Goal: Information Seeking & Learning: Check status

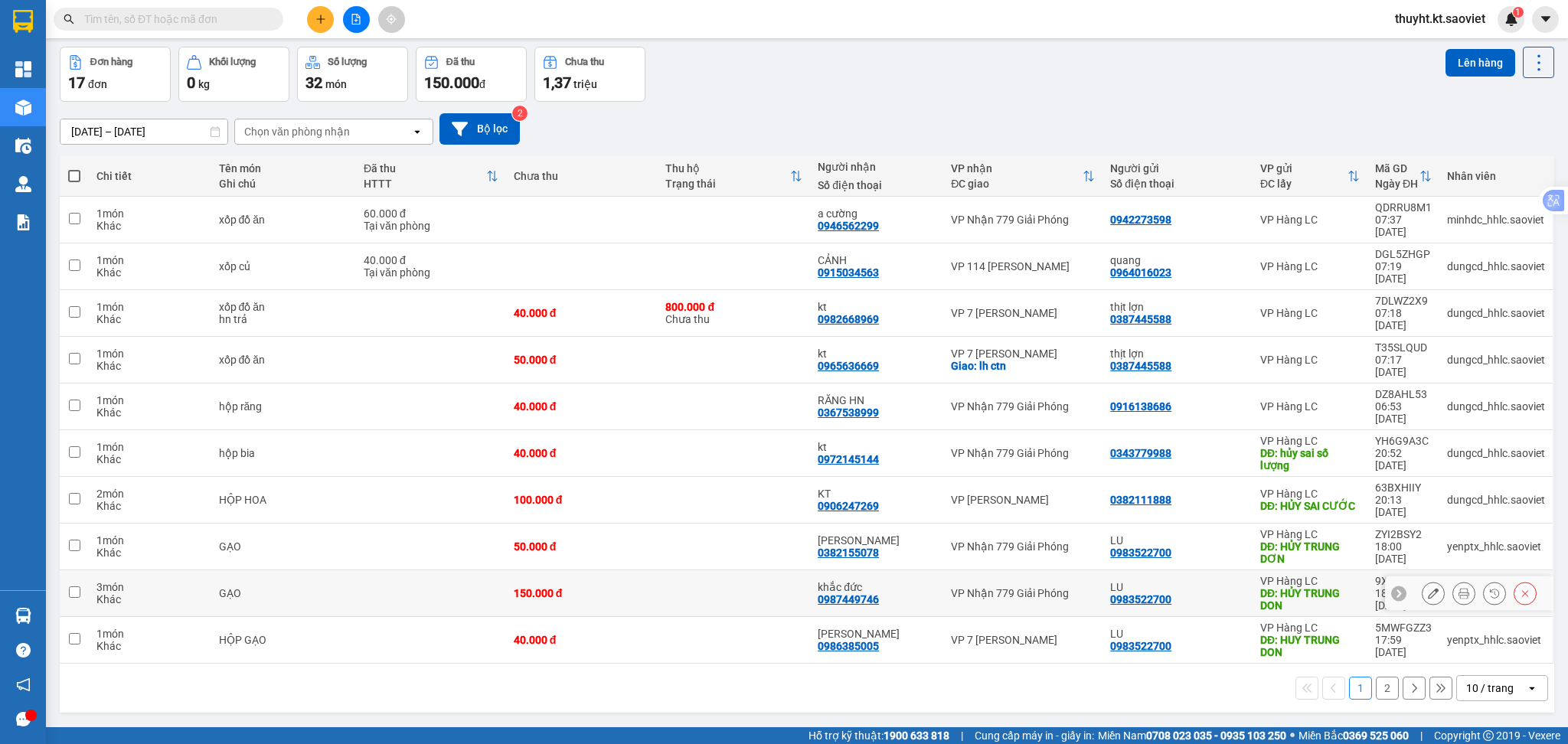
scroll to position [70, 0]
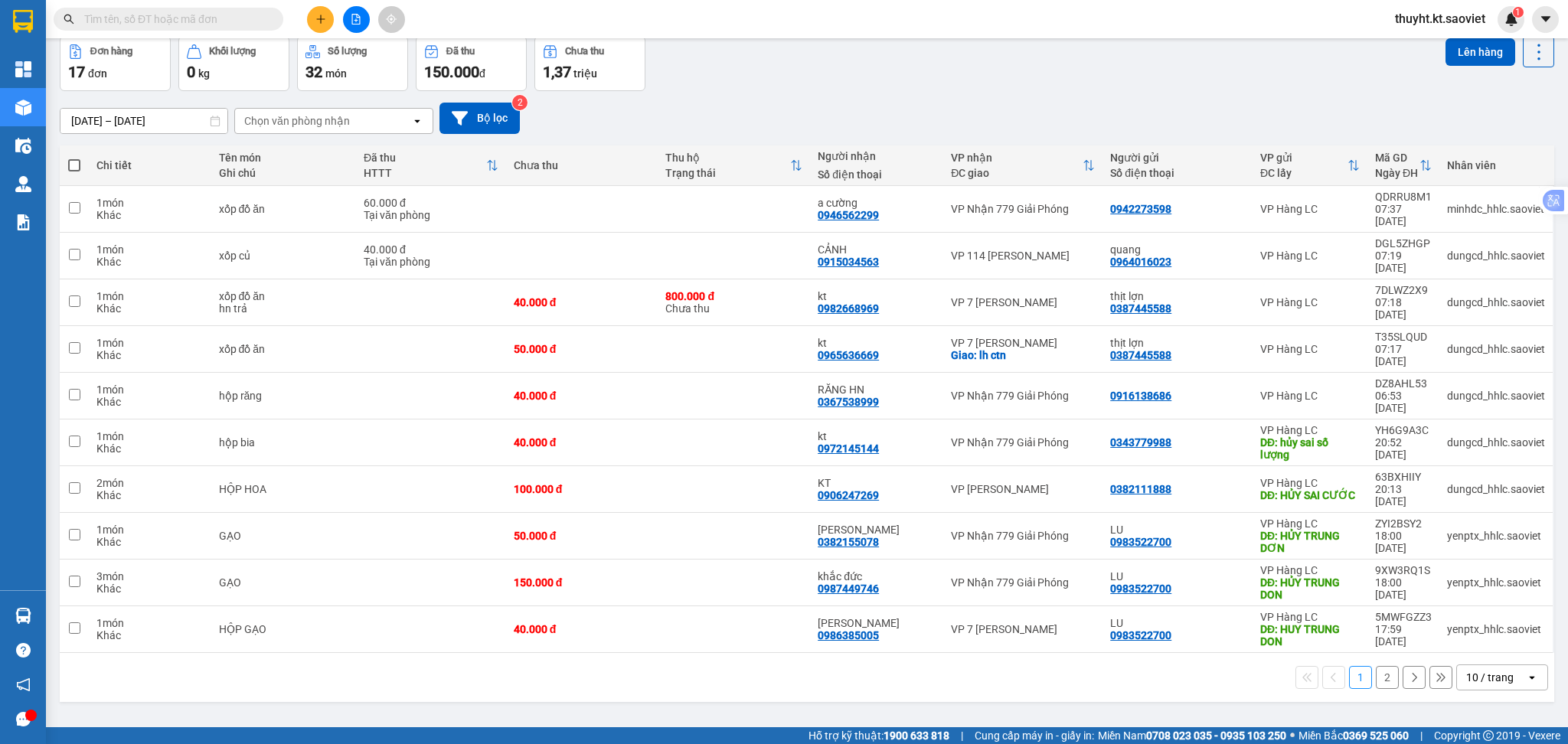
click at [1489, 670] on div "10 / trang" at bounding box center [1490, 678] width 47 height 15
click at [1479, 571] on span "100 / trang" at bounding box center [1480, 572] width 55 height 15
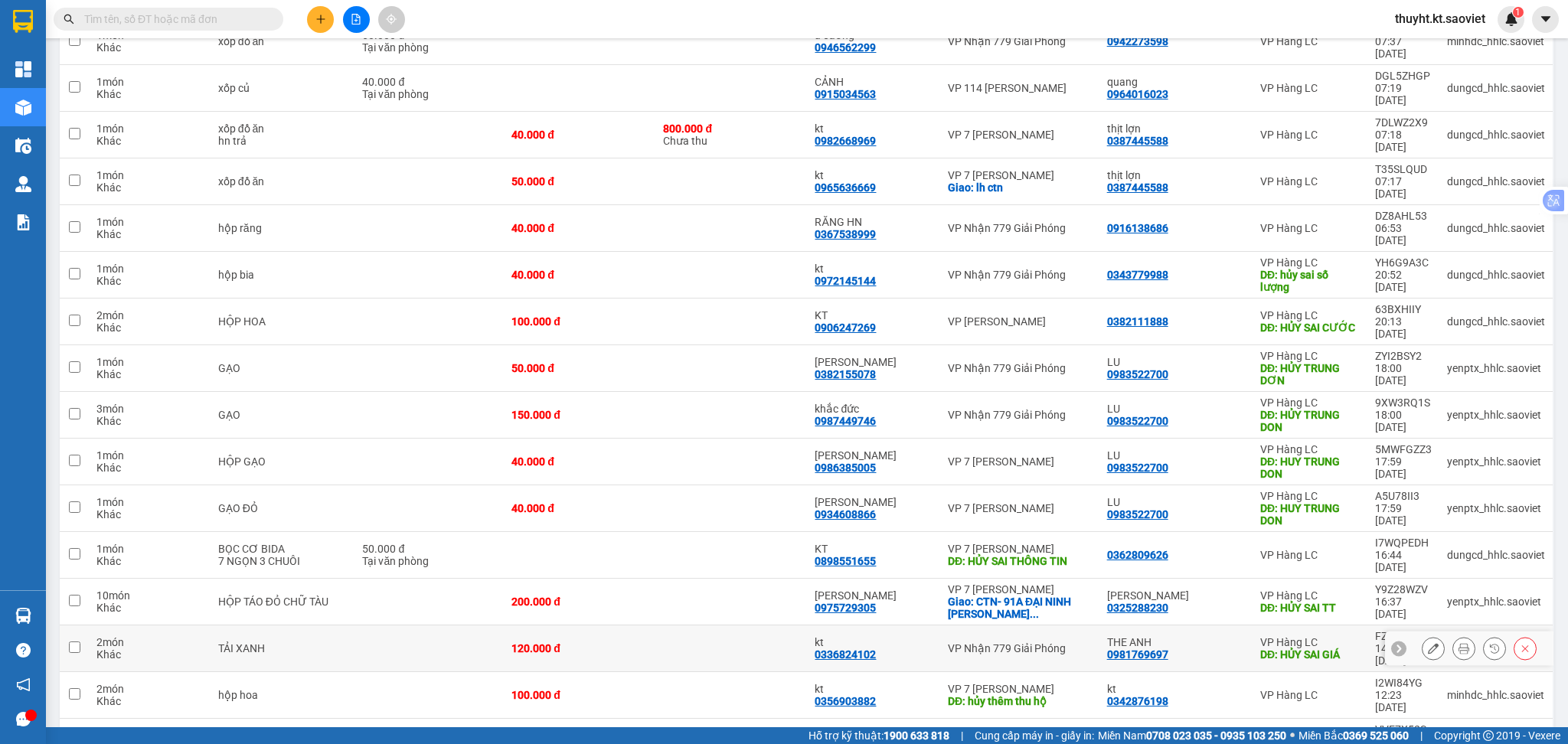
scroll to position [287, 0]
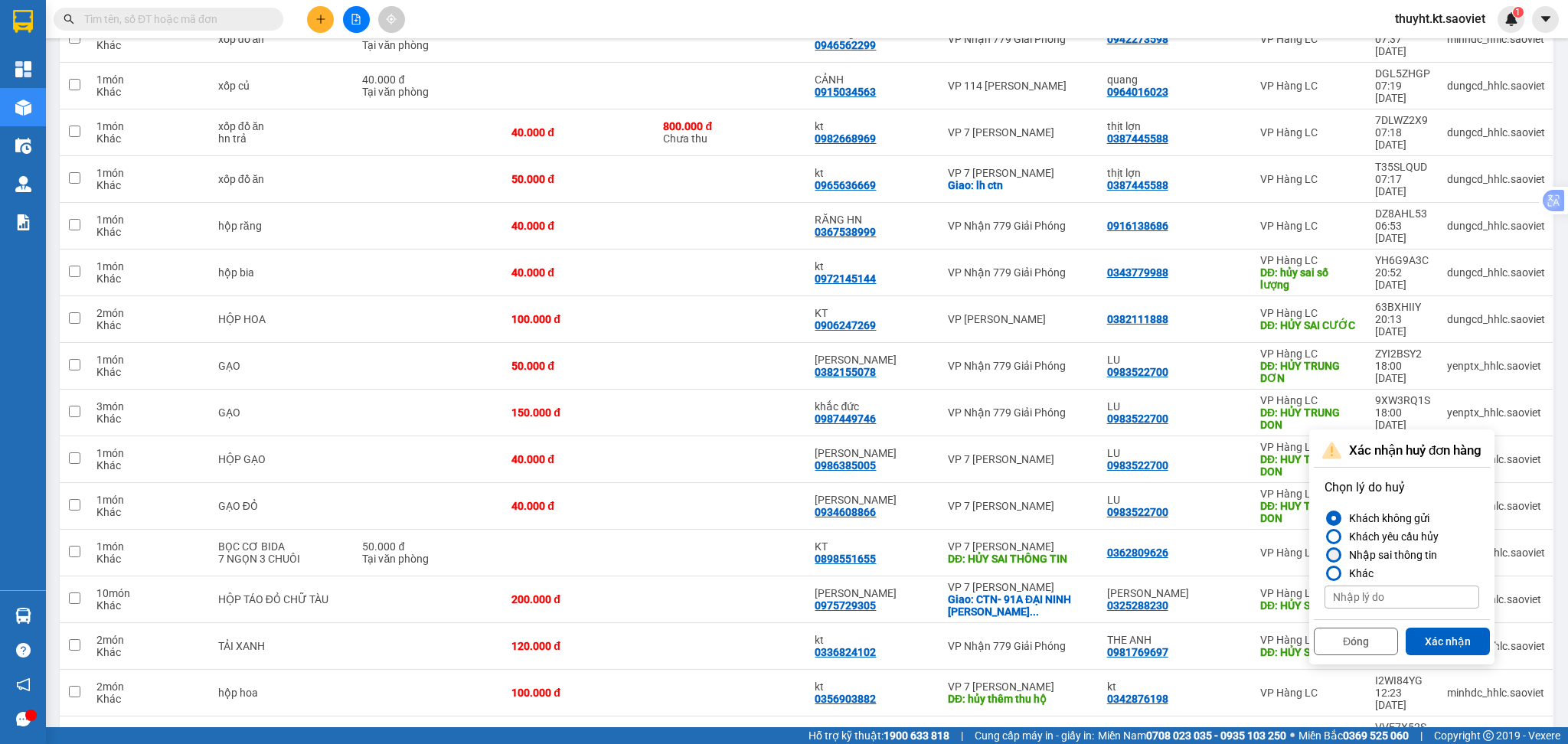
click at [1392, 557] on div "Nhập sai thông tin" at bounding box center [1390, 555] width 94 height 19
click at [1325, 555] on input "Nhập sai thông tin" at bounding box center [1325, 555] width 0 height 0
click at [1426, 638] on button "Xác nhận" at bounding box center [1448, 641] width 84 height 28
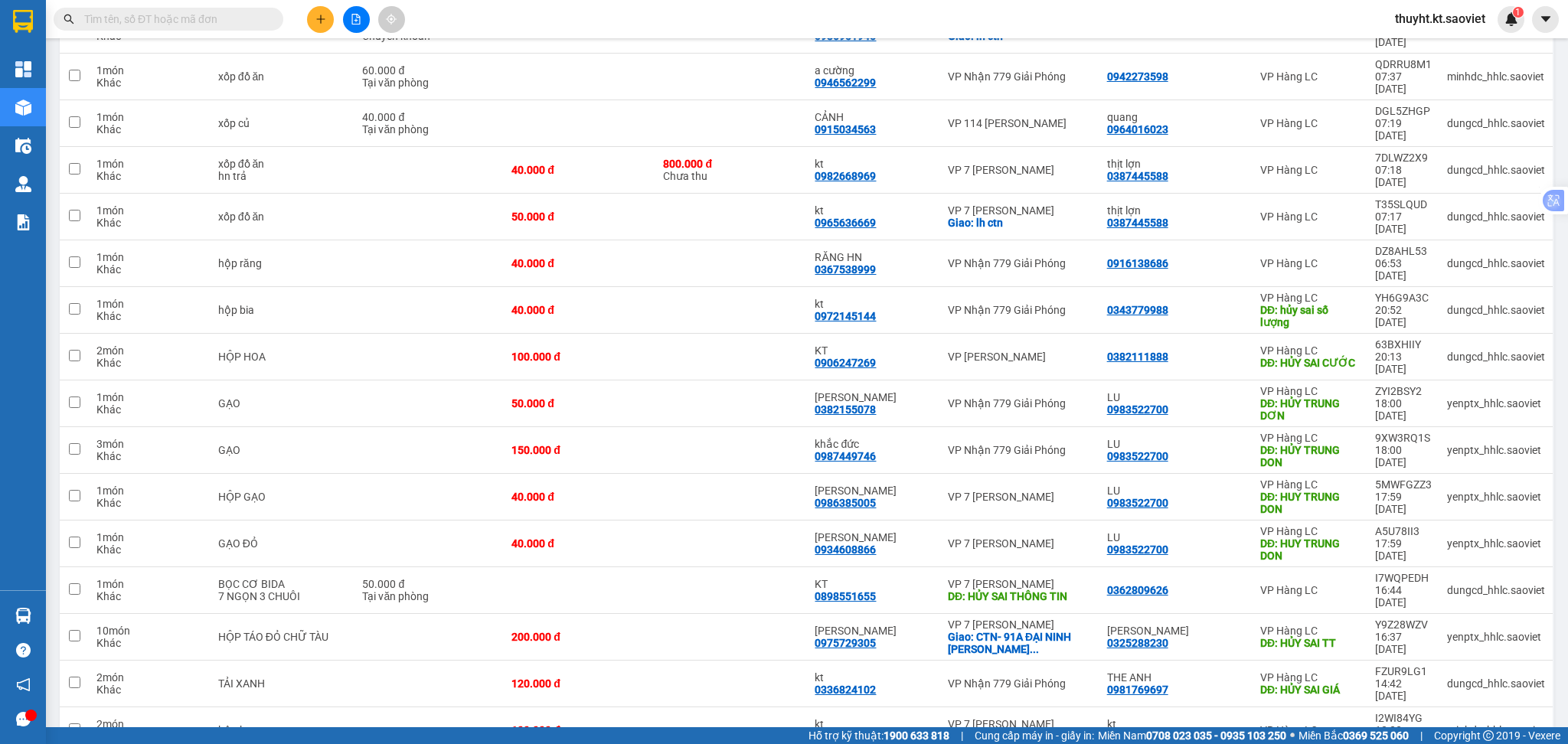
scroll to position [252, 0]
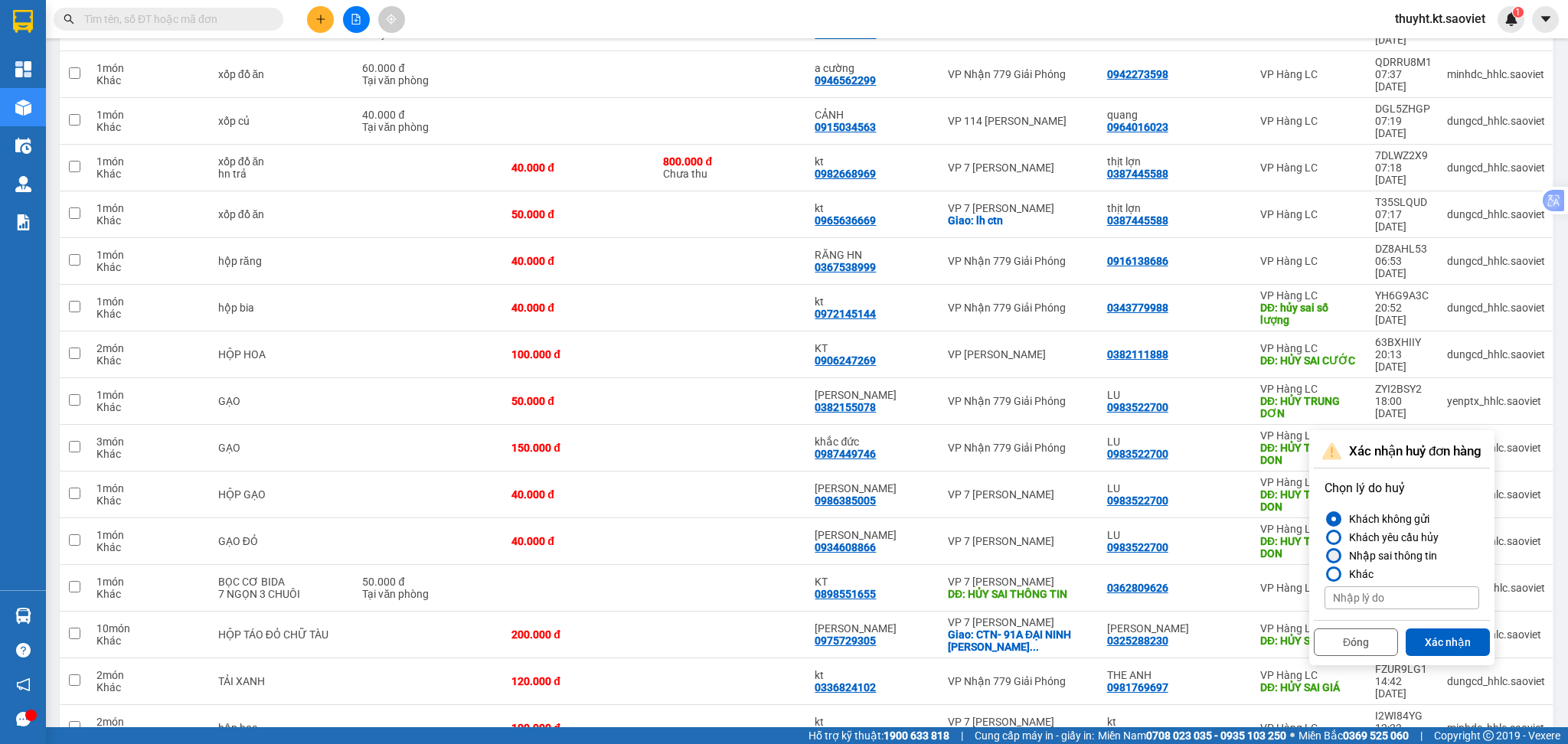
click at [1369, 548] on div "Nhập sai thông tin" at bounding box center [1390, 556] width 94 height 19
click at [1325, 556] on input "Nhập sai thông tin" at bounding box center [1325, 556] width 0 height 0
click at [1429, 631] on button "Xác nhận" at bounding box center [1448, 642] width 84 height 28
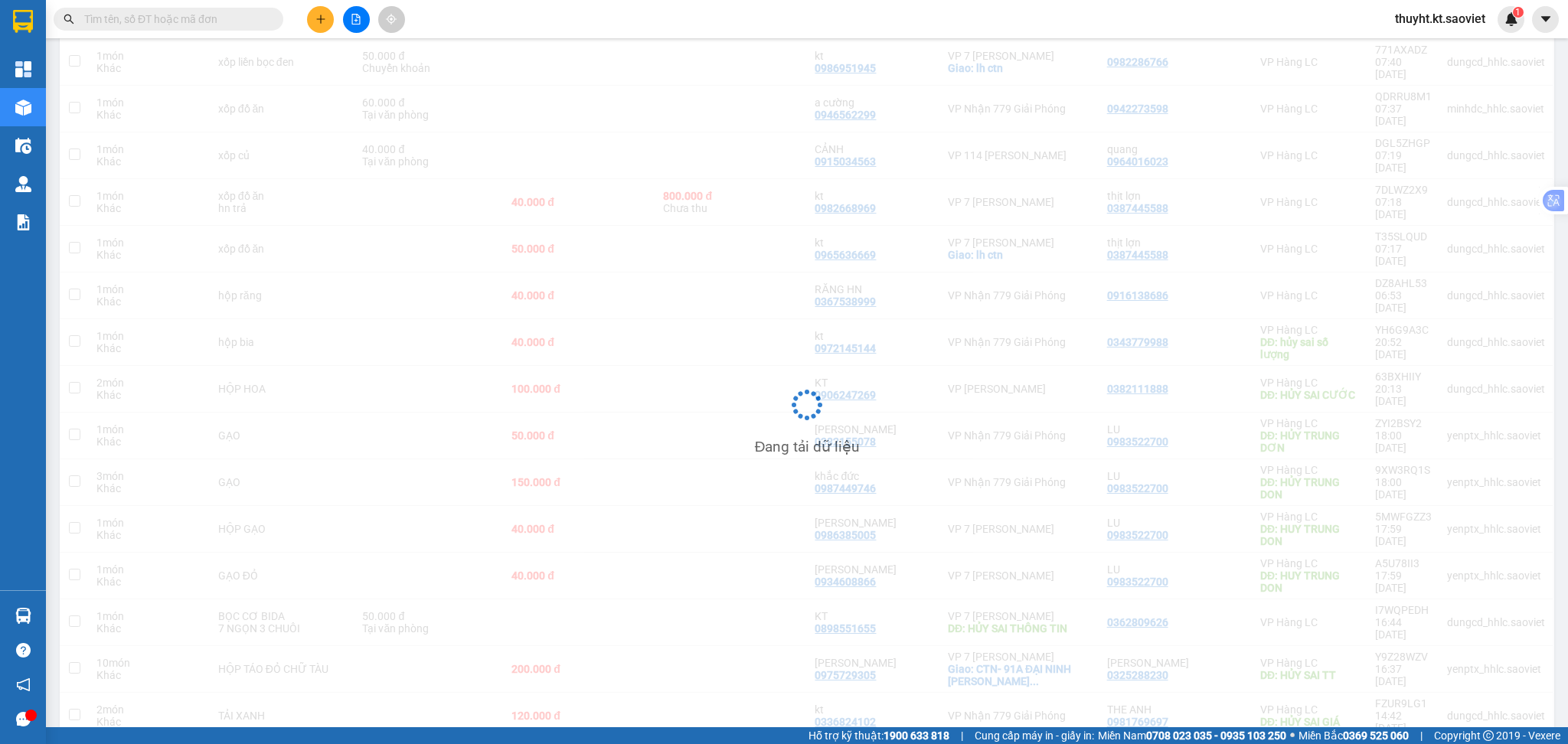
scroll to position [218, 0]
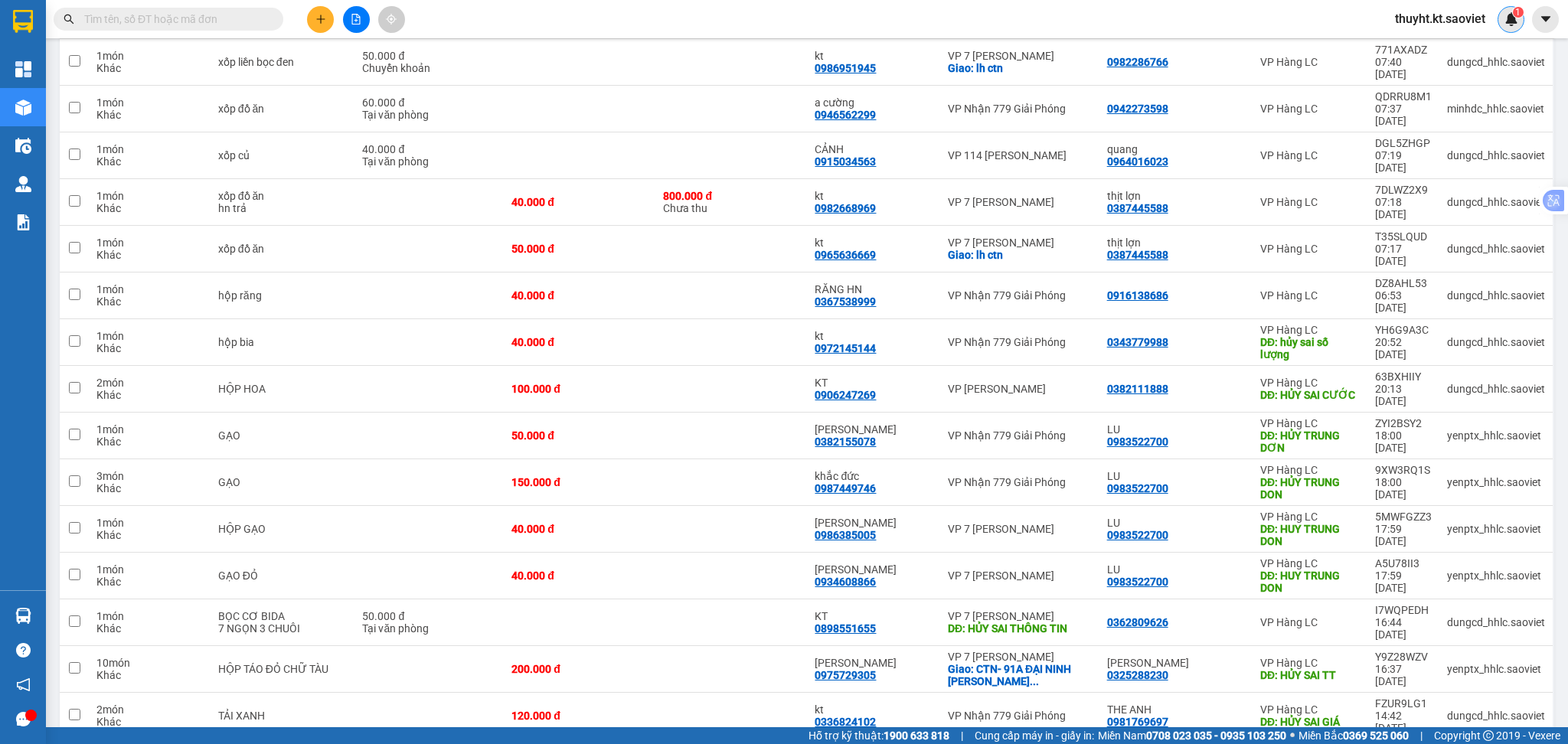
click at [1504, 14] on img at bounding box center [1511, 19] width 14 height 14
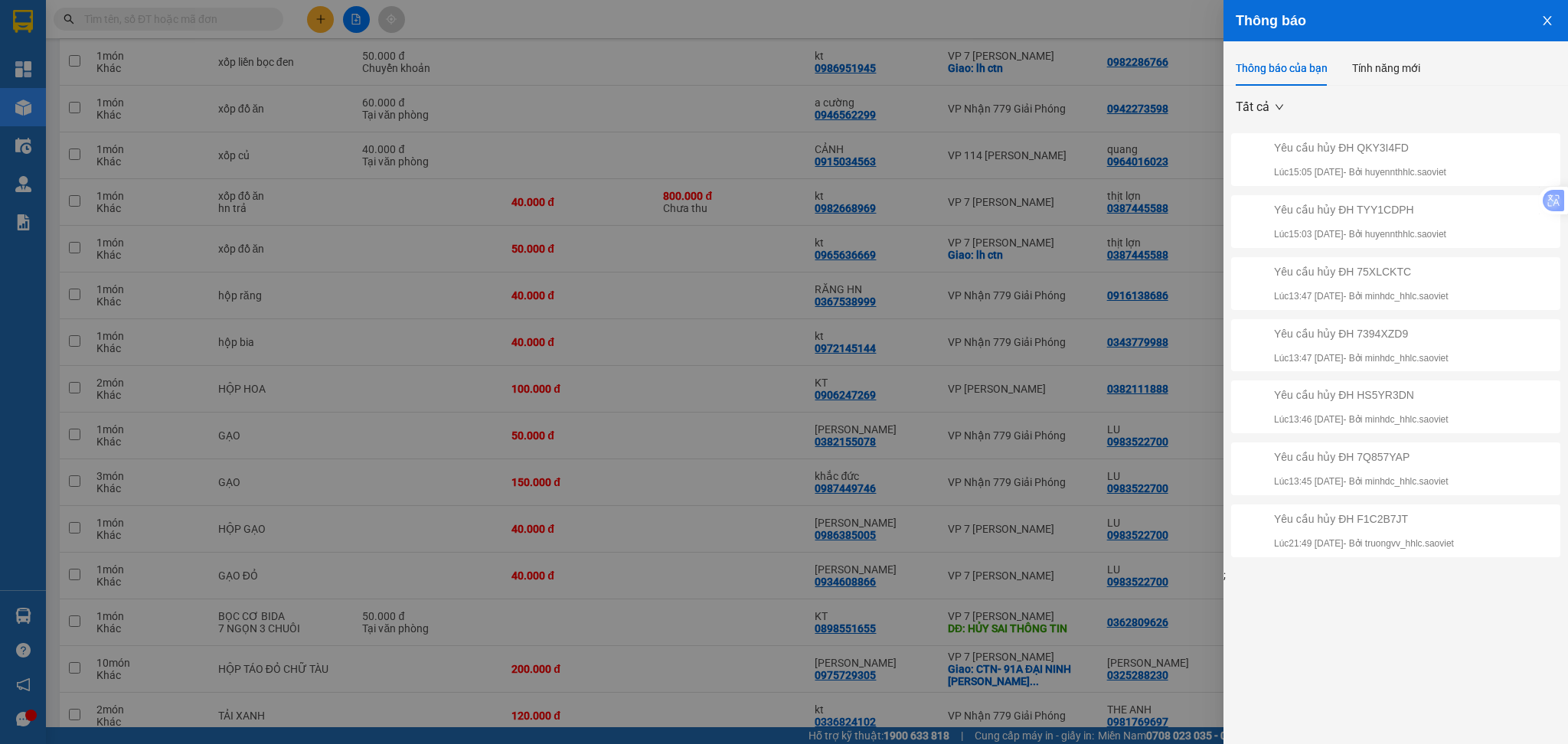
click at [1136, 22] on div at bounding box center [784, 372] width 1568 height 744
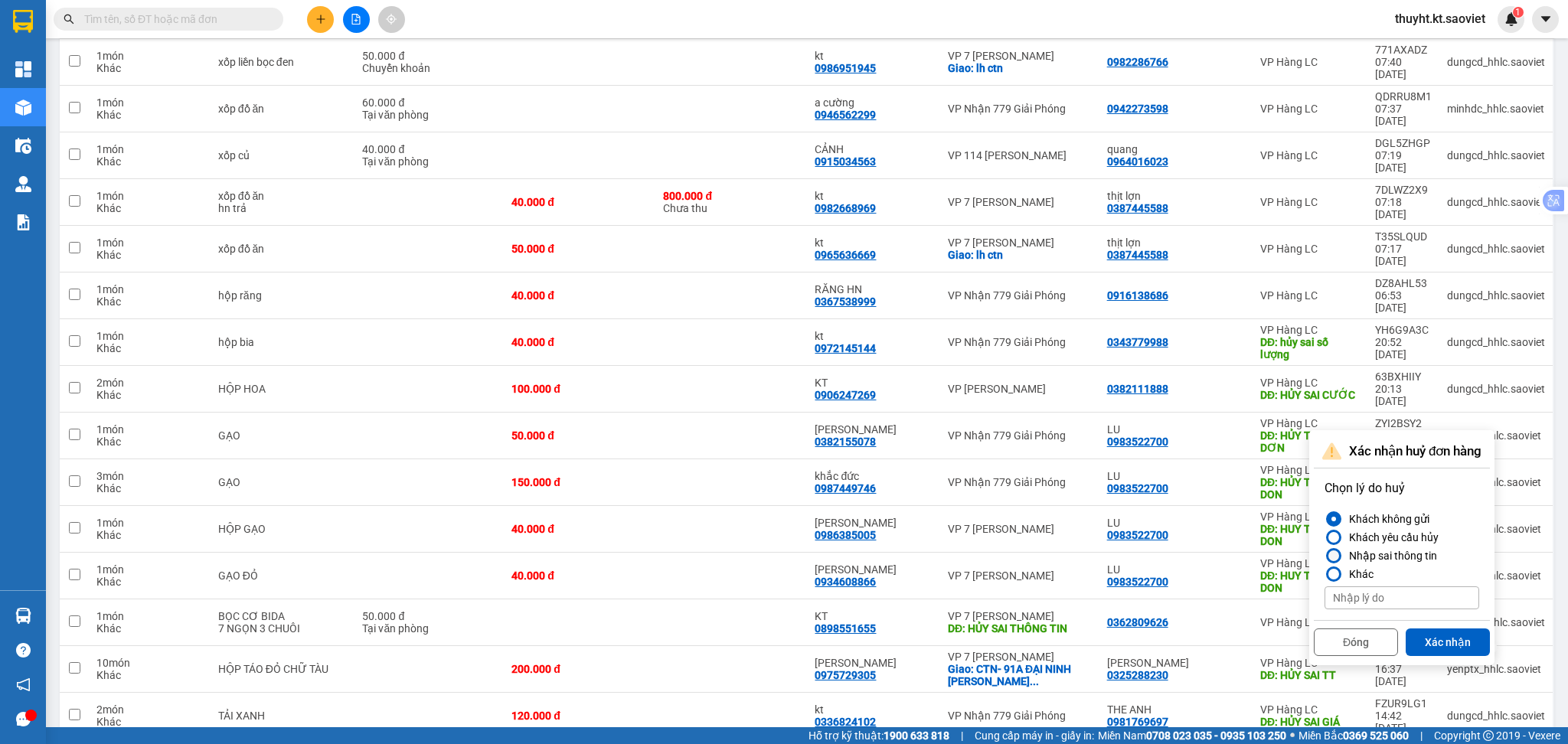
click at [1407, 554] on div "Nhập sai thông tin" at bounding box center [1390, 556] width 94 height 19
click at [1325, 556] on input "Nhập sai thông tin" at bounding box center [1325, 556] width 0 height 0
click at [1425, 631] on button "Xác nhận" at bounding box center [1448, 642] width 84 height 28
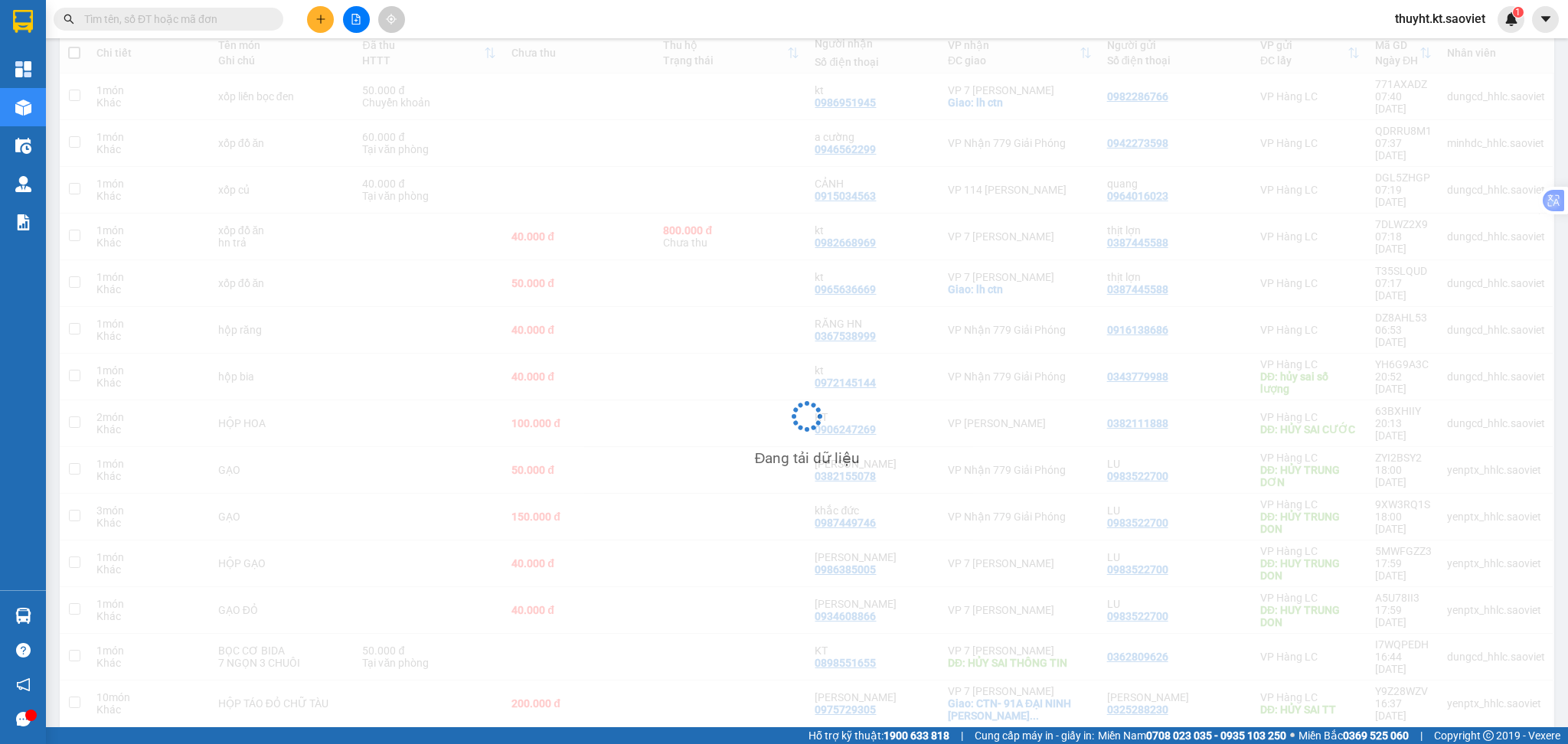
scroll to position [184, 0]
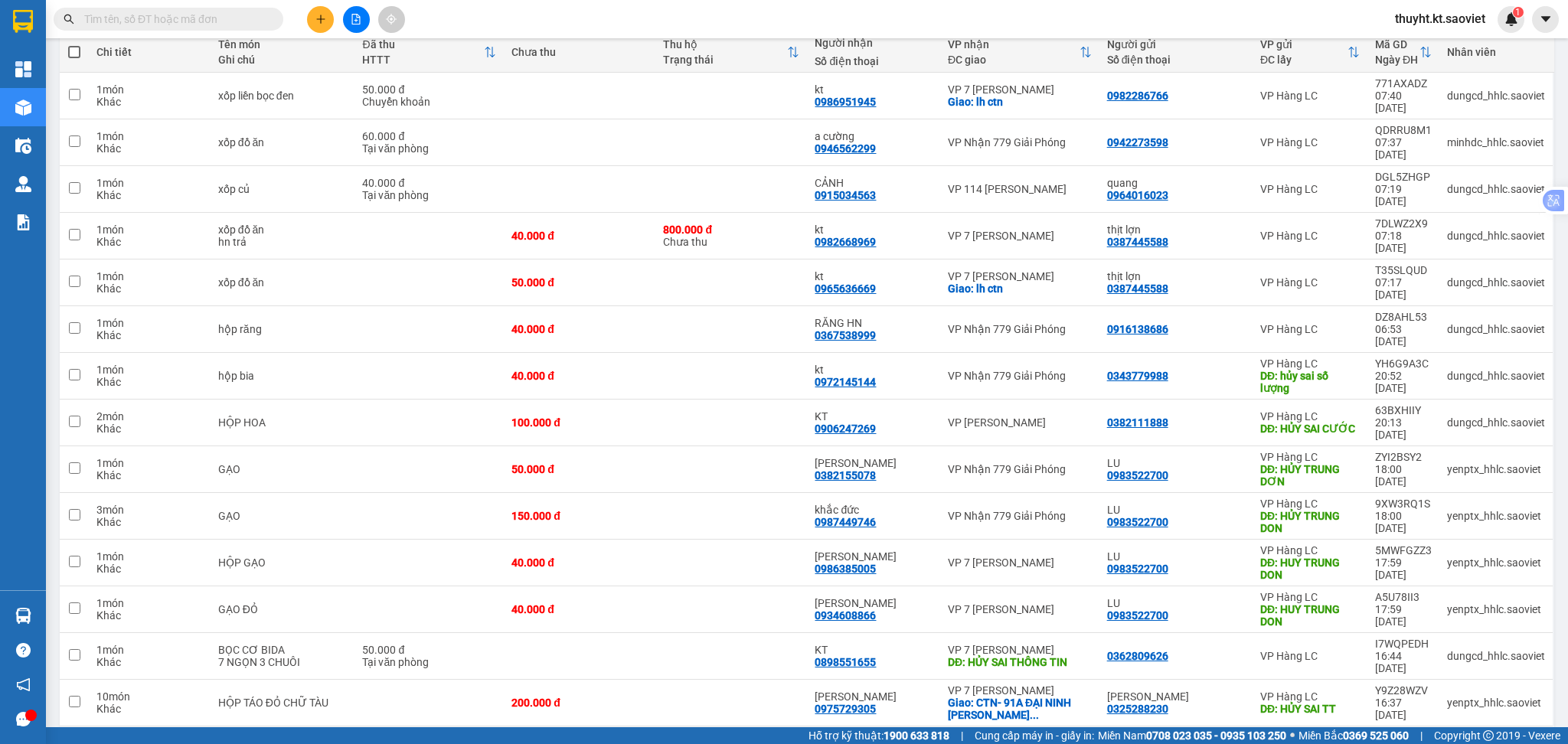
click at [1520, 738] on div at bounding box center [1525, 749] width 23 height 23
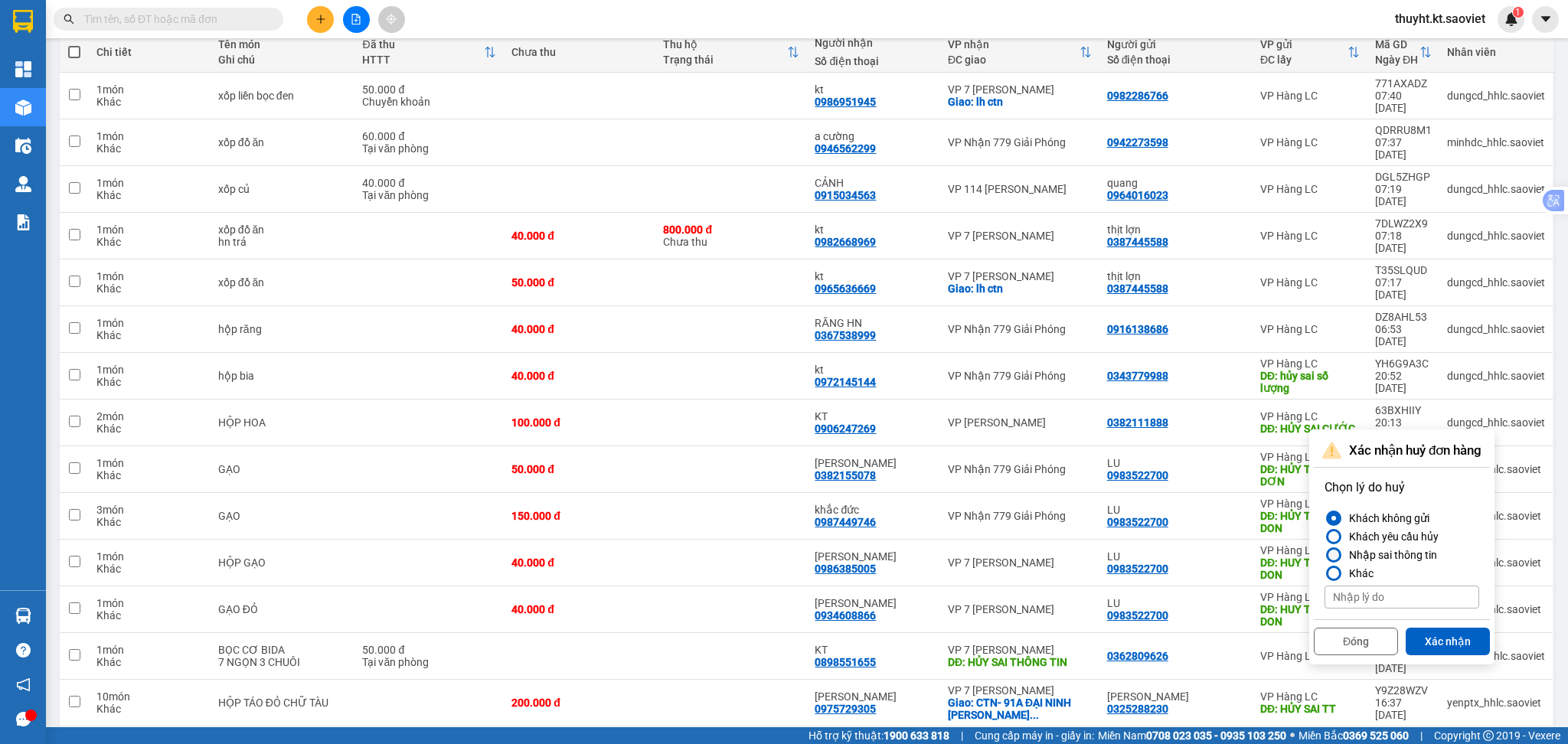
click at [1407, 555] on div "Nhập sai thông tin" at bounding box center [1390, 555] width 94 height 19
click at [1325, 555] on input "Nhập sai thông tin" at bounding box center [1325, 555] width 0 height 0
click at [1479, 641] on button "Xác nhận" at bounding box center [1448, 641] width 84 height 28
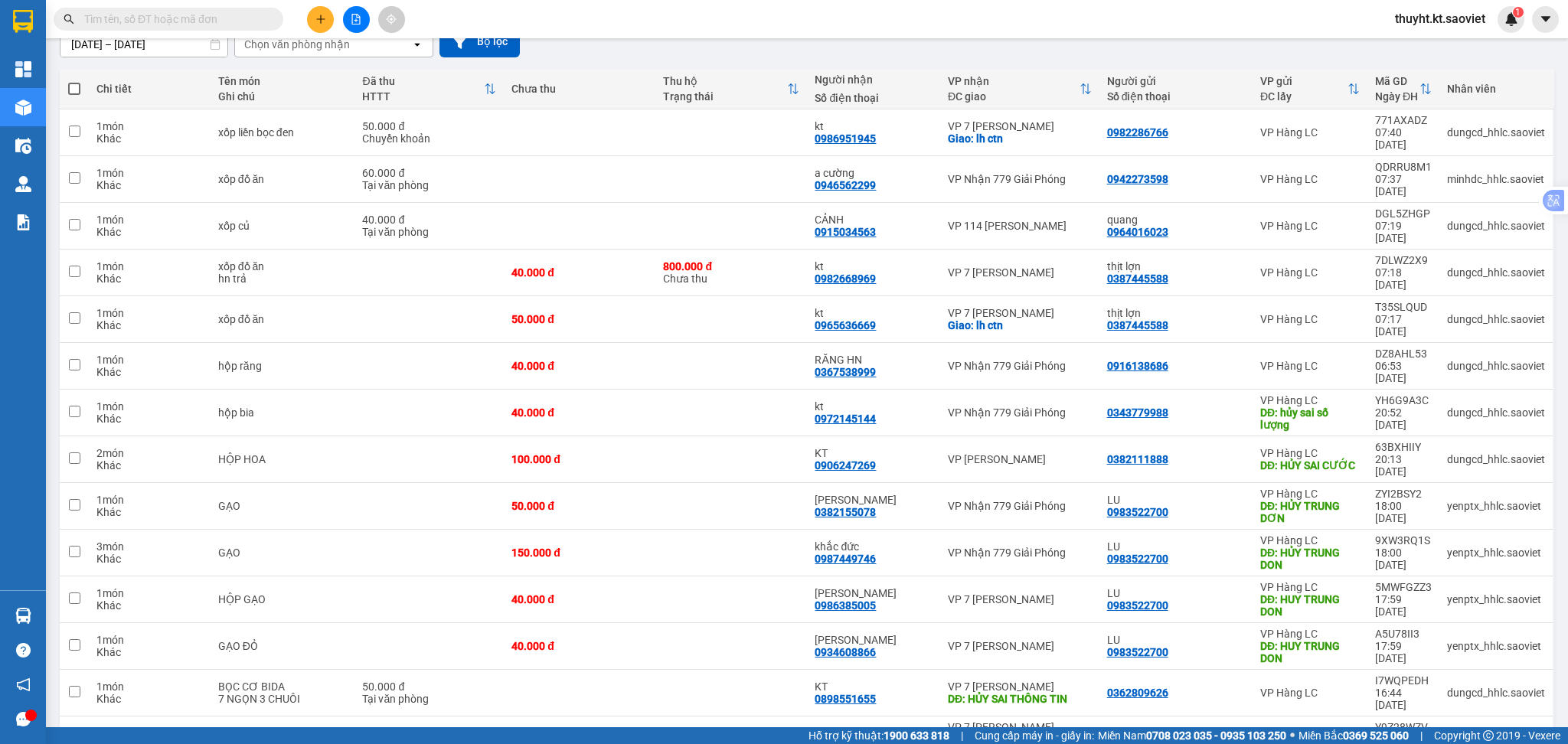
scroll to position [149, 0]
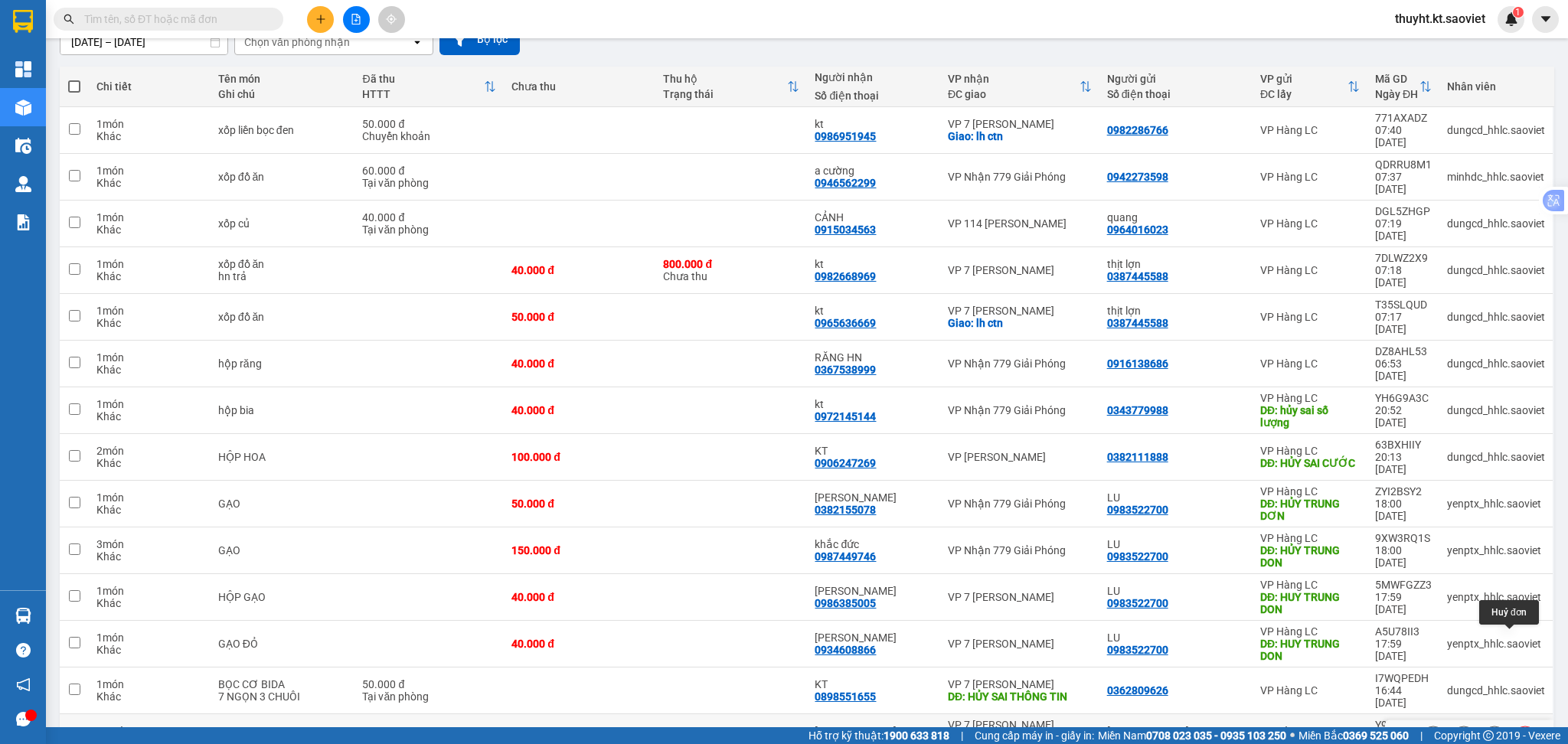
click at [1520, 732] on icon at bounding box center [1525, 737] width 11 height 11
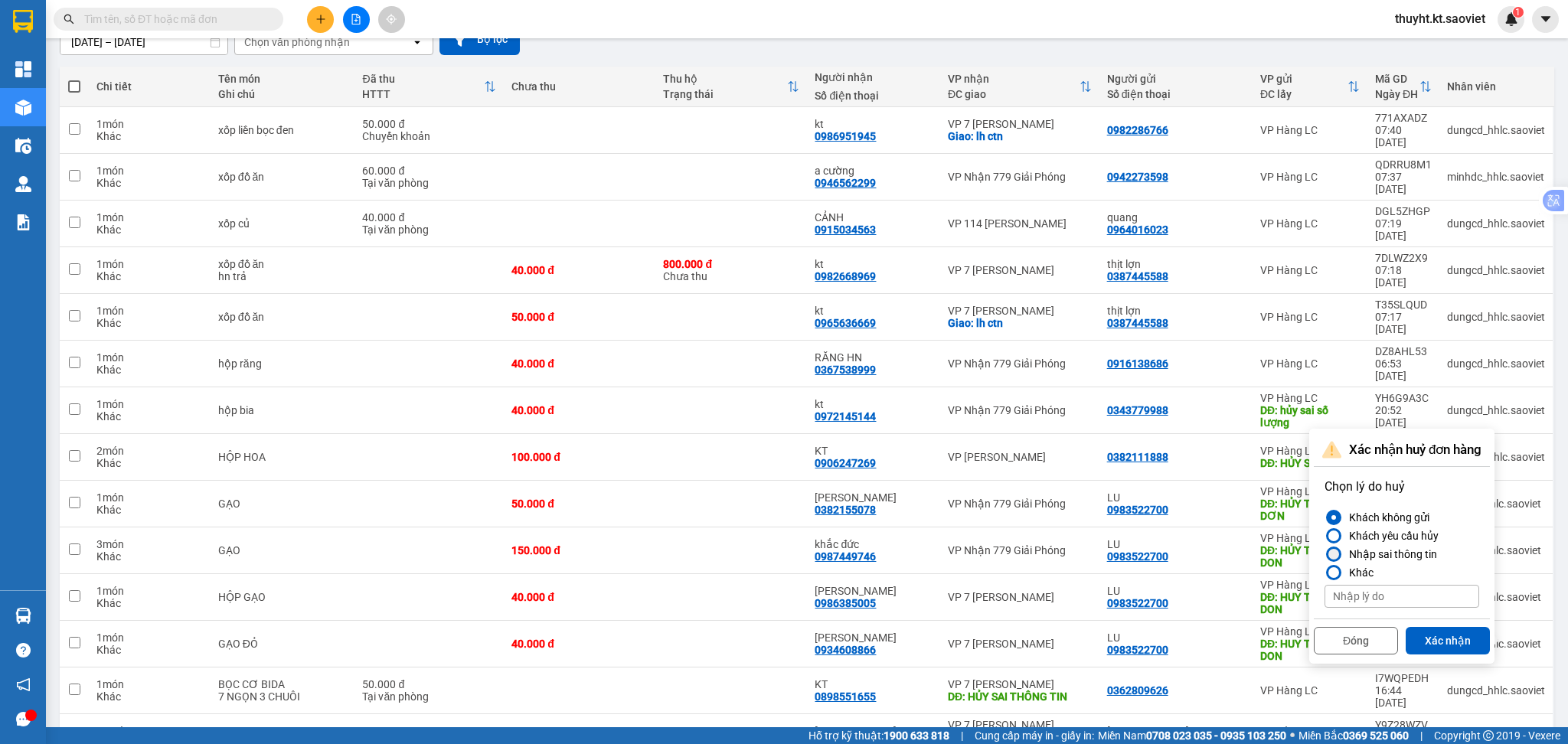
click at [1399, 552] on div "Nhập sai thông tin" at bounding box center [1390, 554] width 94 height 19
click at [1325, 554] on input "Nhập sai thông tin" at bounding box center [1325, 554] width 0 height 0
click at [1416, 636] on button "Xác nhận" at bounding box center [1448, 641] width 84 height 28
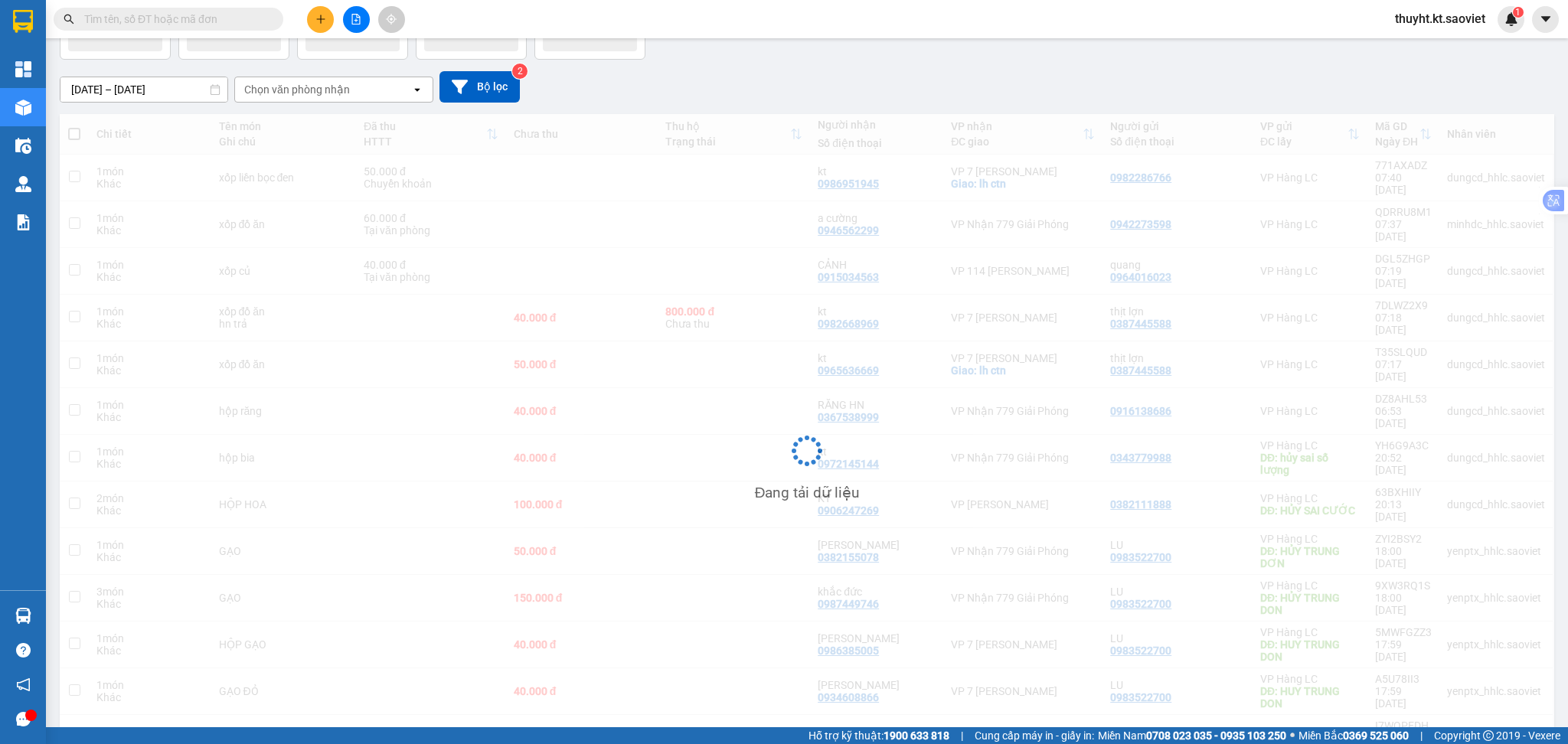
scroll to position [102, 0]
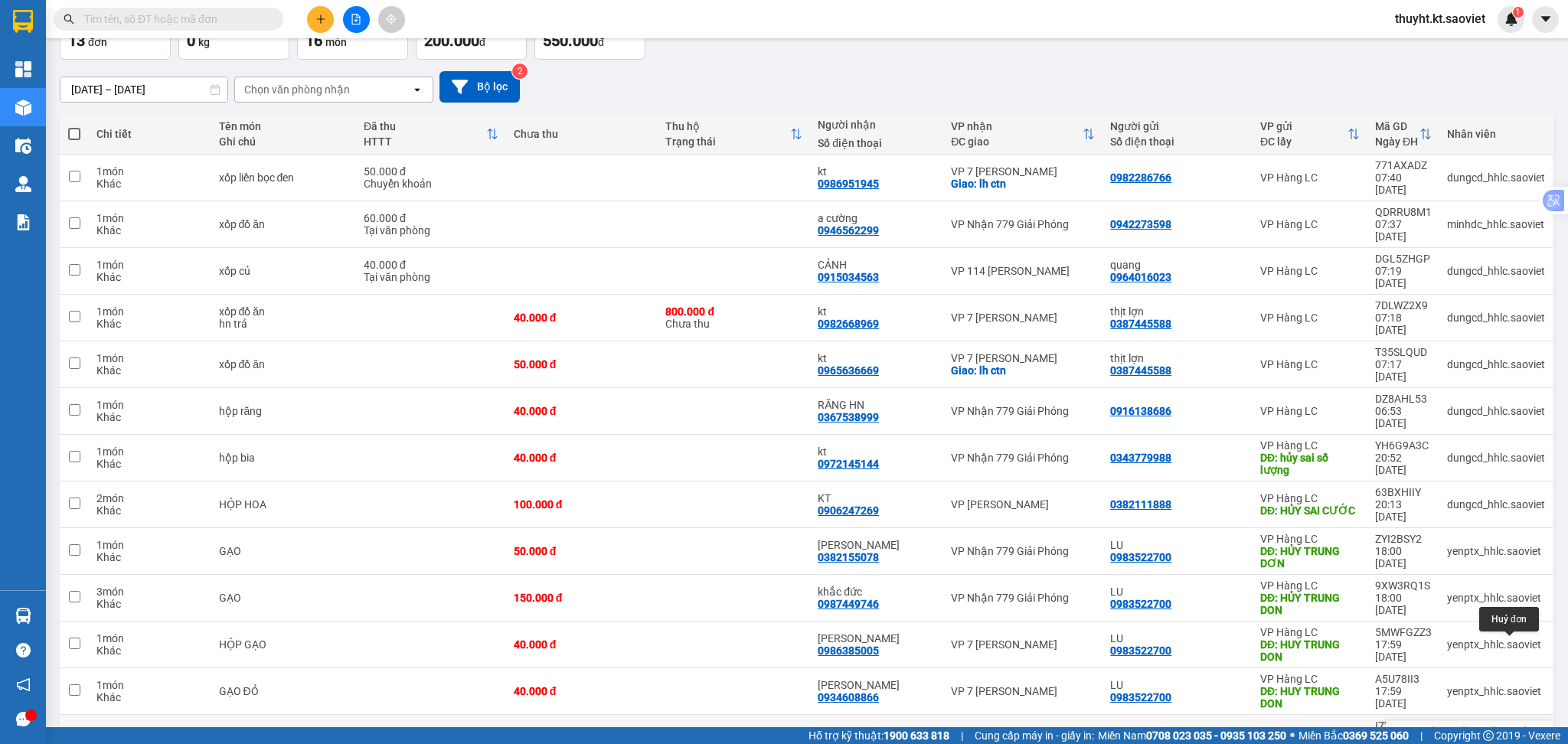
click at [1515, 725] on button at bounding box center [1525, 739] width 21 height 27
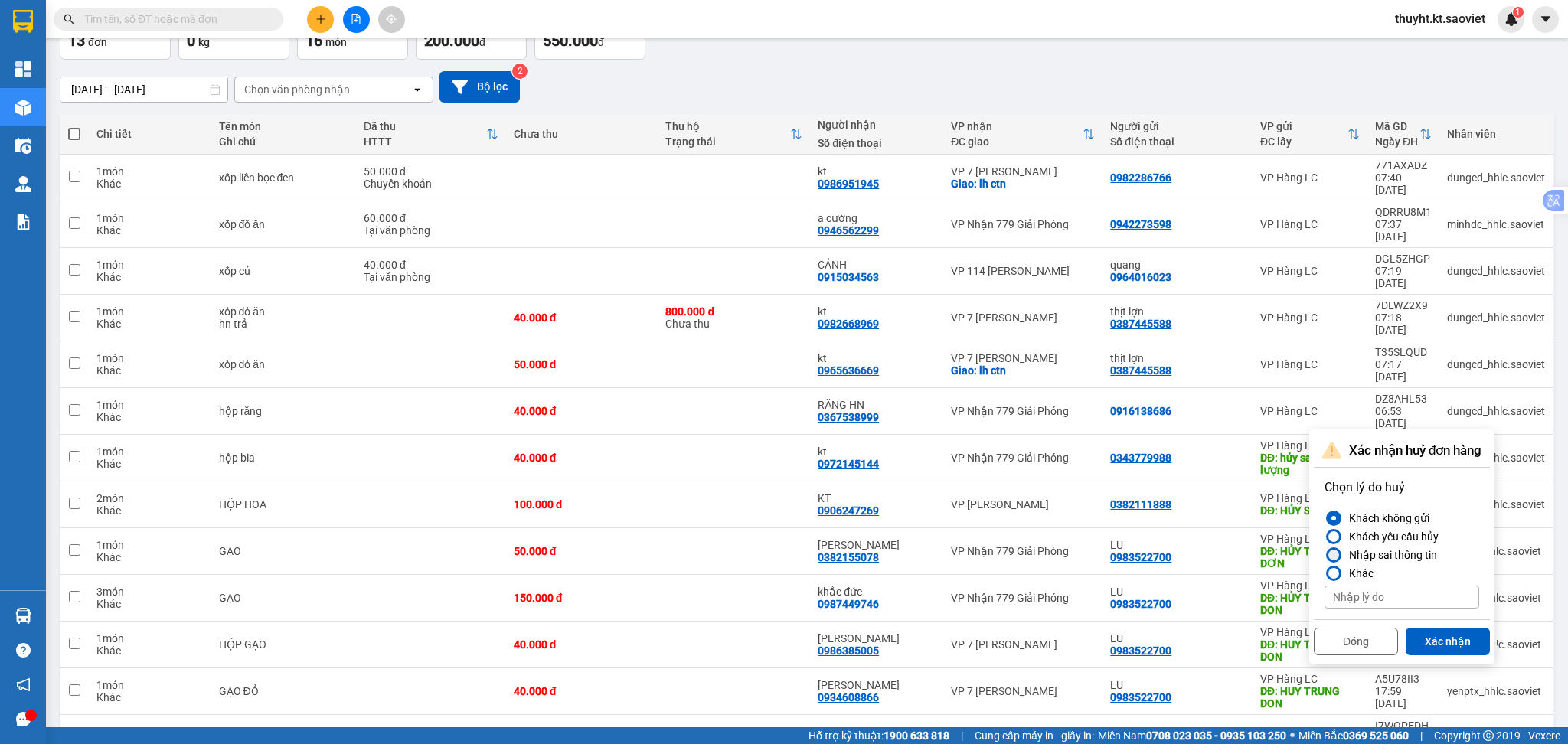
click at [1421, 562] on div "Nhập sai thông tin" at bounding box center [1390, 555] width 94 height 19
click at [1325, 555] on input "Nhập sai thông tin" at bounding box center [1325, 555] width 0 height 0
click at [1434, 636] on button "Xác nhận" at bounding box center [1448, 641] width 84 height 28
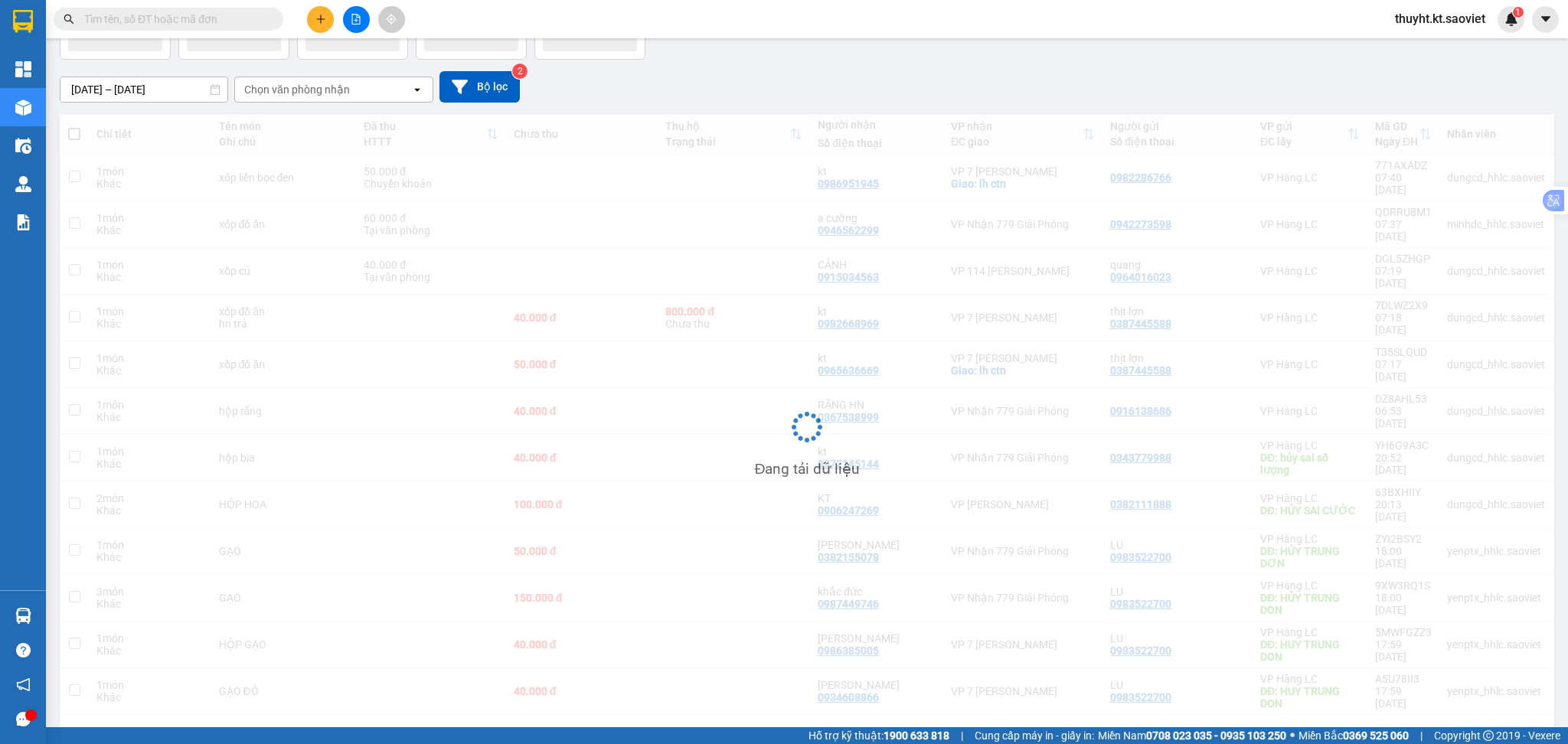
scroll to position [70, 0]
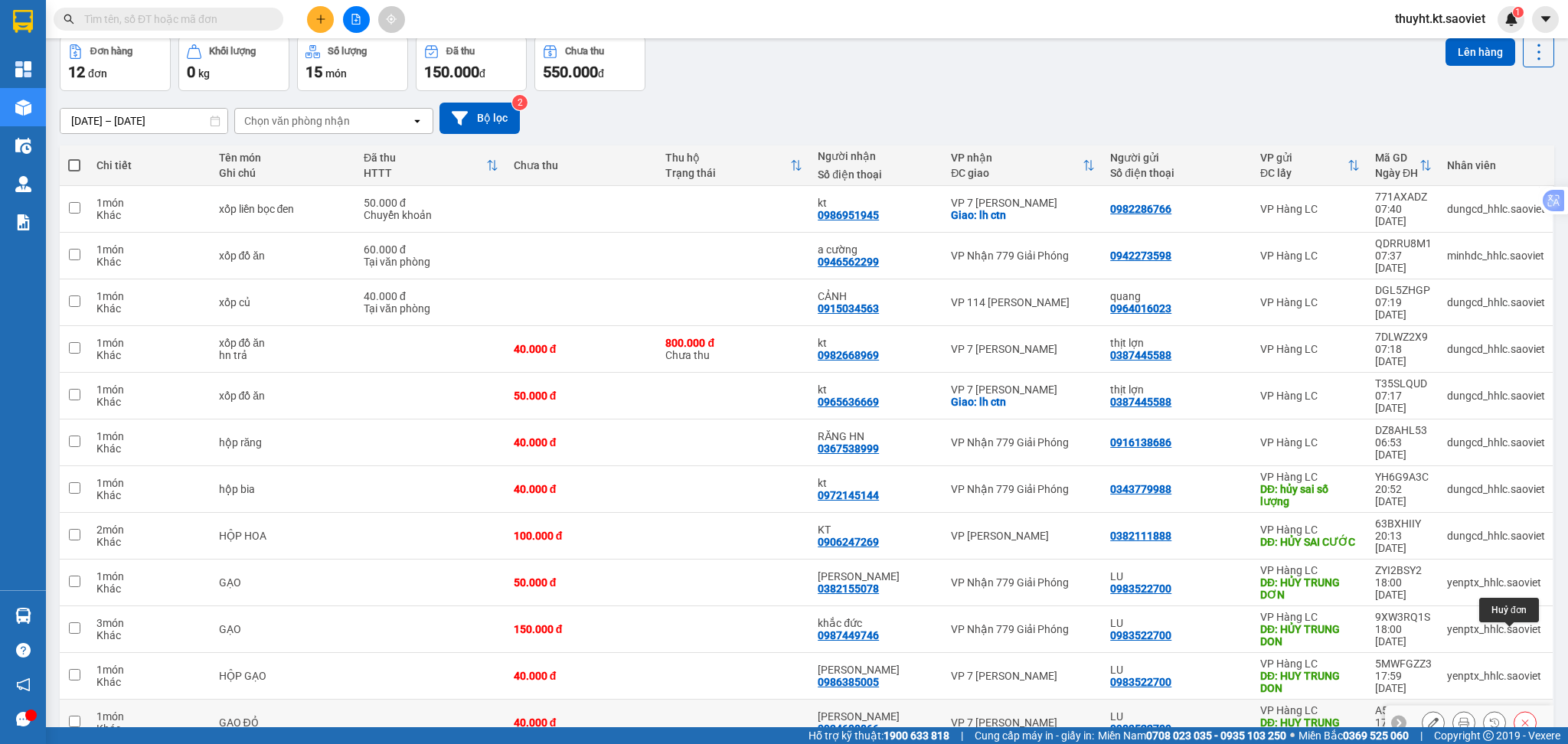
click at [1520, 718] on icon at bounding box center [1525, 723] width 11 height 11
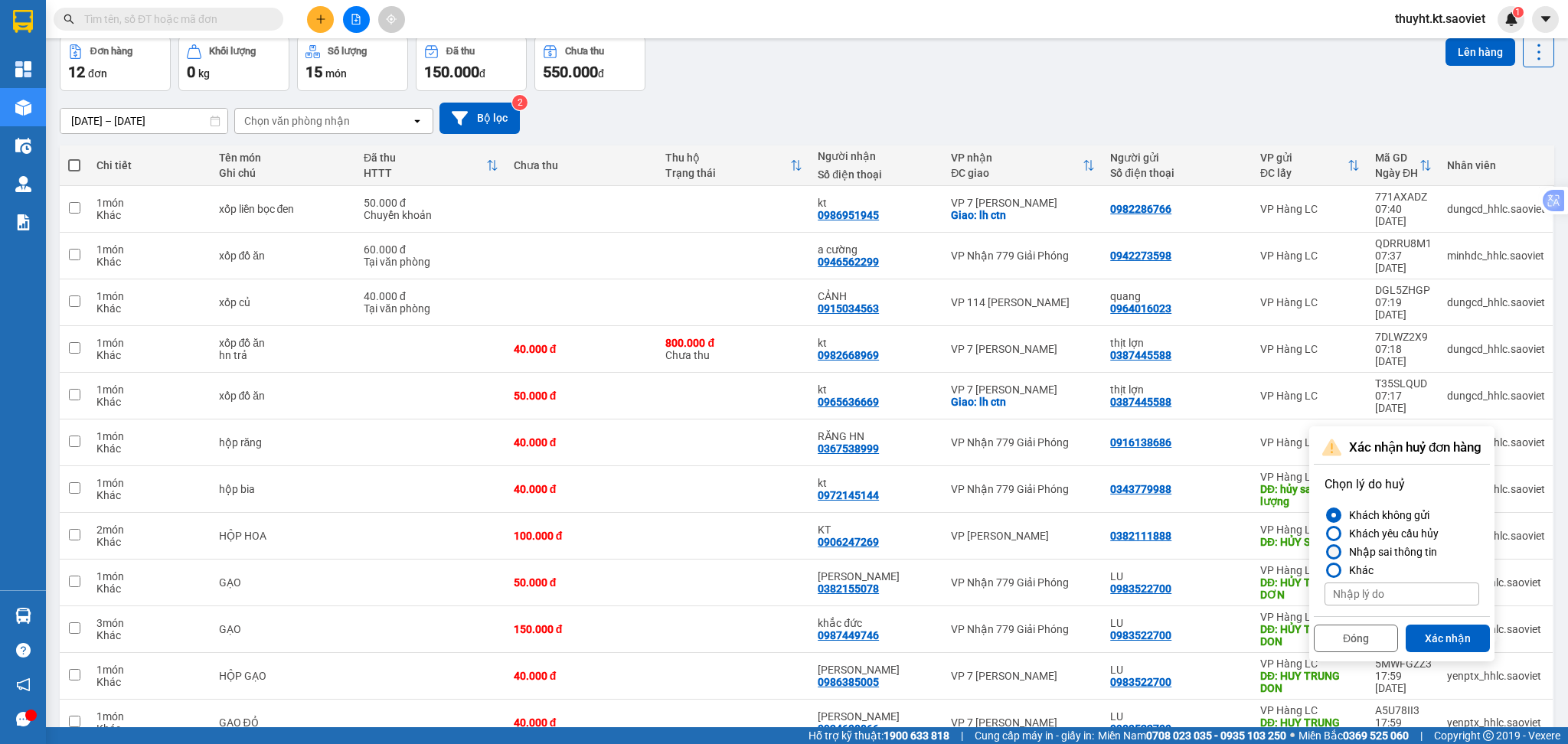
click at [1380, 543] on div "Nhập sai thông tin" at bounding box center [1390, 552] width 94 height 19
click at [1325, 552] on input "Nhập sai thông tin" at bounding box center [1325, 552] width 0 height 0
click at [1437, 630] on button "Xác nhận" at bounding box center [1448, 638] width 84 height 28
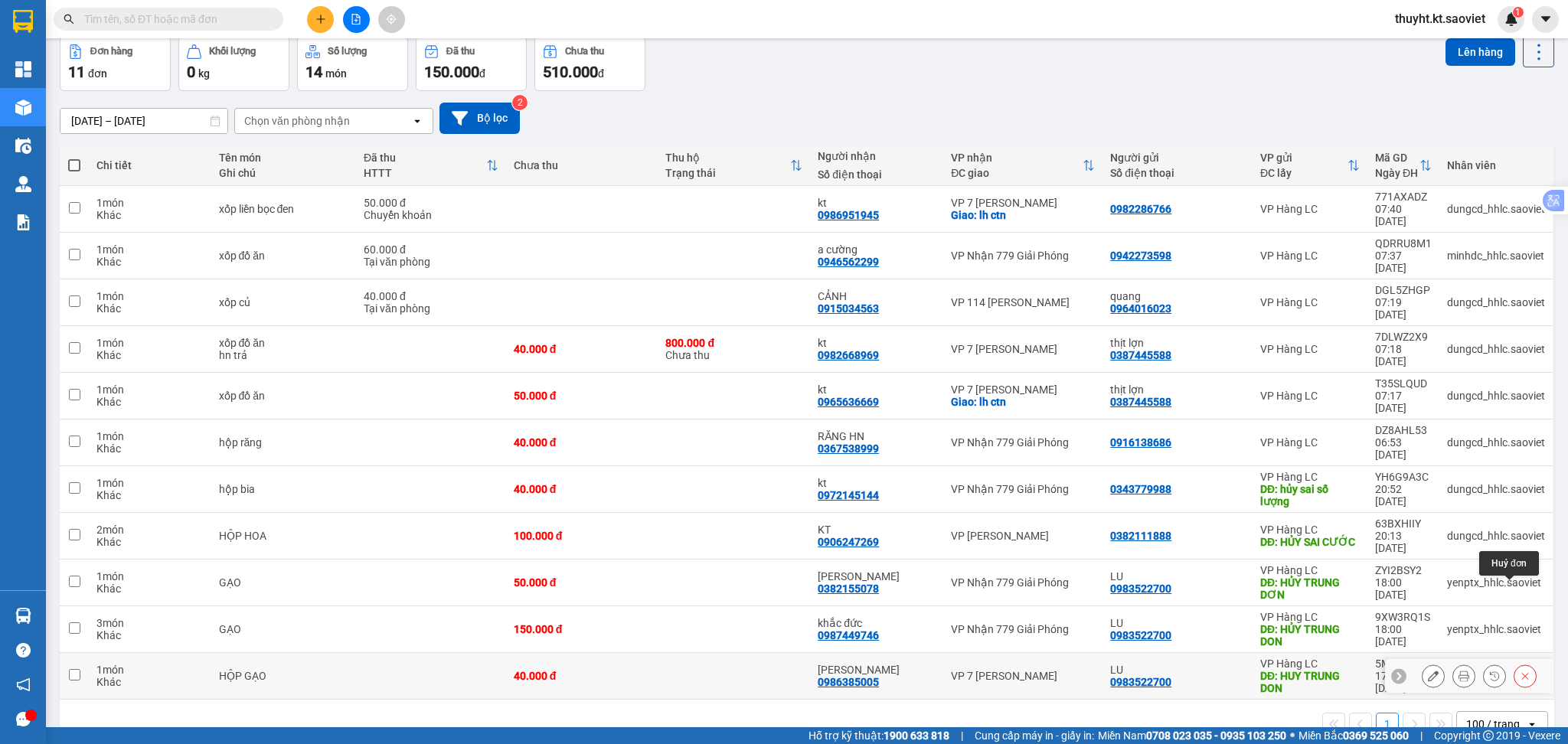
click at [1518, 663] on button at bounding box center [1525, 676] width 21 height 27
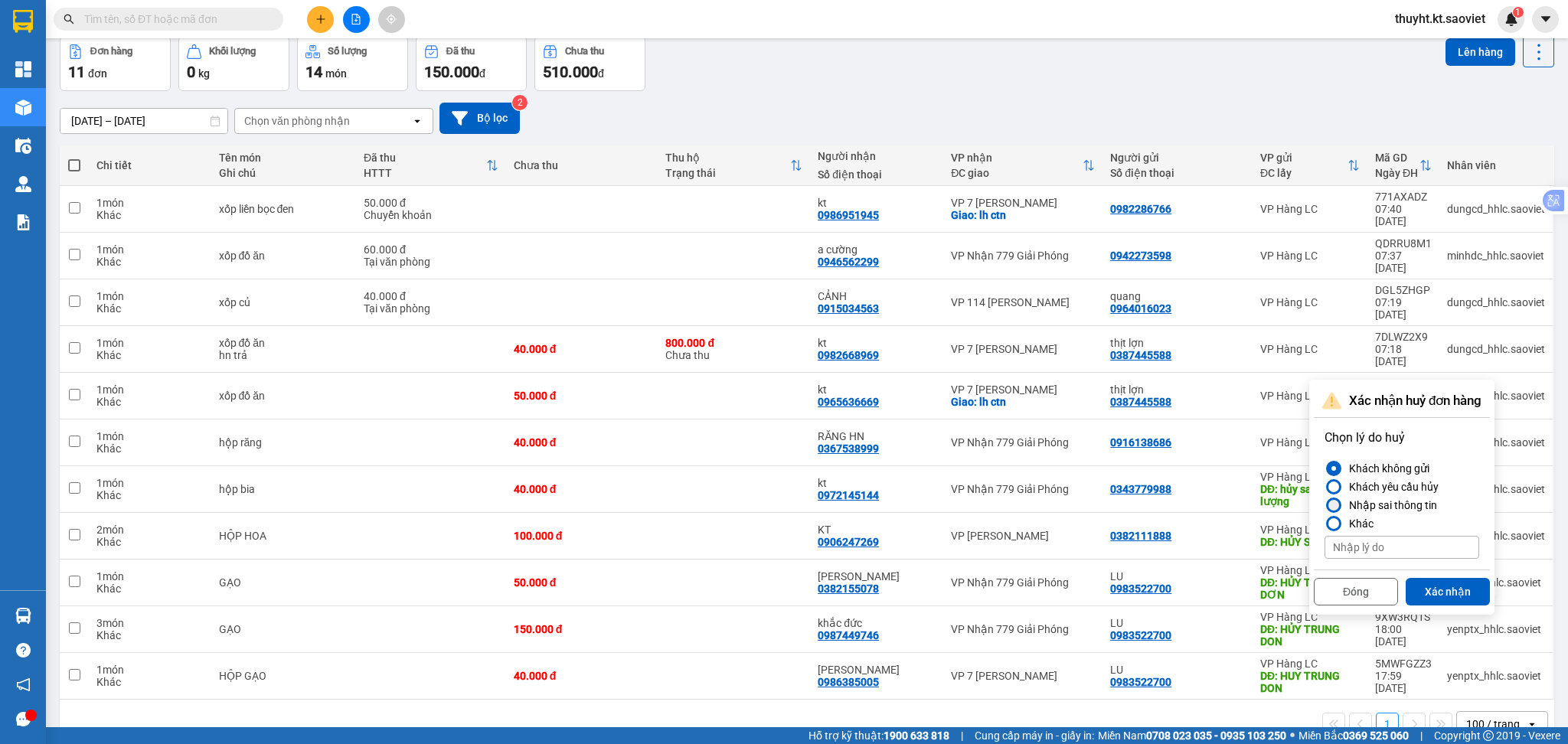
click at [1409, 508] on div "Nhập sai thông tin" at bounding box center [1390, 505] width 94 height 19
click at [1325, 505] on input "Nhập sai thông tin" at bounding box center [1325, 505] width 0 height 0
click at [1425, 579] on button "Xác nhận" at bounding box center [1448, 591] width 84 height 28
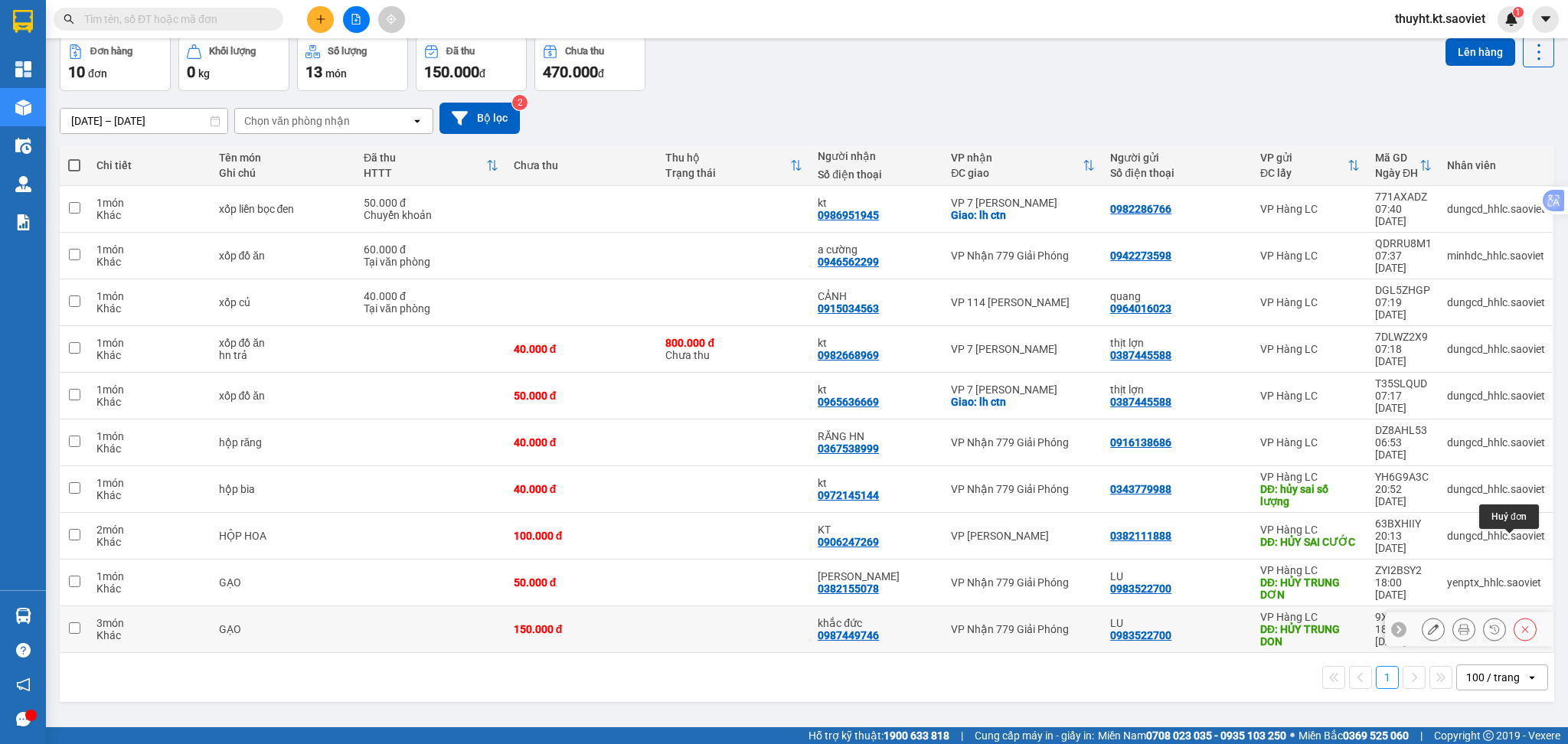
click at [1520, 624] on icon at bounding box center [1525, 629] width 11 height 11
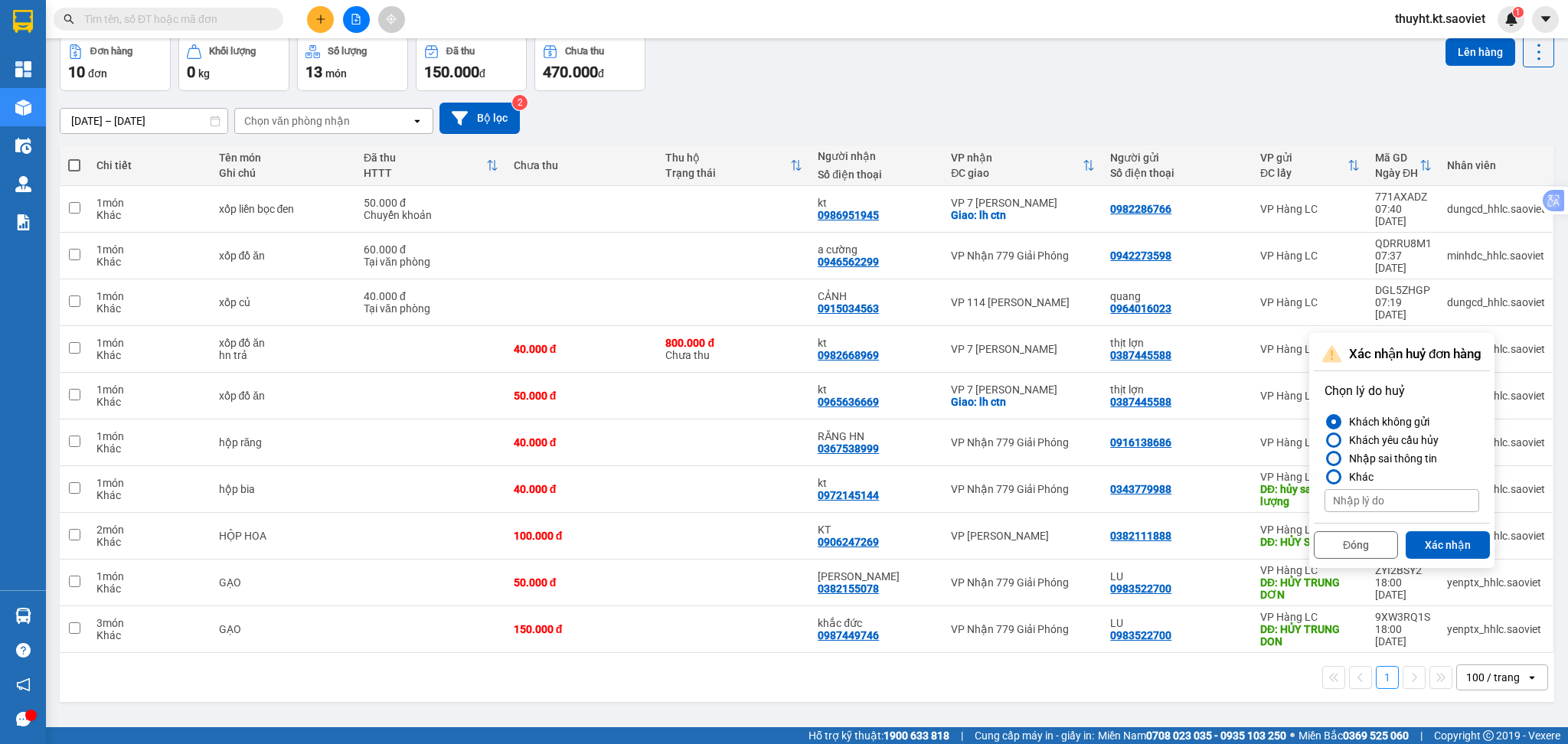
click at [1355, 454] on div "Nhập sai thông tin" at bounding box center [1390, 458] width 94 height 19
click at [1325, 458] on input "Nhập sai thông tin" at bounding box center [1325, 458] width 0 height 0
click at [1454, 541] on button "Xác nhận" at bounding box center [1448, 545] width 84 height 28
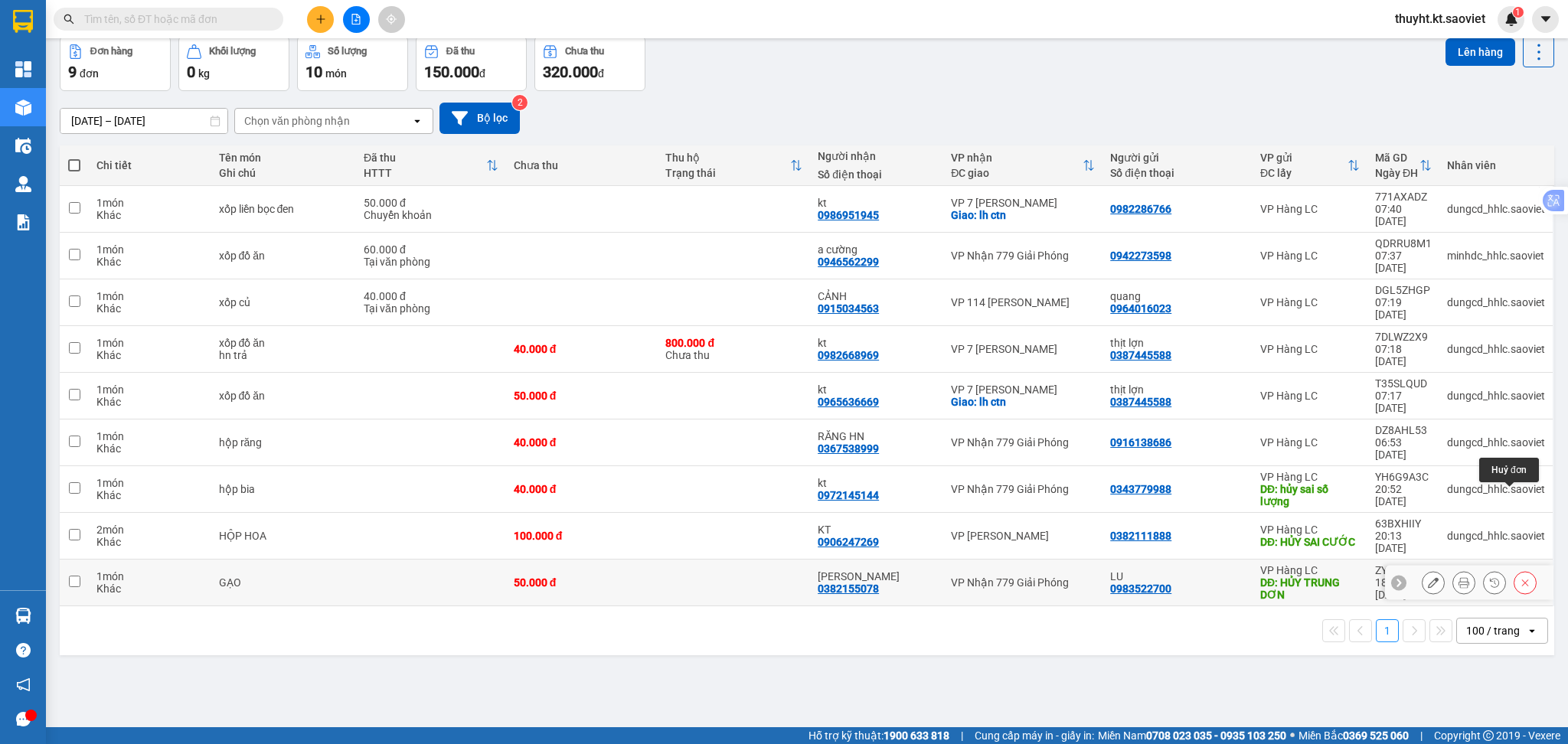
click at [1515, 569] on button at bounding box center [1525, 583] width 21 height 27
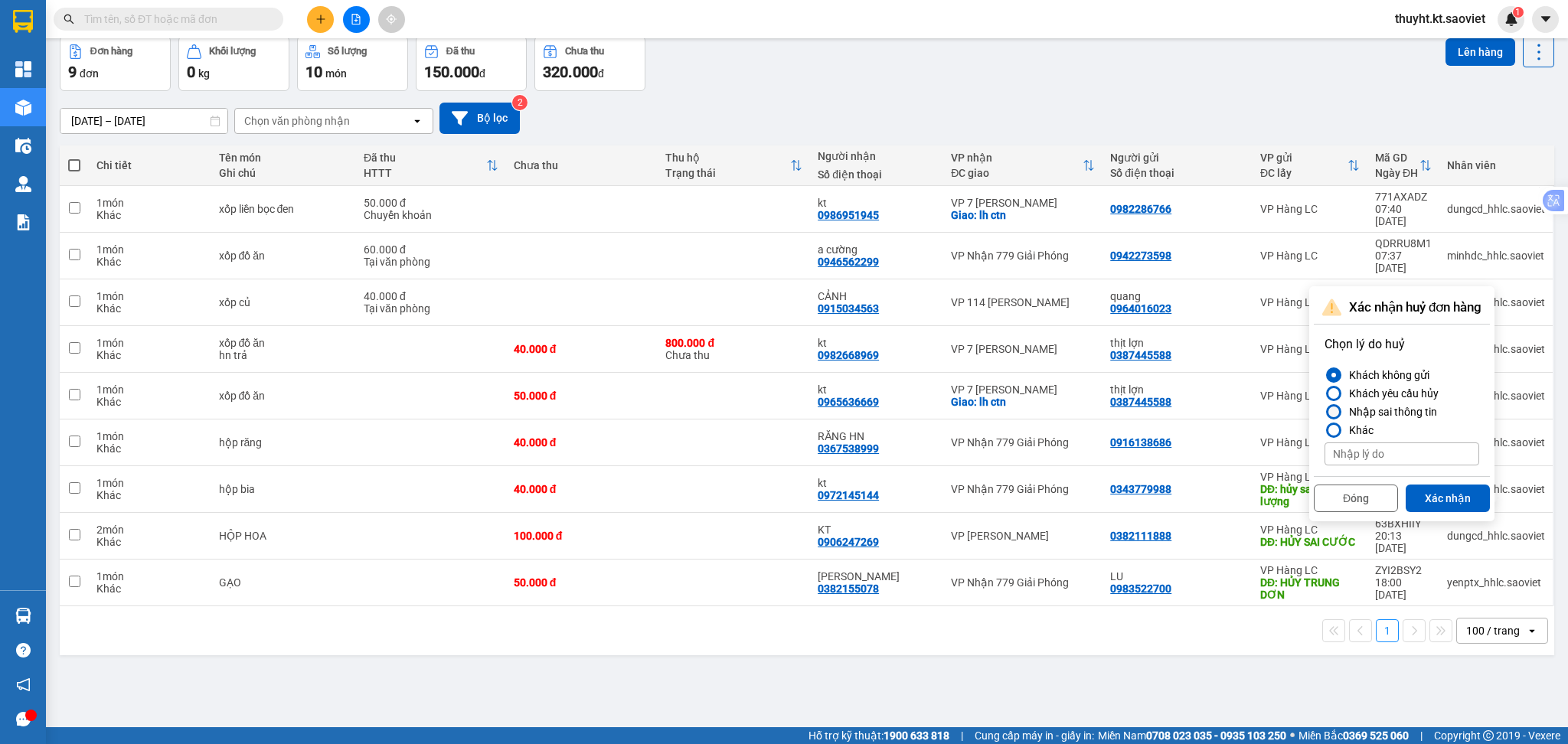
click at [1370, 417] on div "Nhập sai thông tin" at bounding box center [1390, 412] width 94 height 19
click at [1325, 412] on input "Nhập sai thông tin" at bounding box center [1325, 412] width 0 height 0
click at [1442, 502] on button "Xác nhận" at bounding box center [1448, 498] width 84 height 28
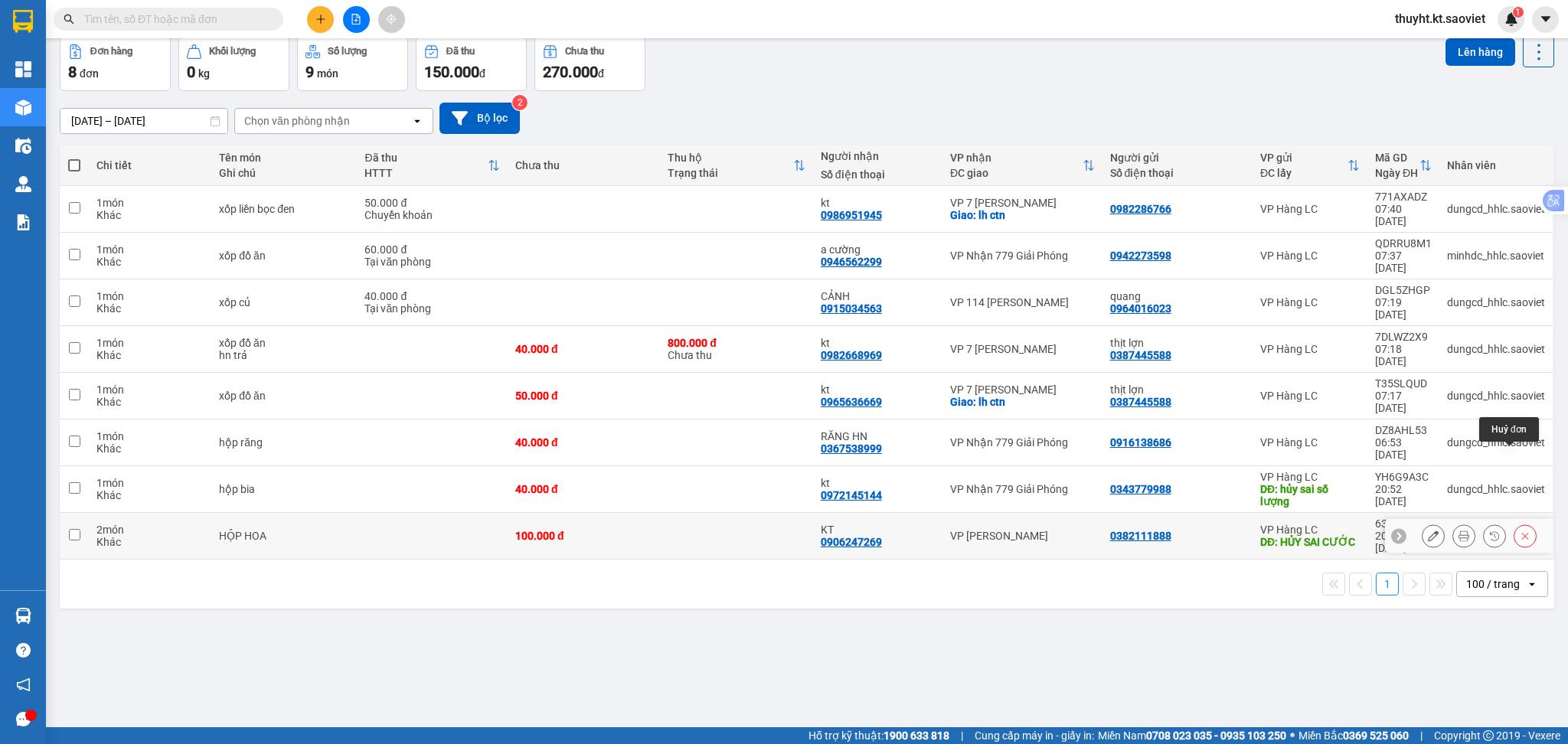
click at [1515, 523] on button at bounding box center [1525, 536] width 21 height 27
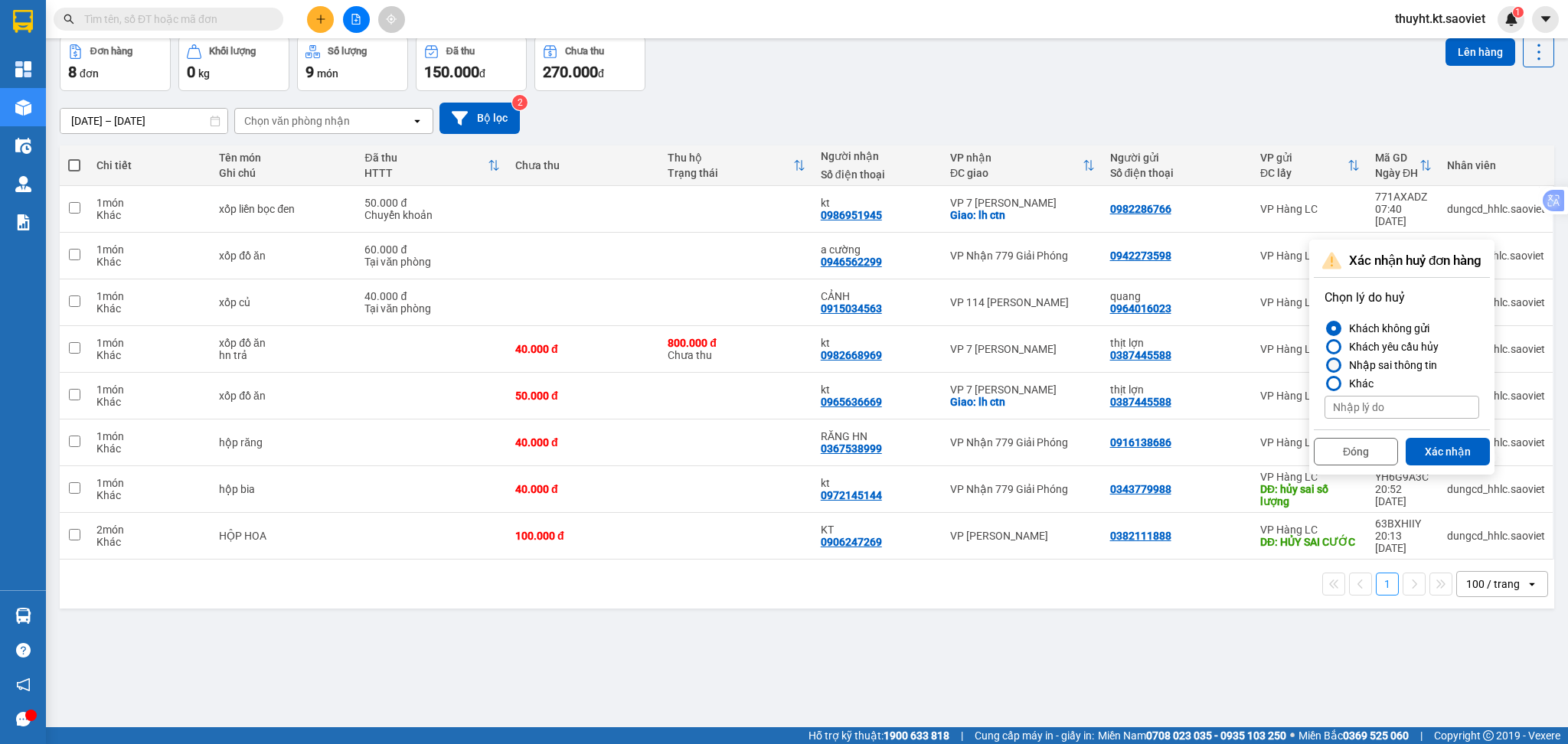
click at [1386, 366] on div "Nhập sai thông tin" at bounding box center [1390, 365] width 94 height 19
click at [1325, 365] on input "Nhập sai thông tin" at bounding box center [1325, 365] width 0 height 0
click at [1417, 448] on button "Xác nhận" at bounding box center [1448, 452] width 84 height 28
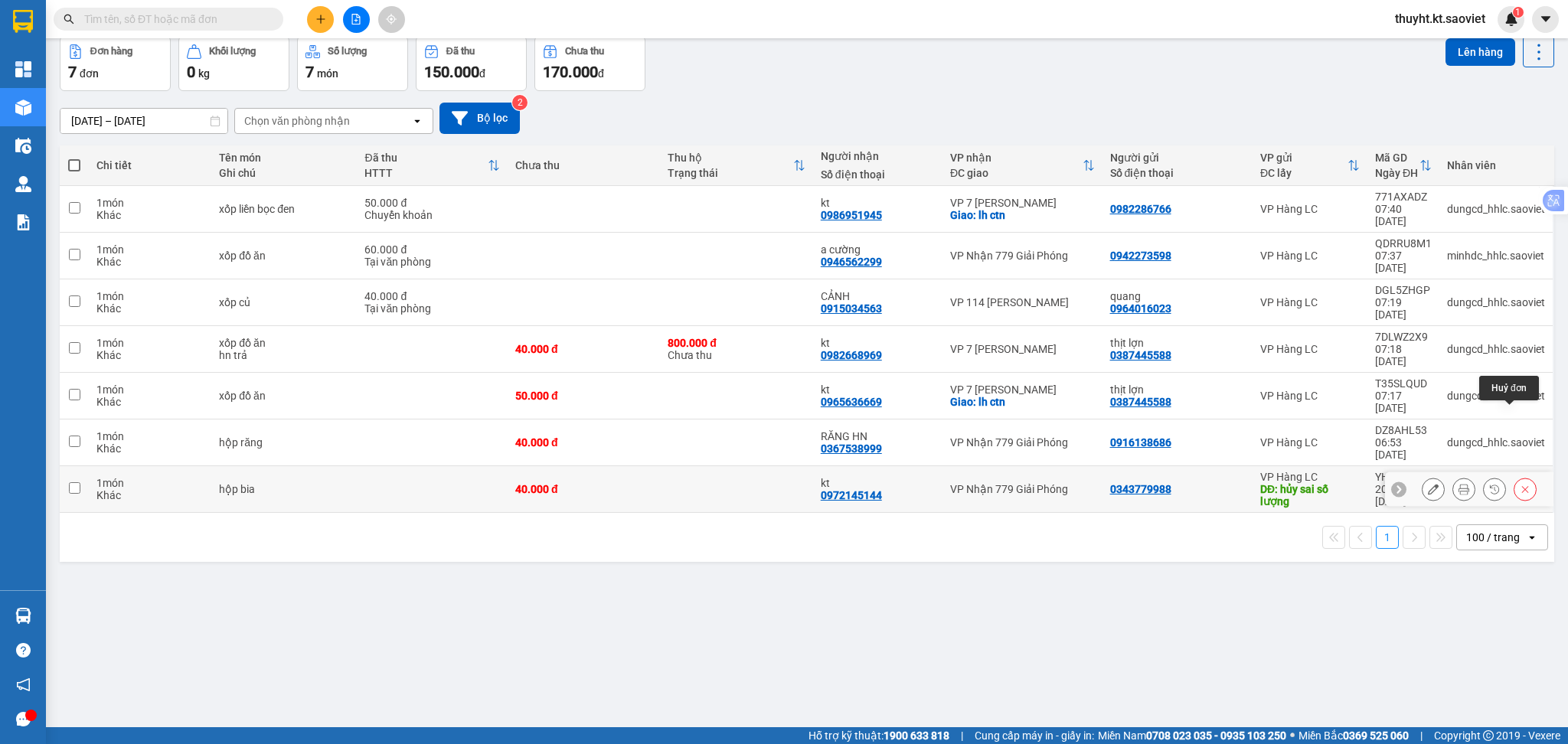
click at [1516, 476] on button at bounding box center [1525, 490] width 21 height 27
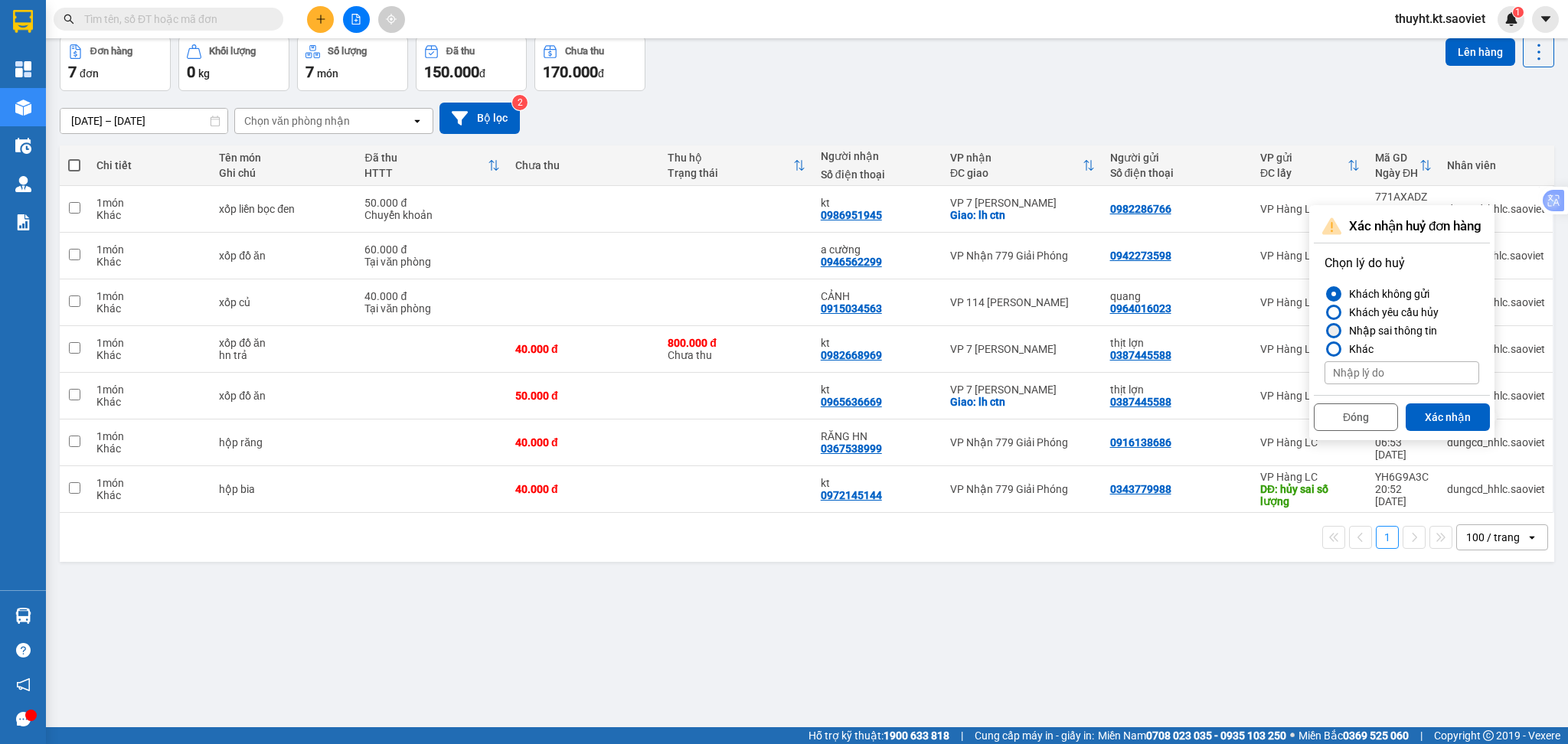
click at [1386, 322] on div "Nhập sai thông tin" at bounding box center [1390, 330] width 94 height 19
click at [1325, 330] on input "Nhập sai thông tin" at bounding box center [1325, 330] width 0 height 0
click at [1446, 403] on button "Xác nhận" at bounding box center [1448, 417] width 84 height 28
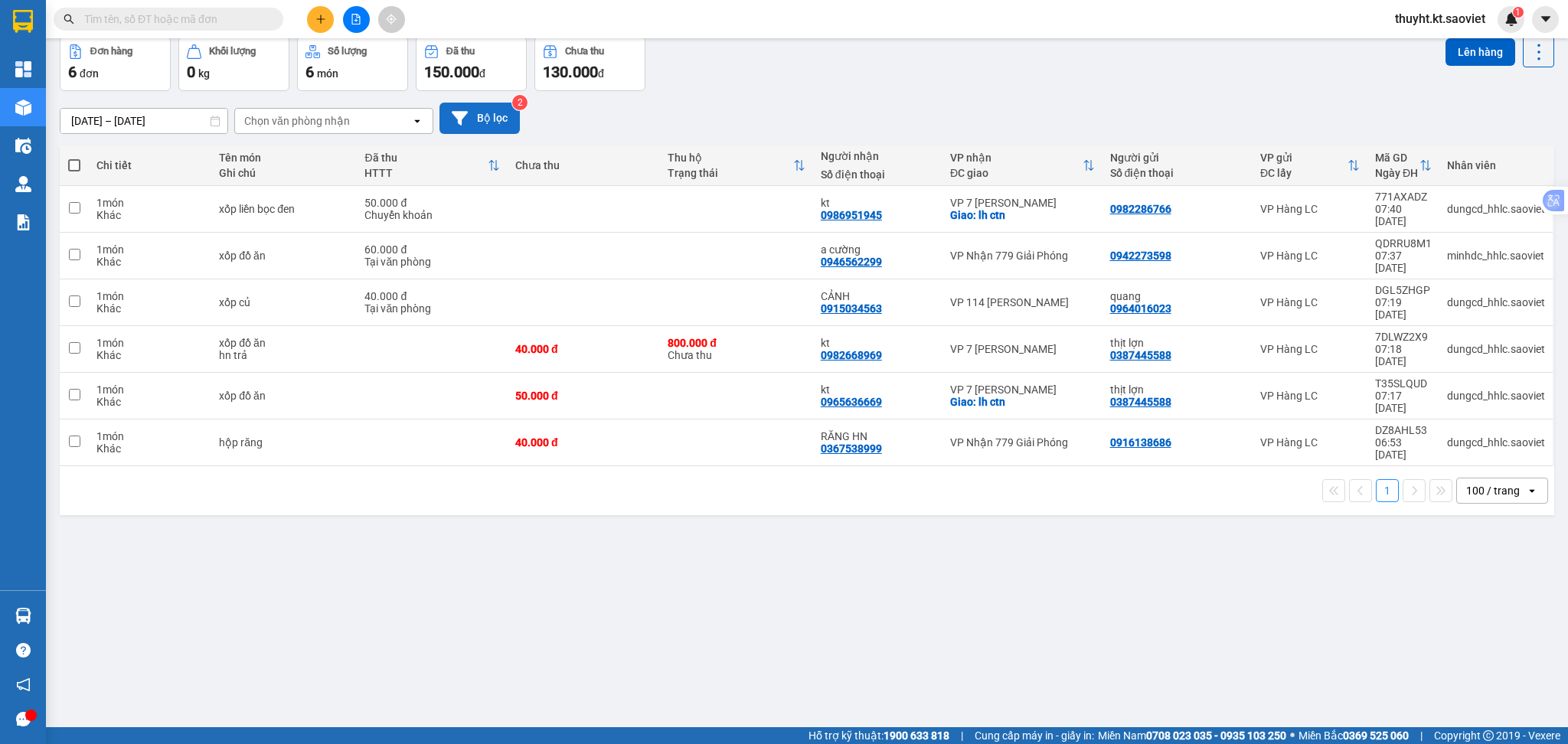
click at [498, 104] on button "Bộ lọc" at bounding box center [480, 118] width 81 height 31
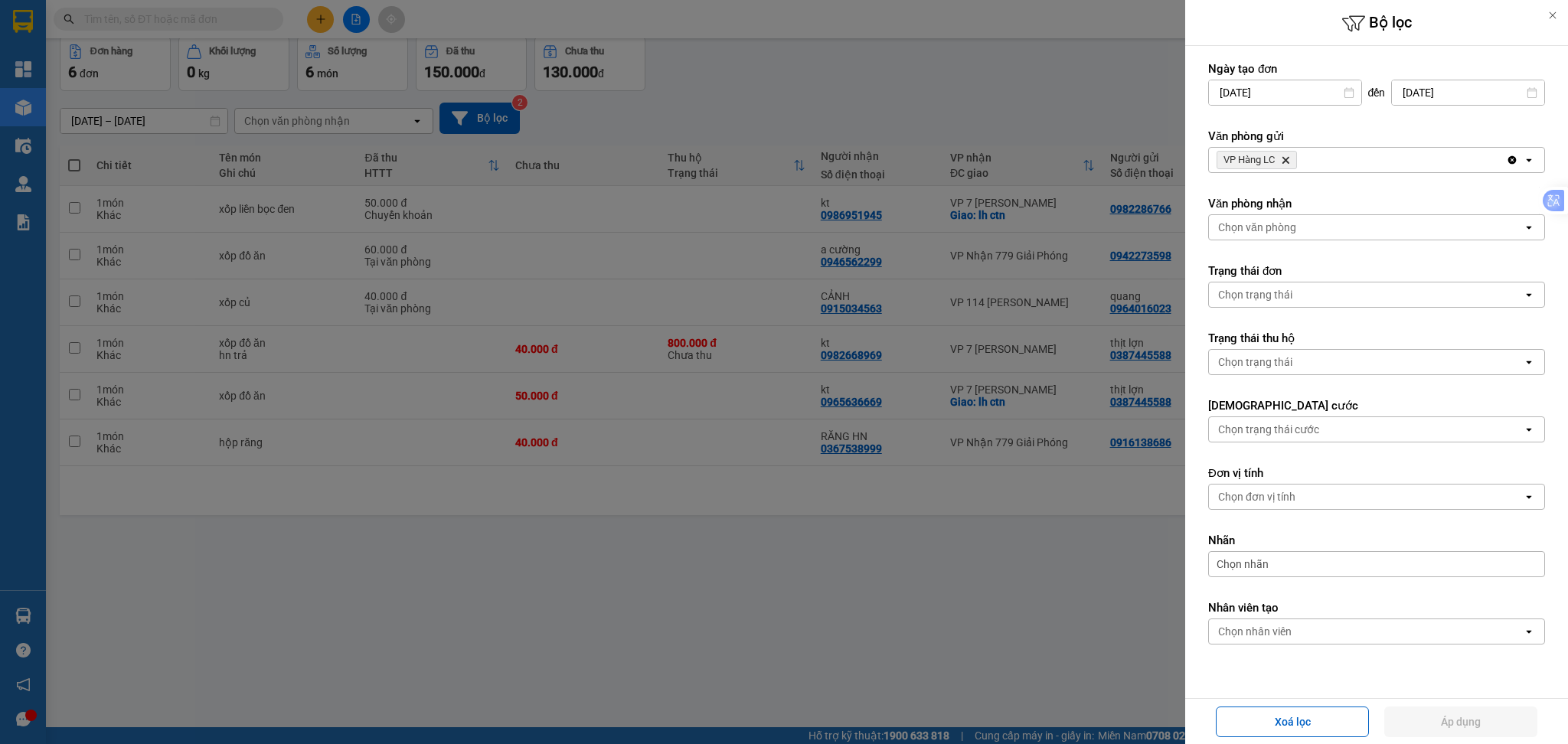
click at [1358, 162] on div "VP Hàng LC Delete" at bounding box center [1358, 159] width 297 height 25
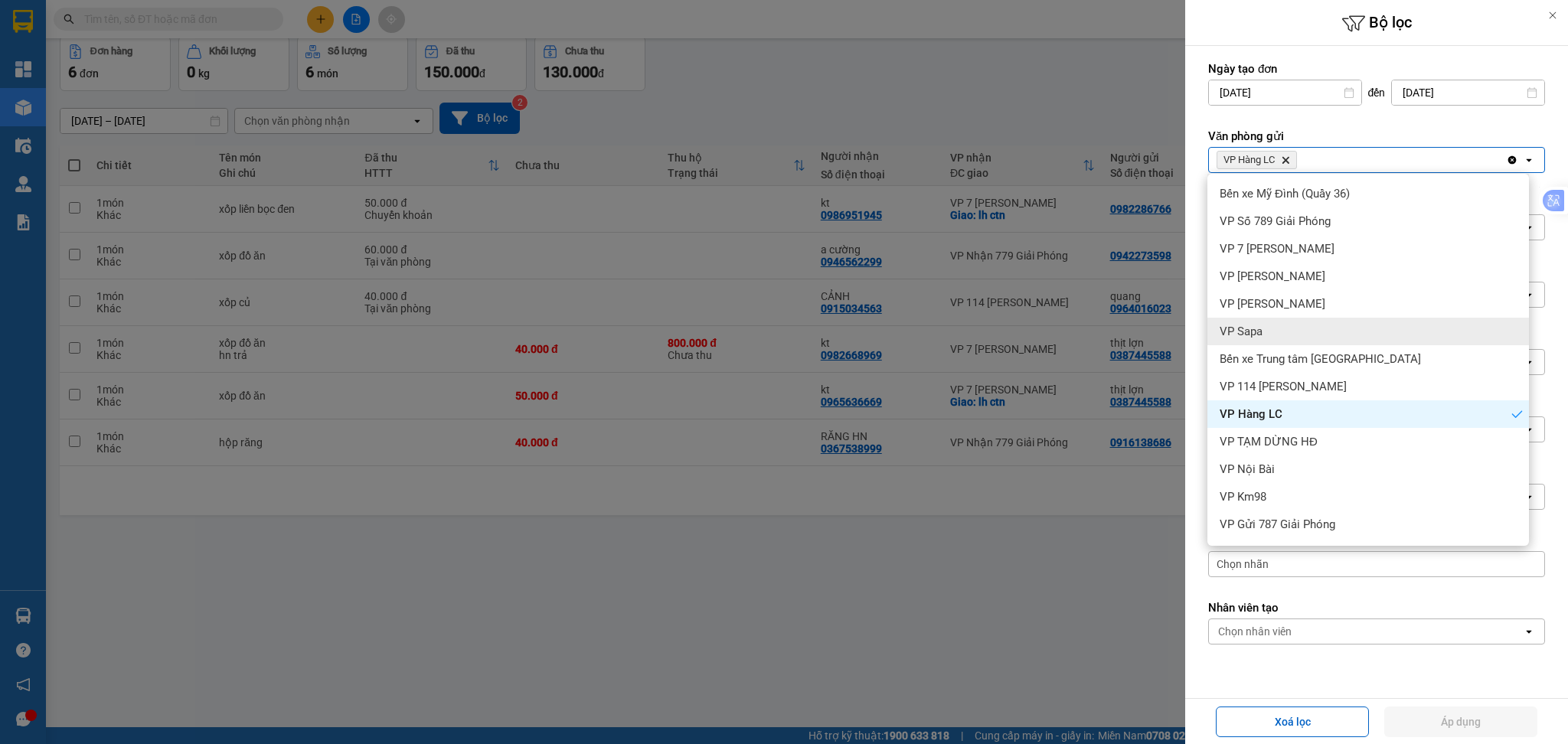
click at [1309, 326] on div "VP Sapa" at bounding box center [1368, 331] width 321 height 28
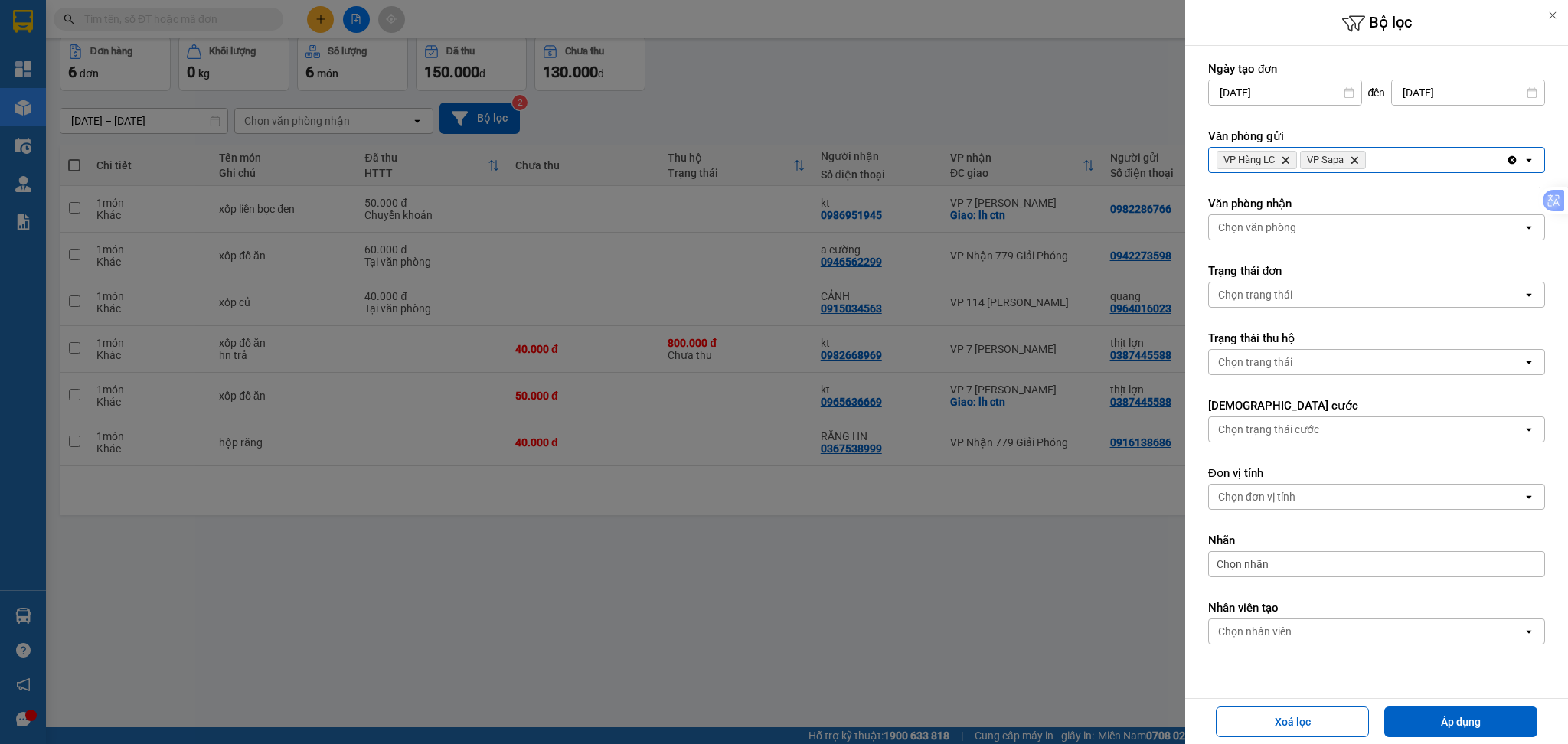
click at [1386, 165] on div "VP Hàng LC Delete VP Sapa Delete" at bounding box center [1358, 159] width 297 height 25
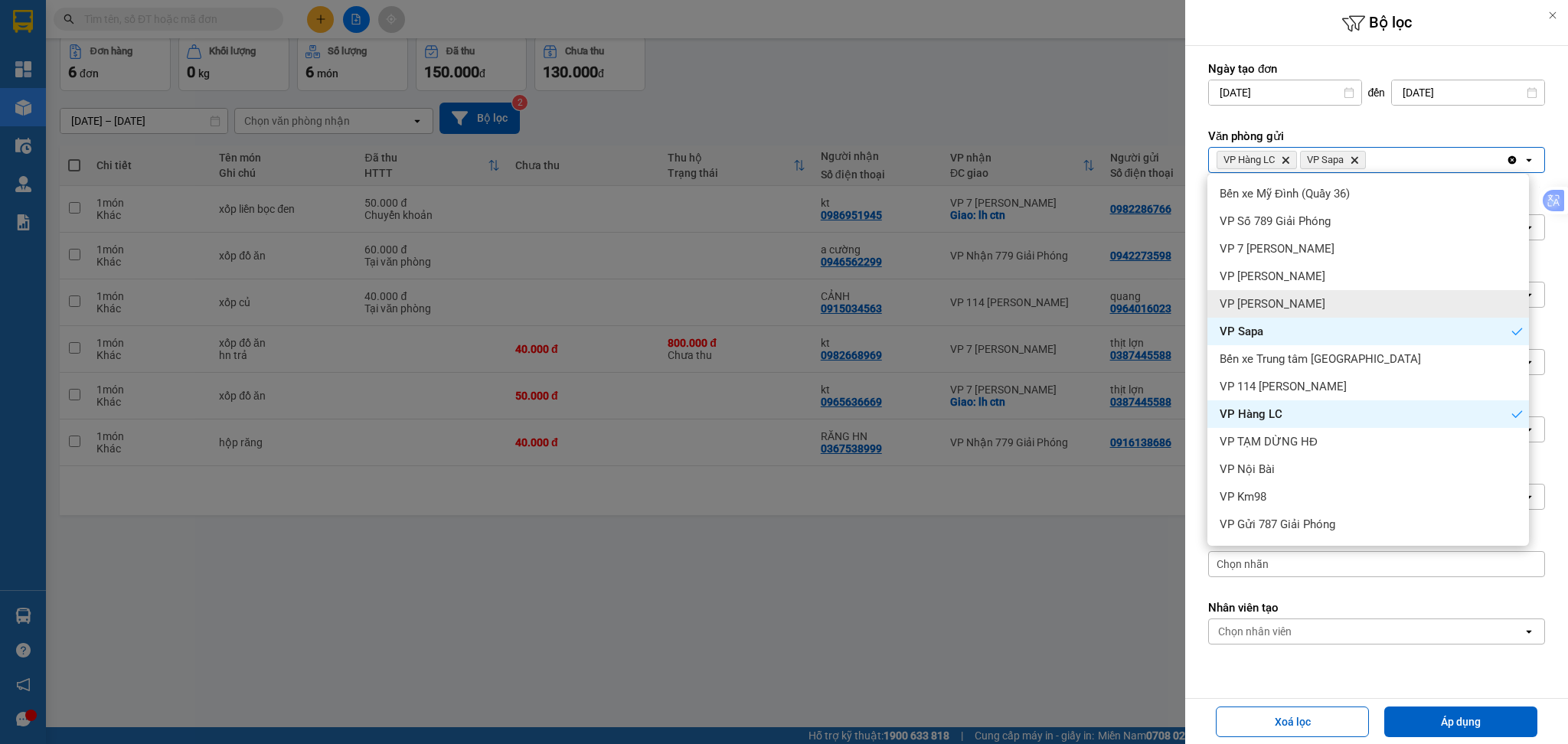
click at [1321, 292] on div "VP Bảo Hà" at bounding box center [1368, 303] width 321 height 28
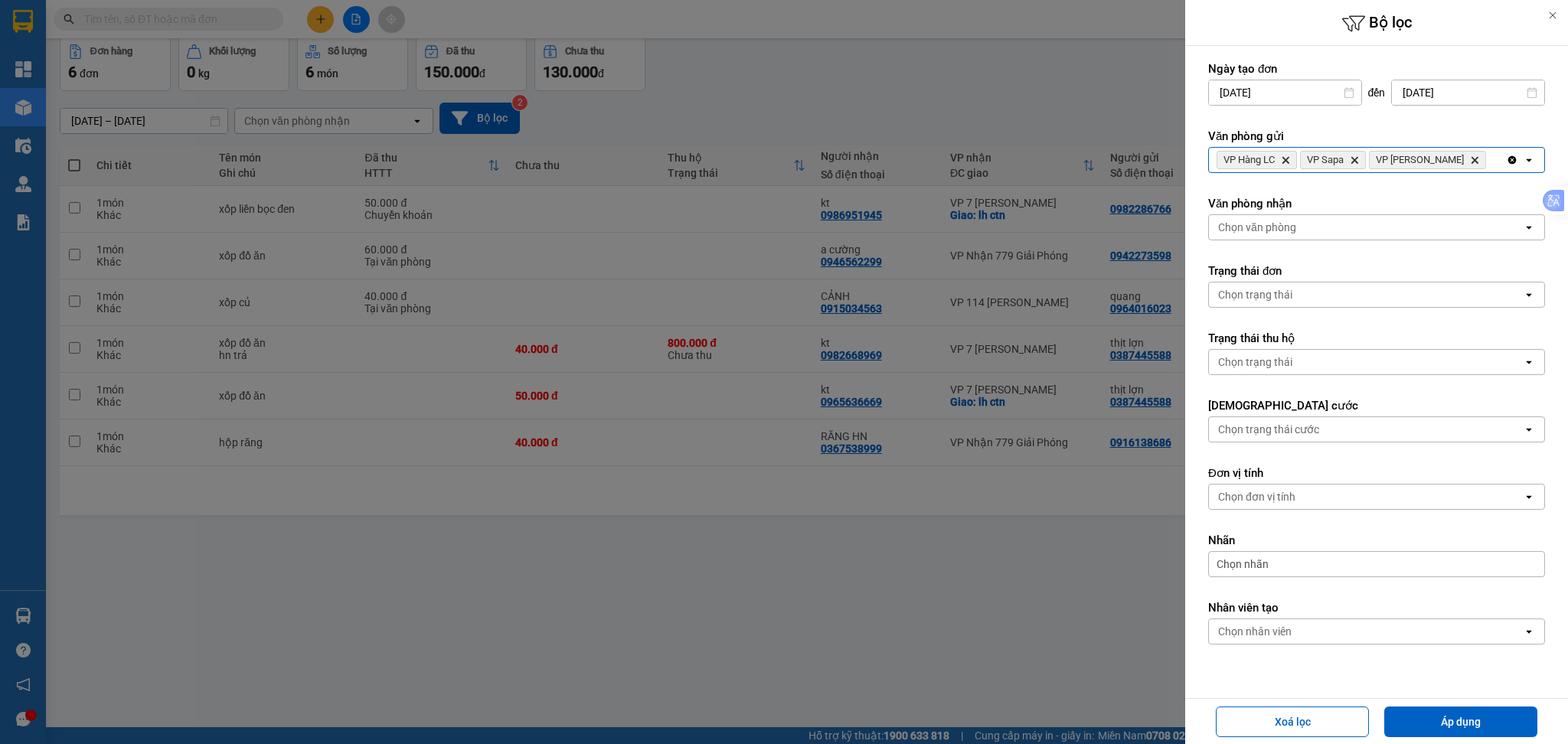
click at [1453, 161] on div "VP Hàng LC Delete VP Sapa Delete VP Bảo Hà Delete" at bounding box center [1358, 159] width 297 height 25
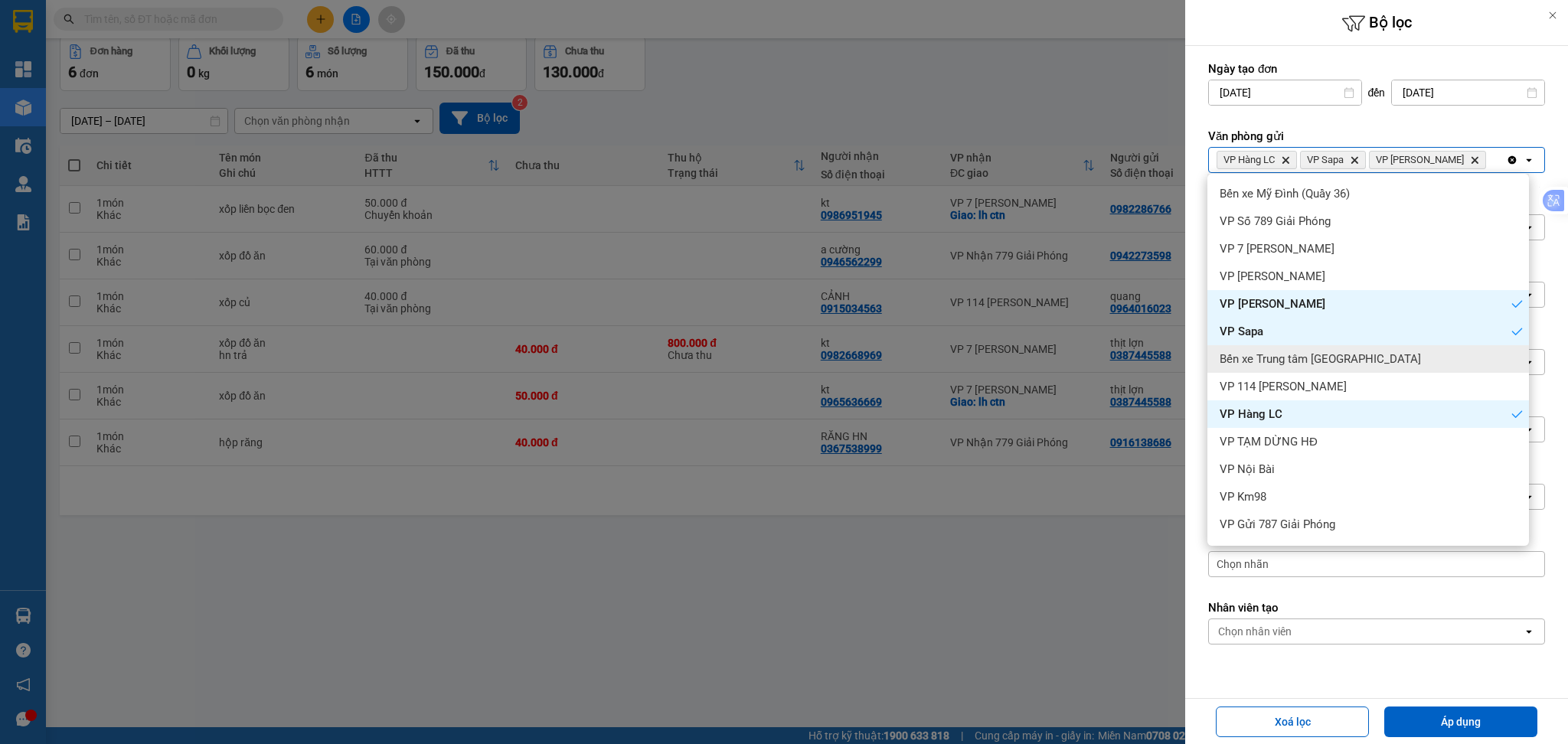
drag, startPoint x: 1345, startPoint y: 367, endPoint x: 1357, endPoint y: 336, distance: 33.2
click at [1346, 367] on div "Bến xe Trung tâm Lào Cai" at bounding box center [1368, 358] width 321 height 28
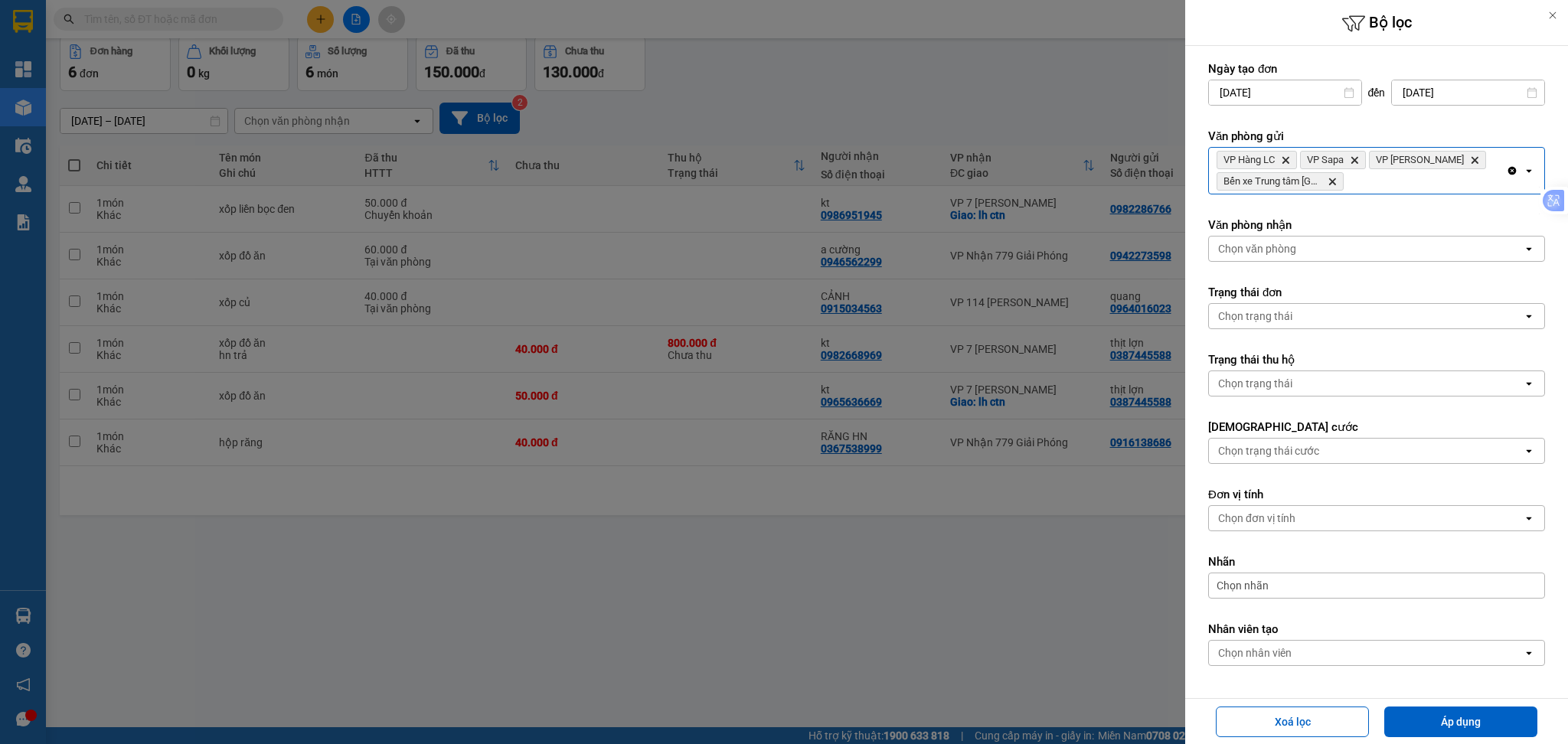
click at [1387, 193] on div "VP Hàng LC Delete VP Sapa Delete VP Bảo Hà Delete Bến xe Trung tâm Lào Cai Dele…" at bounding box center [1358, 170] width 297 height 46
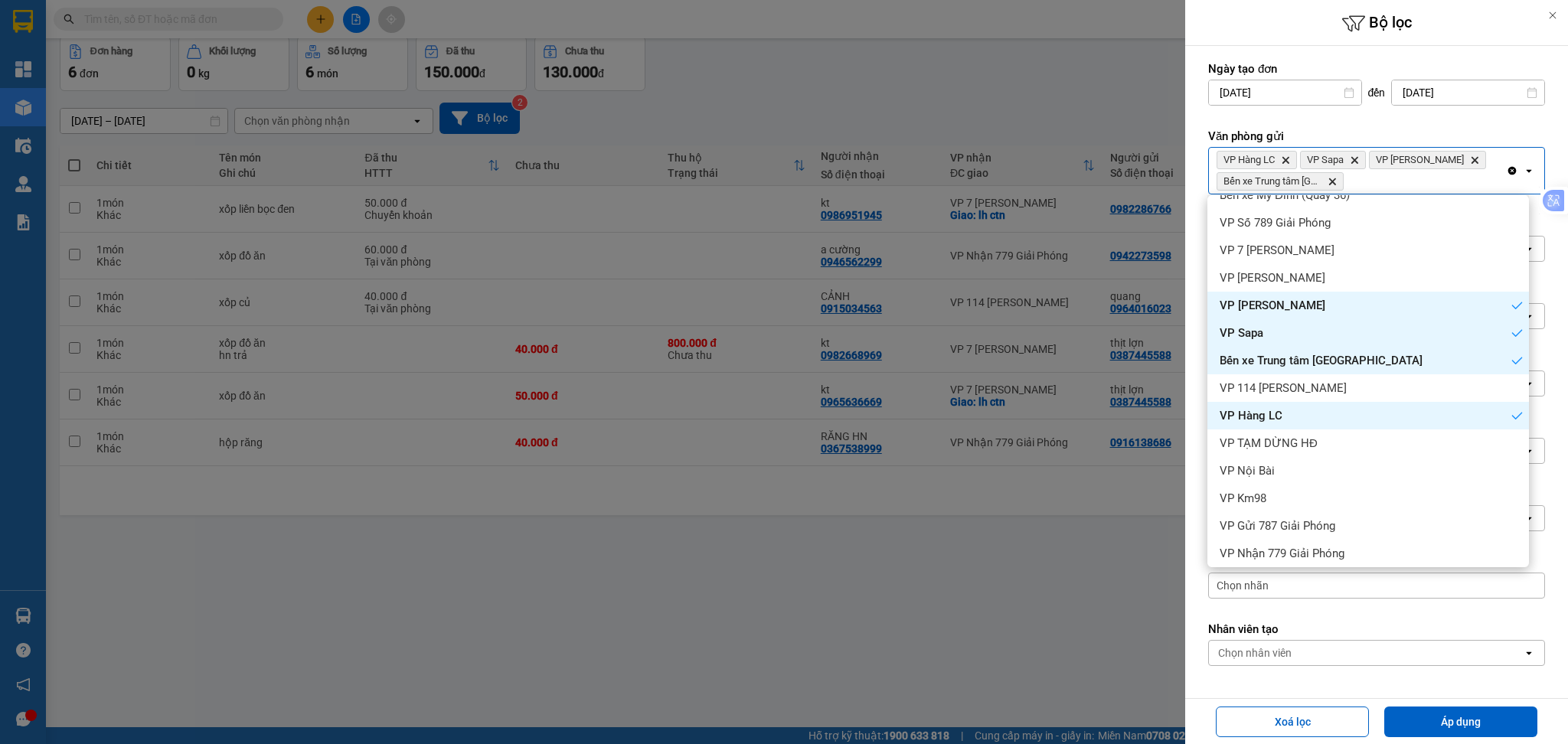
scroll to position [53, 0]
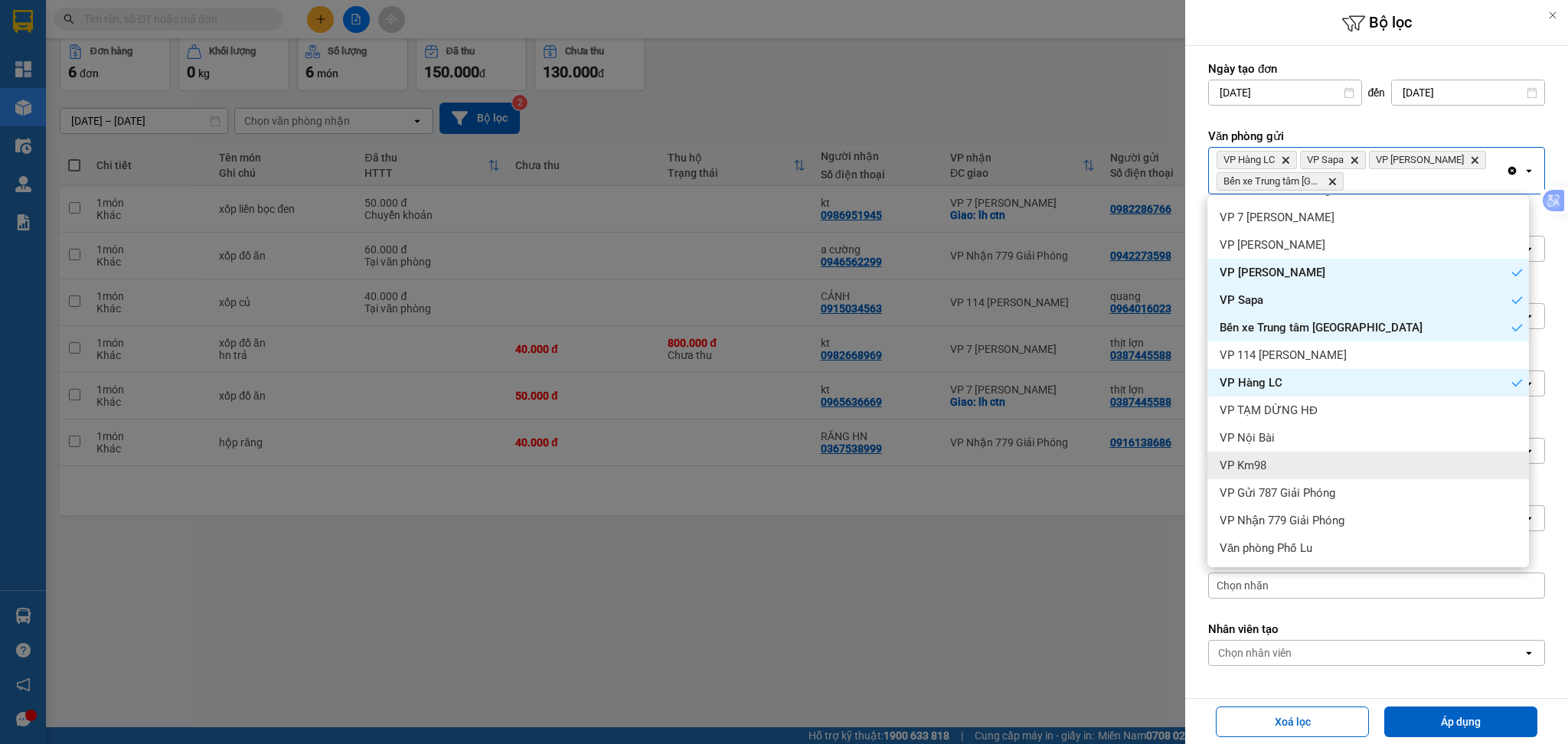
click at [1333, 464] on div "VP Km98" at bounding box center [1368, 465] width 321 height 28
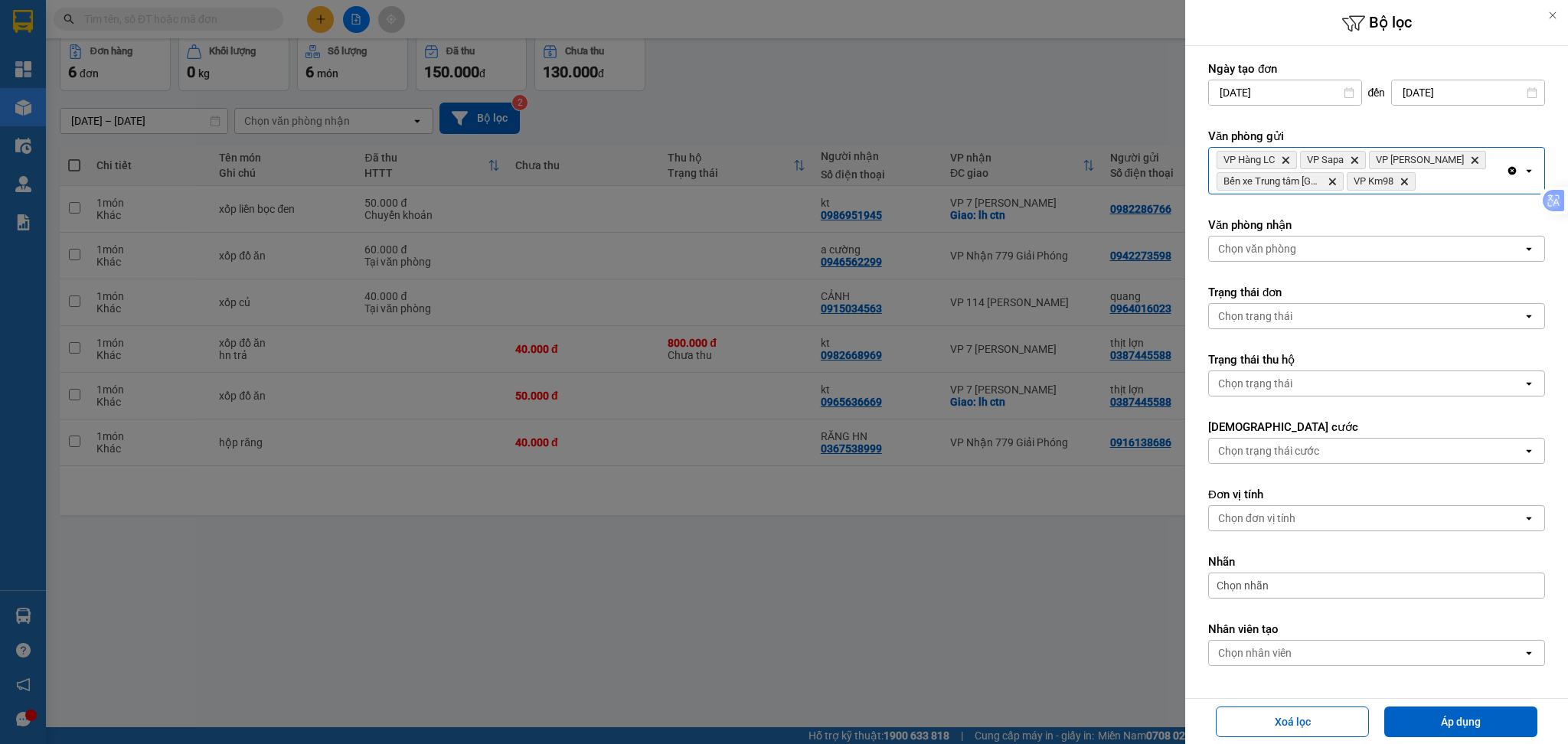
click at [1423, 186] on div "VP Hàng LC Delete VP Sapa Delete VP Bảo Hà Delete Bến xe Trung tâm Lào Cai Dele…" at bounding box center [1358, 170] width 297 height 46
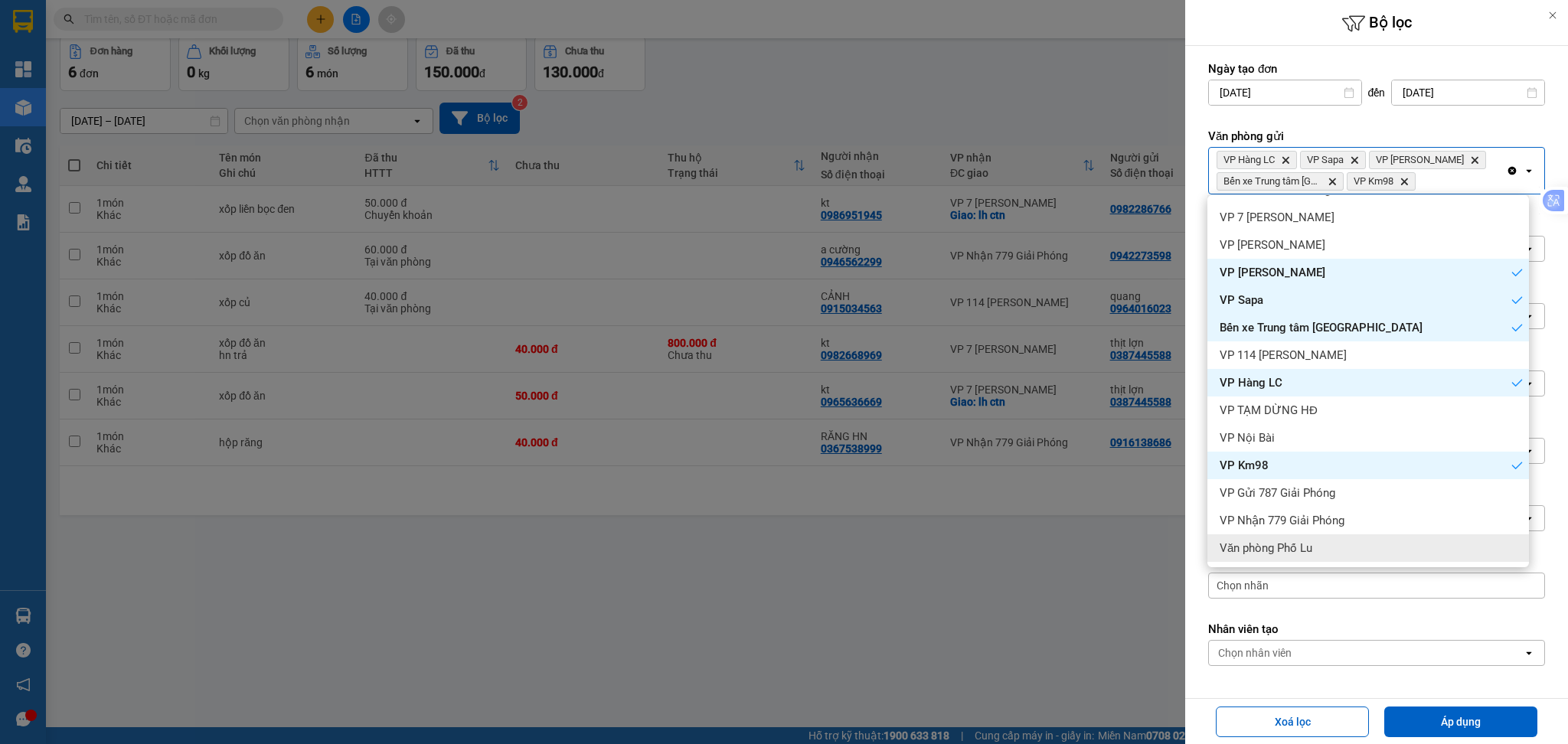
click at [1309, 536] on div "Văn phòng Phố Lu" at bounding box center [1368, 548] width 321 height 28
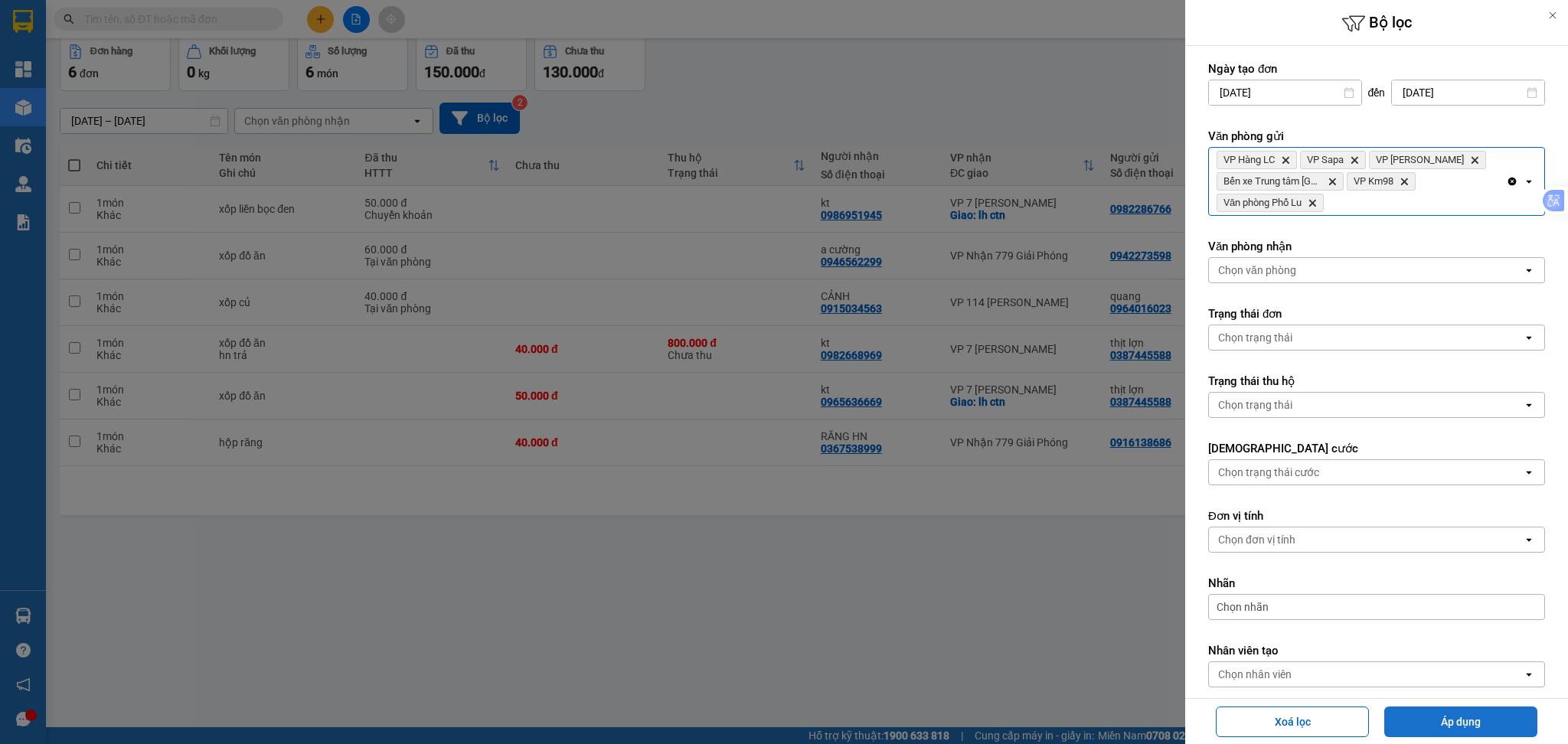
click at [1443, 723] on button "Áp dụng" at bounding box center [1461, 722] width 153 height 31
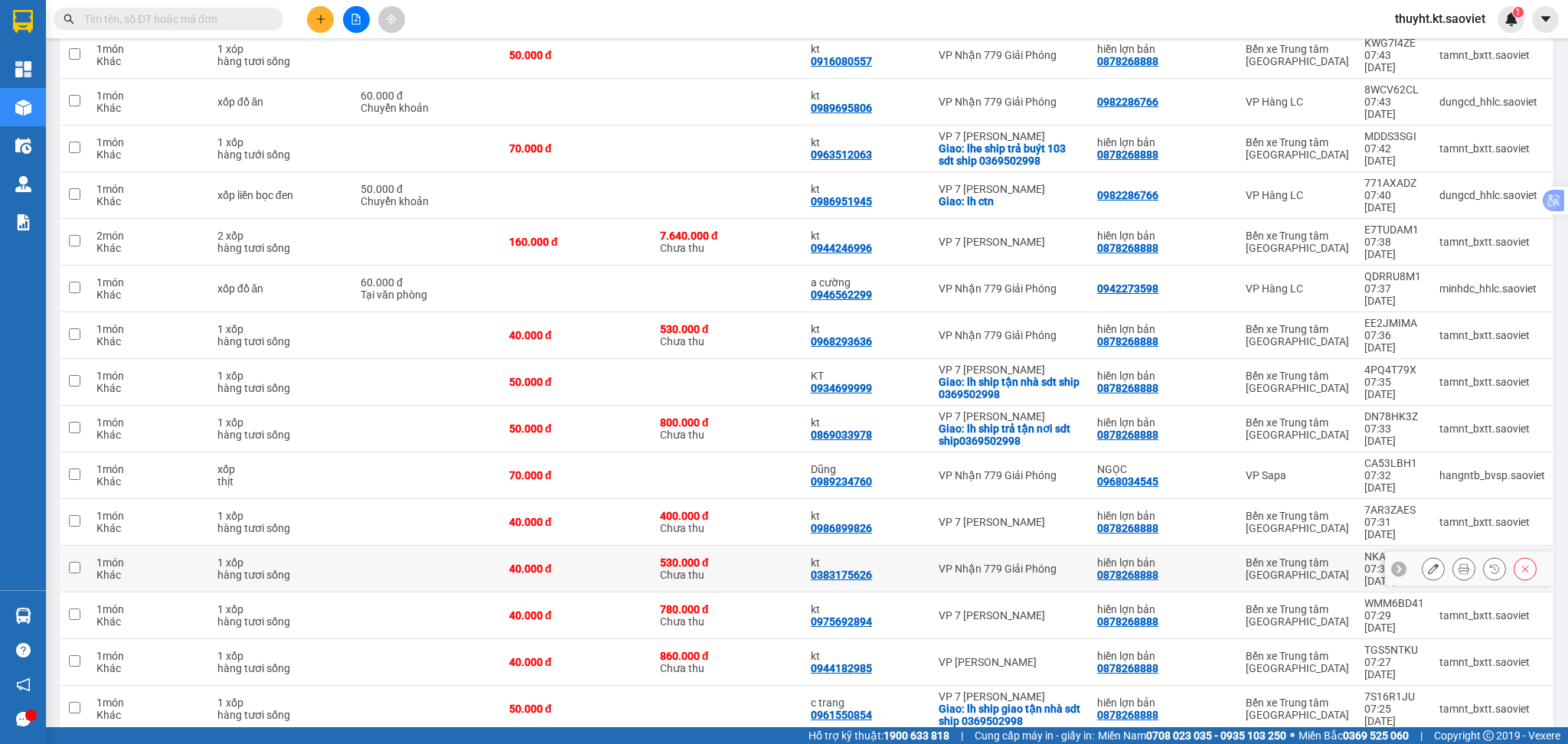
scroll to position [469, 0]
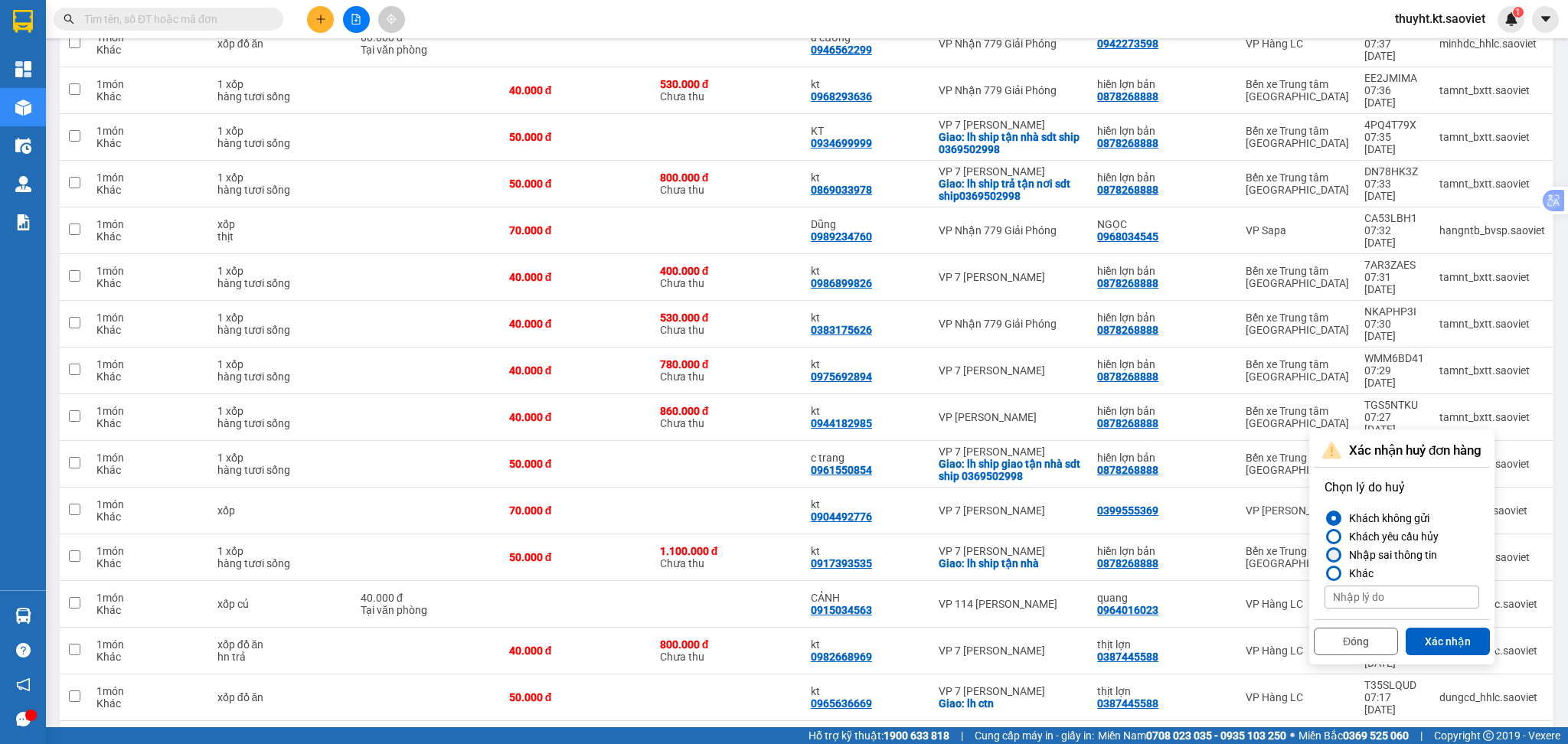
click at [1387, 555] on div "Nhập sai thông tin" at bounding box center [1390, 555] width 94 height 19
click at [1325, 555] on input "Nhập sai thông tin" at bounding box center [1325, 555] width 0 height 0
click at [1442, 637] on button "Xác nhận" at bounding box center [1448, 641] width 84 height 28
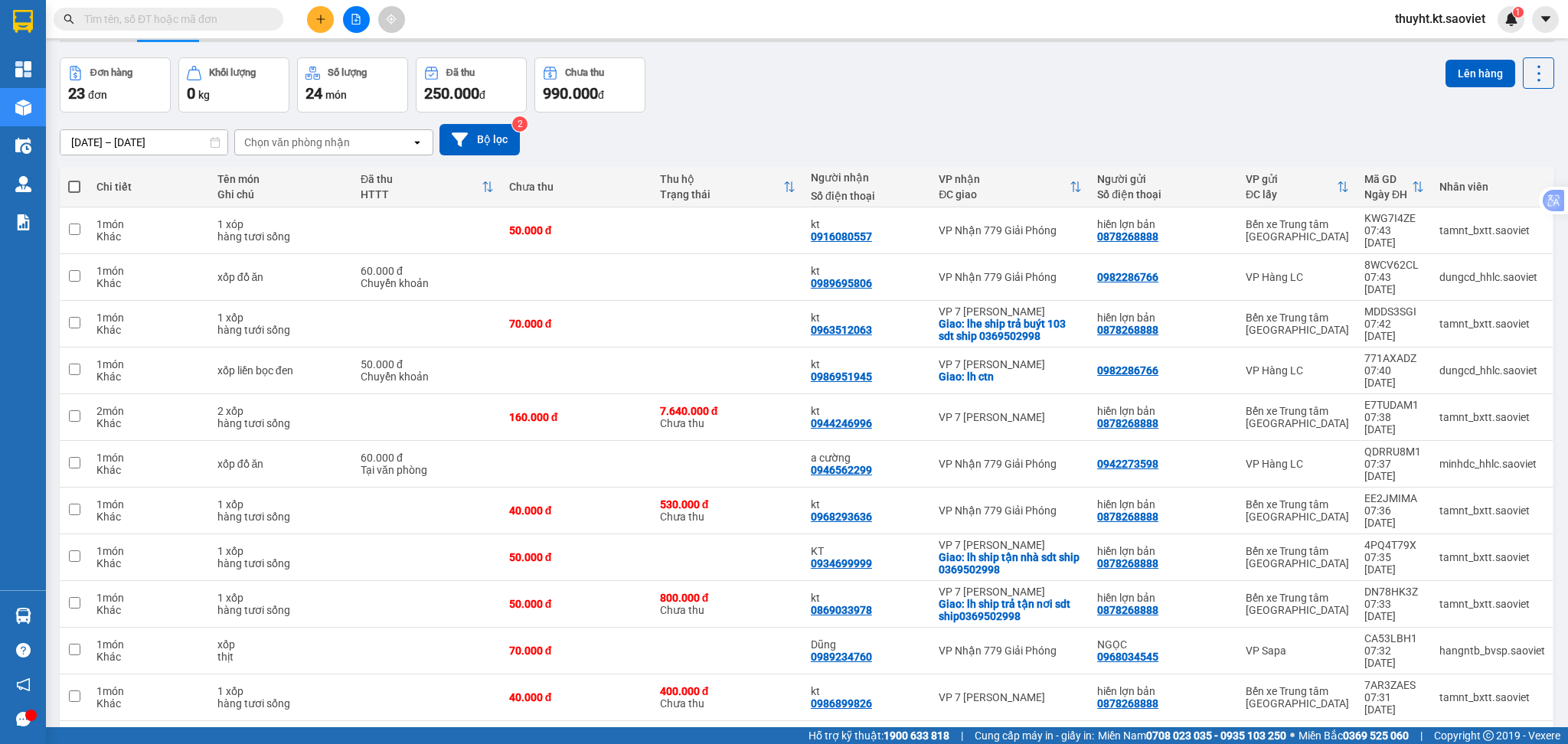
scroll to position [27, 0]
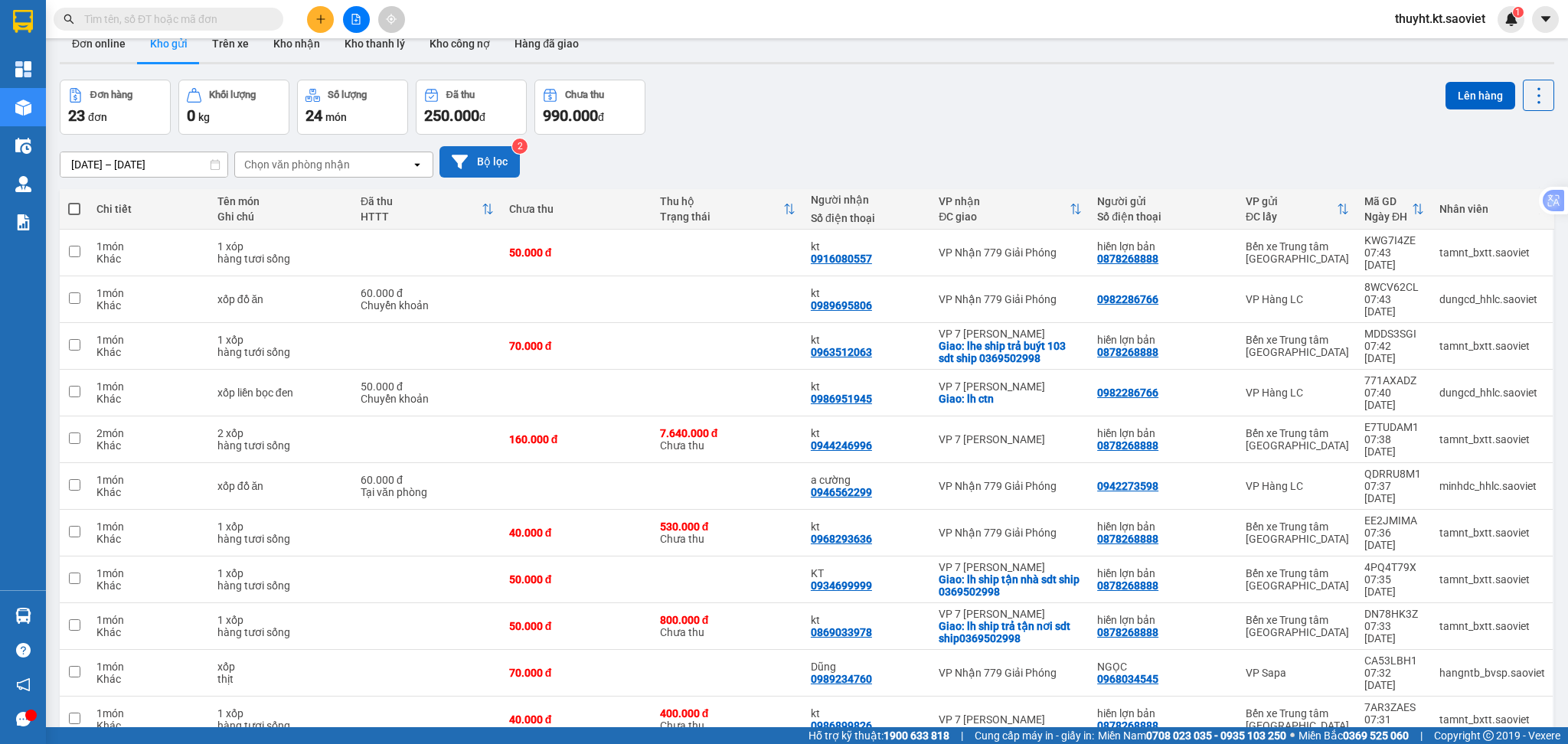
click at [480, 153] on button "Bộ lọc" at bounding box center [480, 162] width 81 height 31
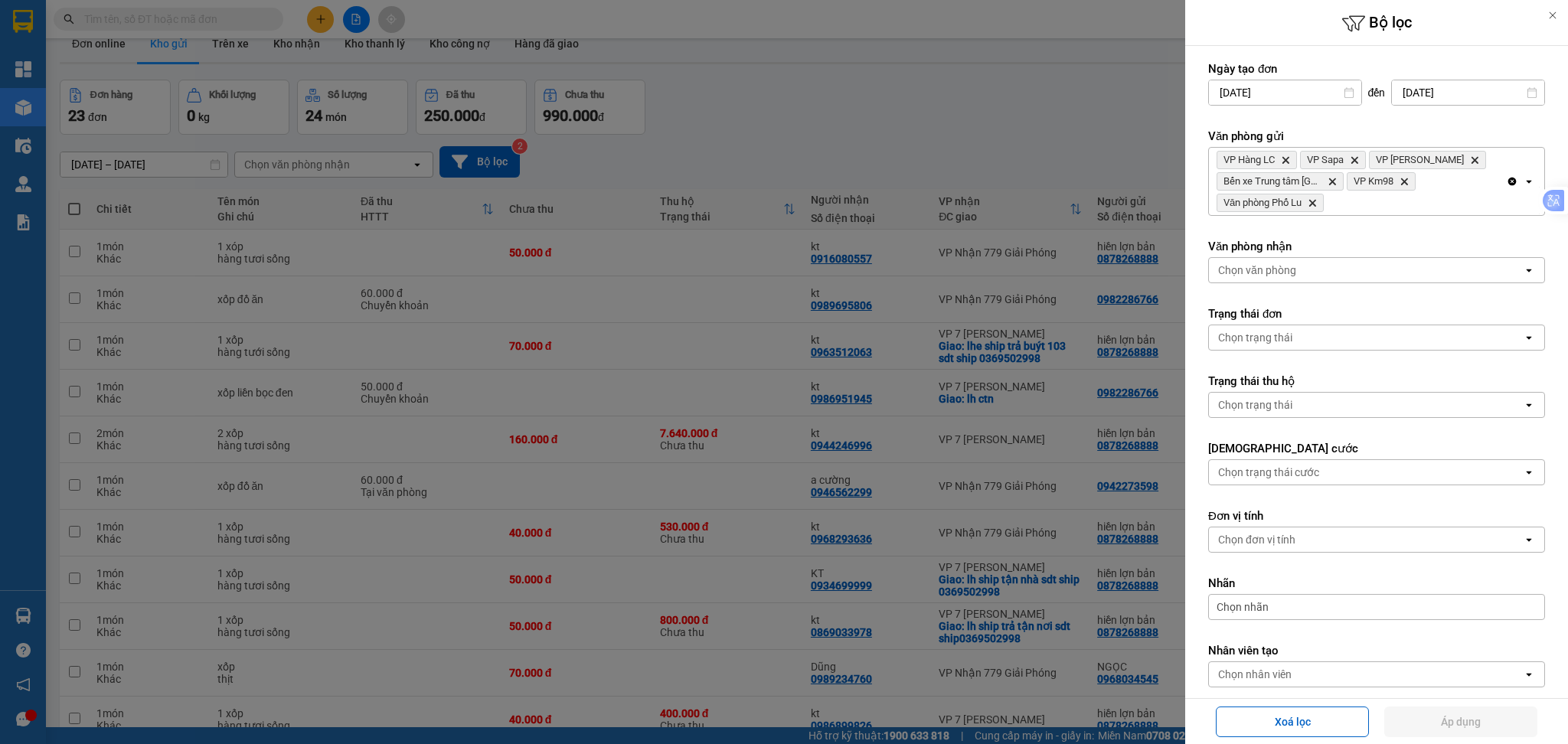
click at [1416, 97] on input "15/10/2025" at bounding box center [1469, 92] width 153 height 25
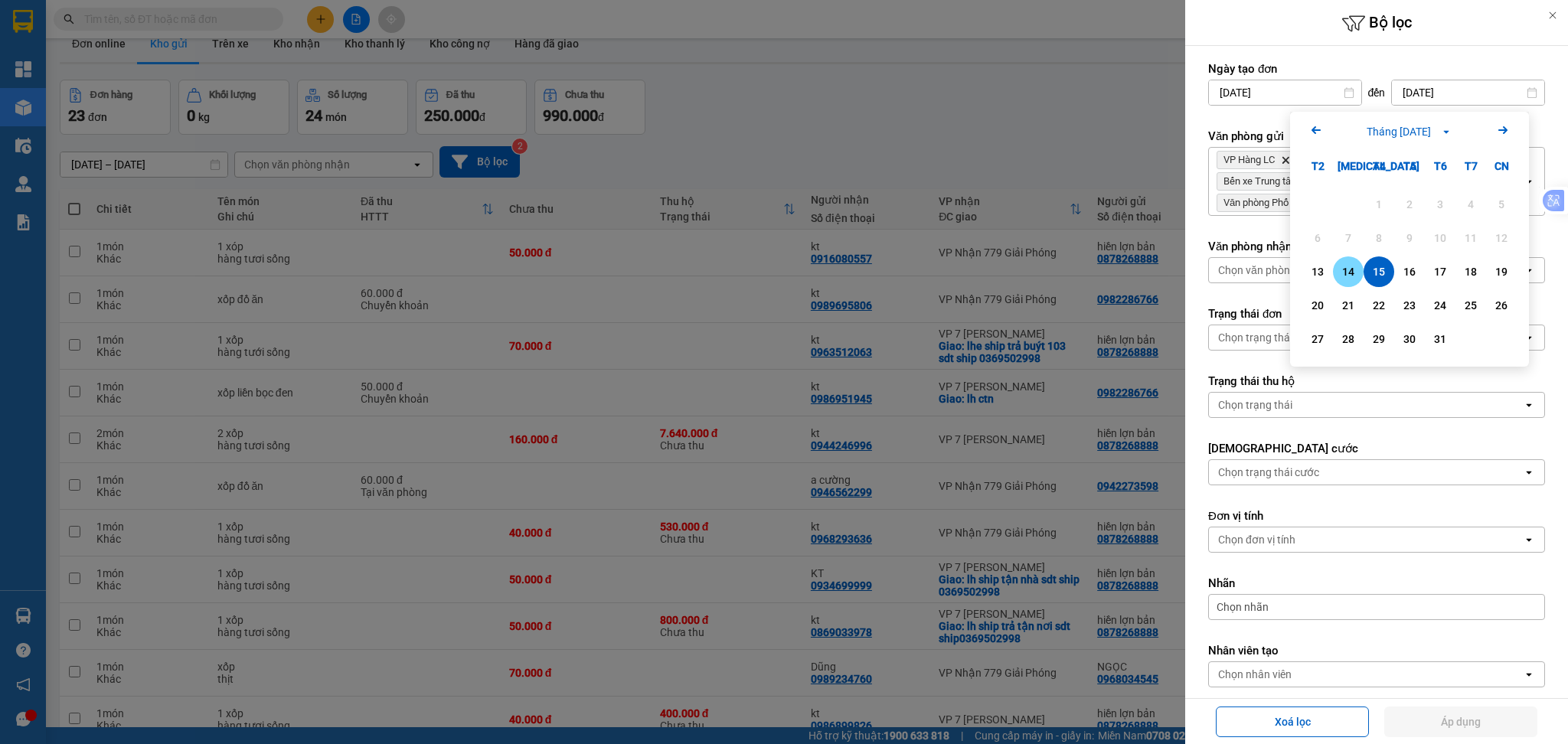
click at [1354, 266] on div "14" at bounding box center [1348, 272] width 21 height 19
type input "14/10/2025"
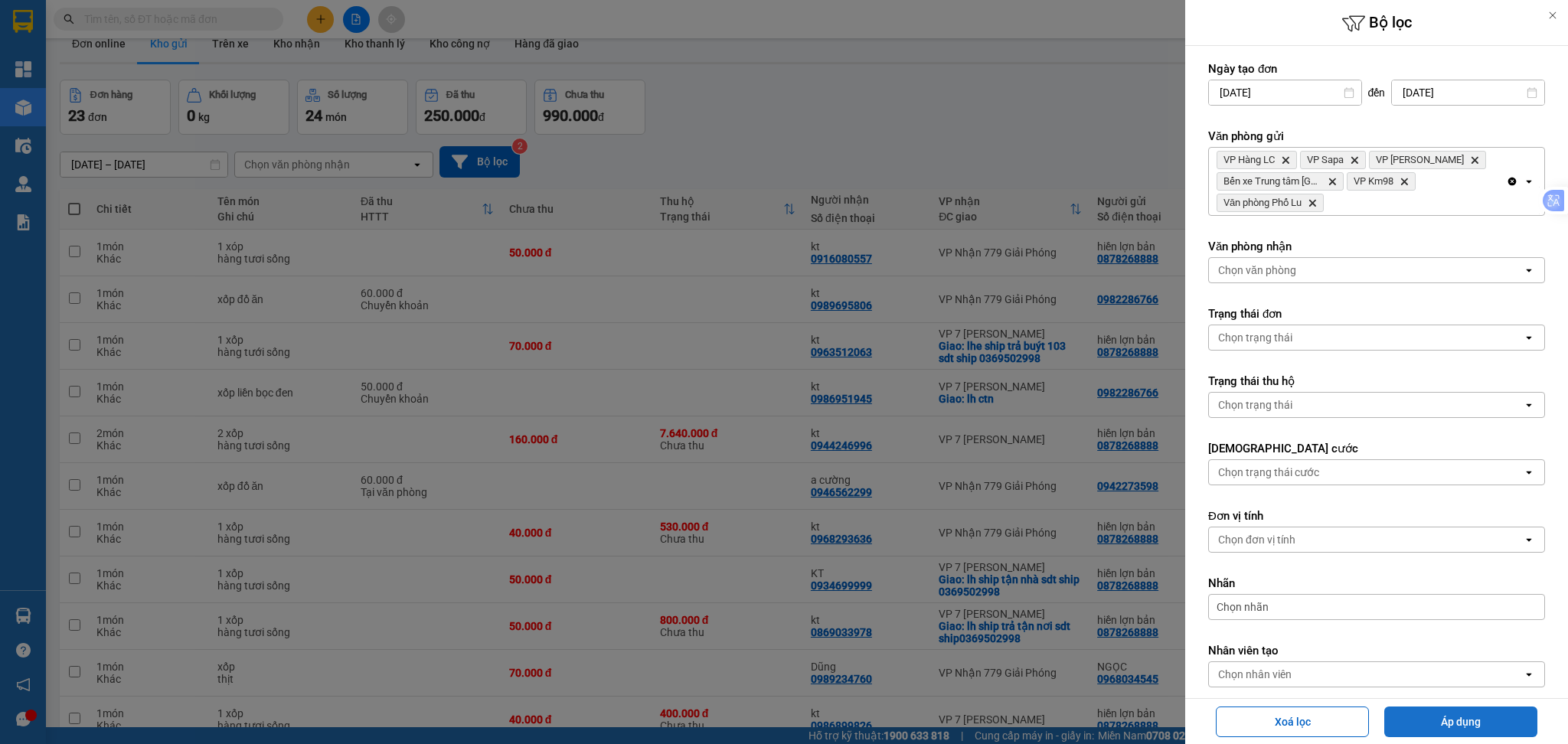
click at [1461, 719] on button "Áp dụng" at bounding box center [1461, 722] width 153 height 31
type input "13/10/2025 – 14/10/2025"
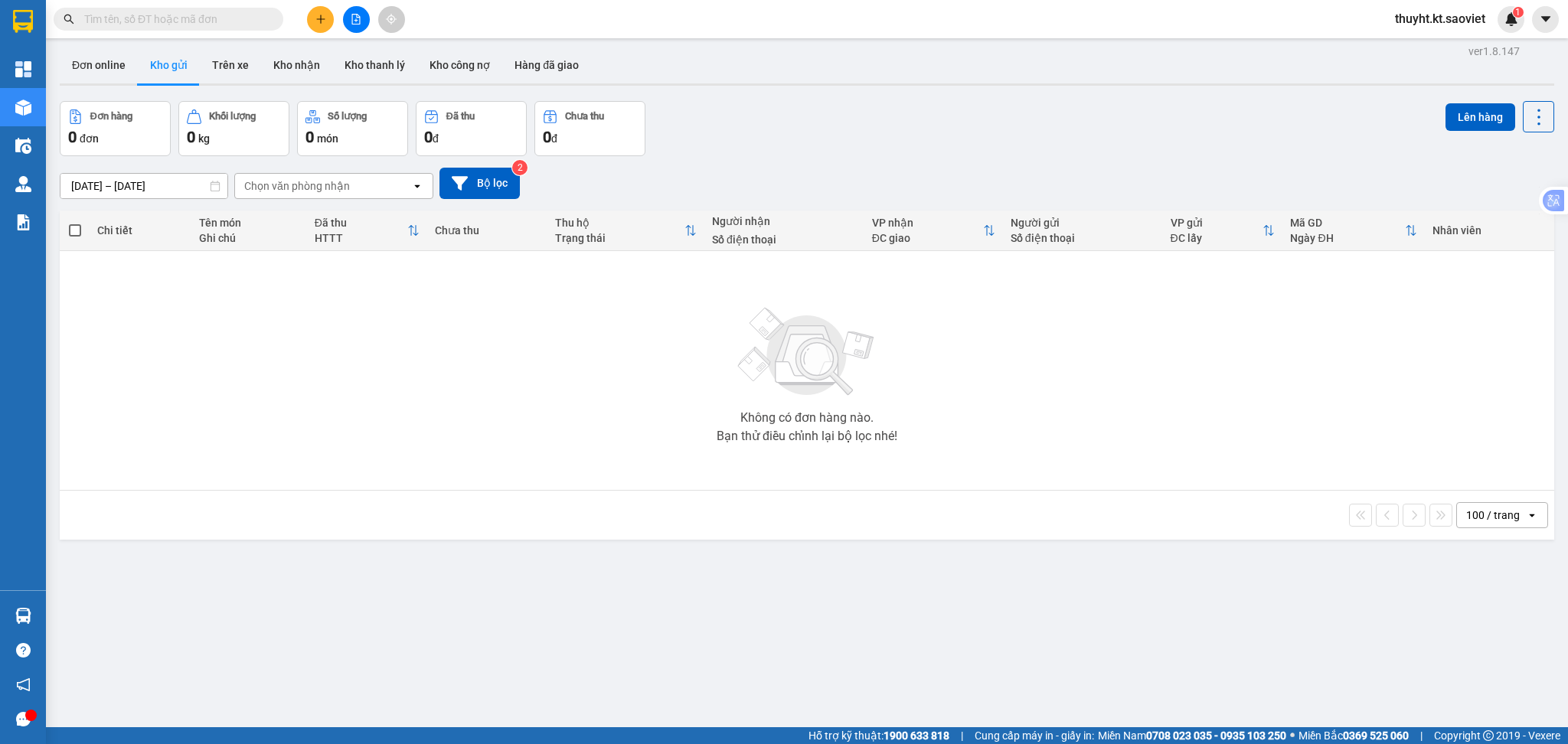
scroll to position [0, 0]
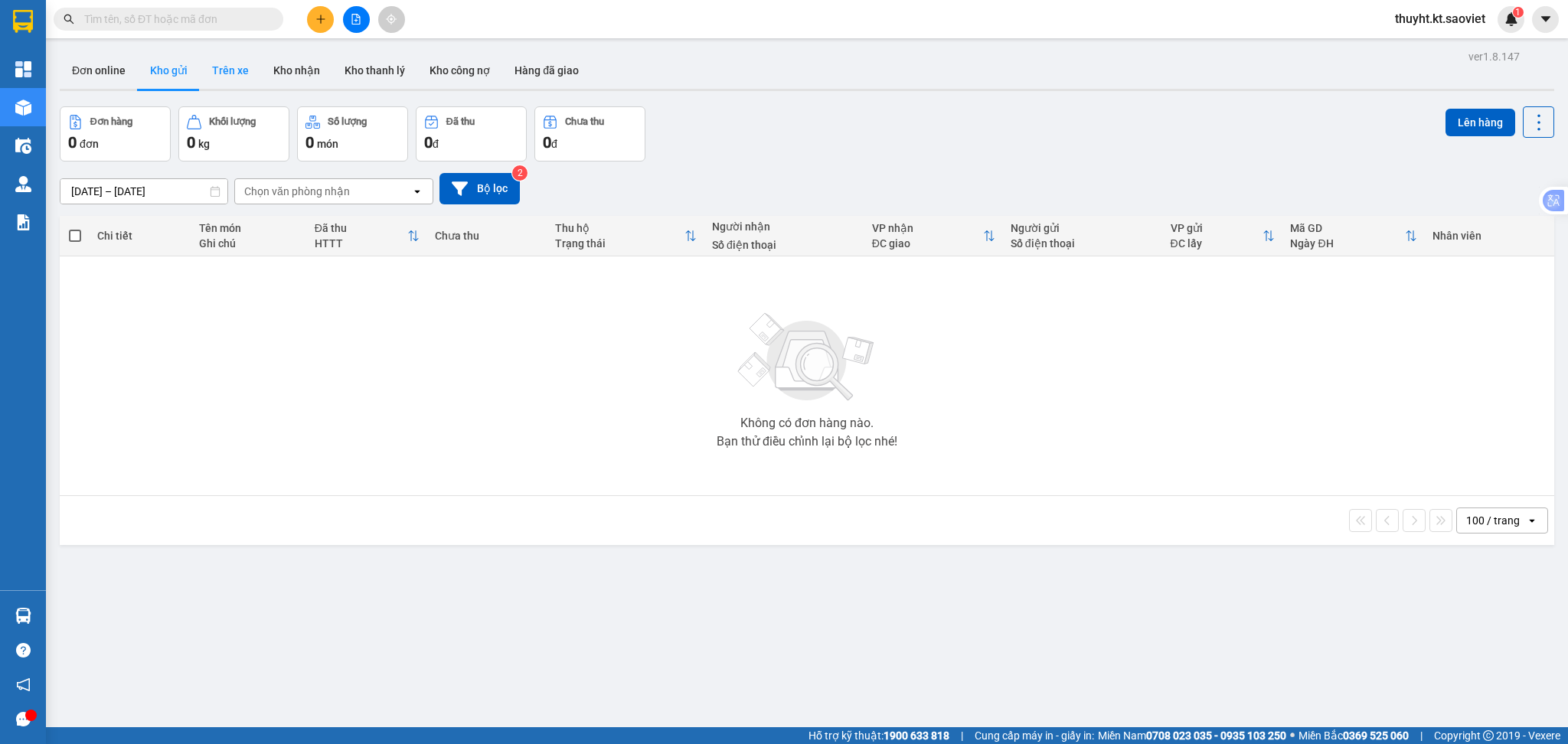
click at [242, 73] on button "Trên xe" at bounding box center [231, 69] width 61 height 36
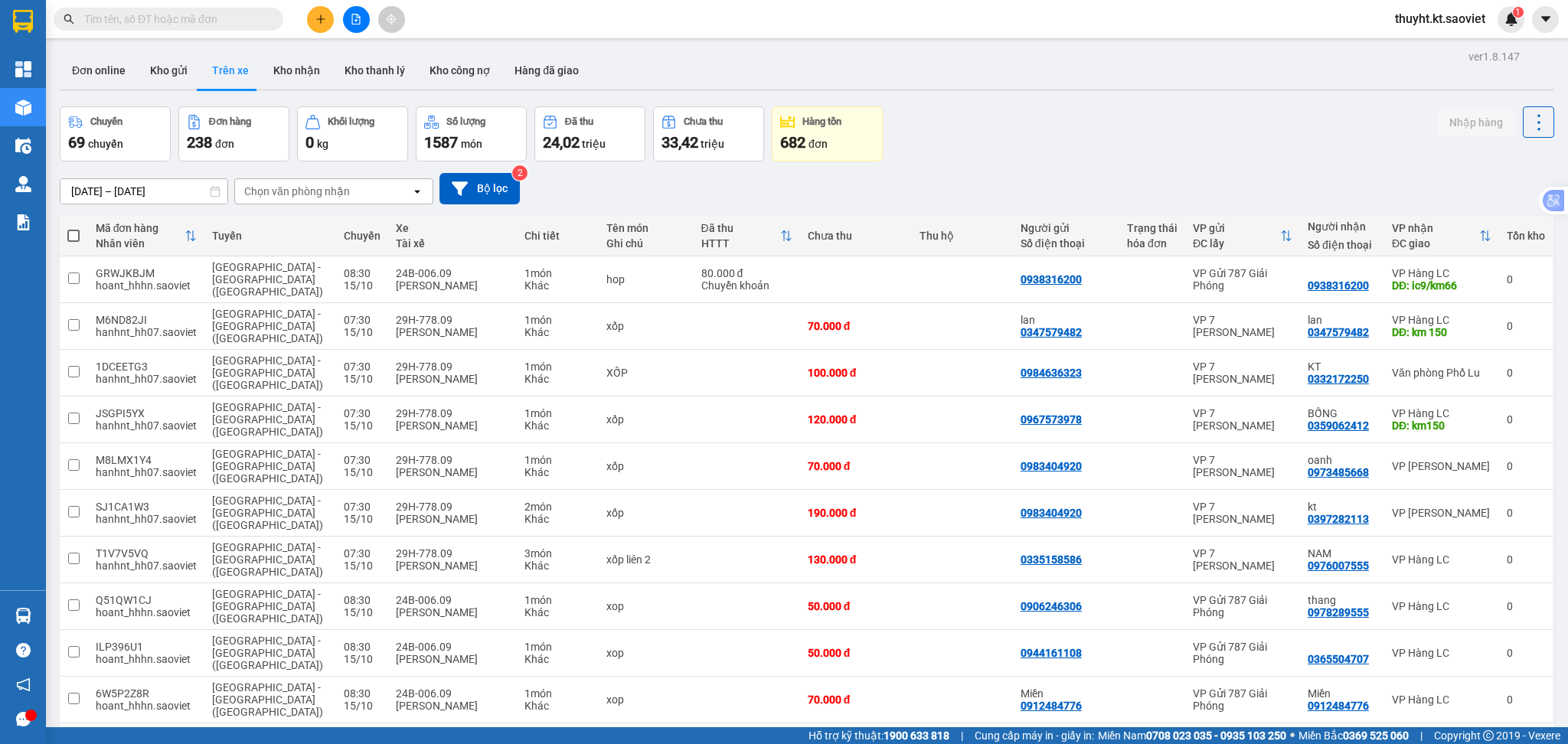
click at [1466, 741] on div "10 / trang" at bounding box center [1490, 748] width 47 height 15
click at [1462, 578] on div "80 / trang" at bounding box center [1486, 565] width 92 height 28
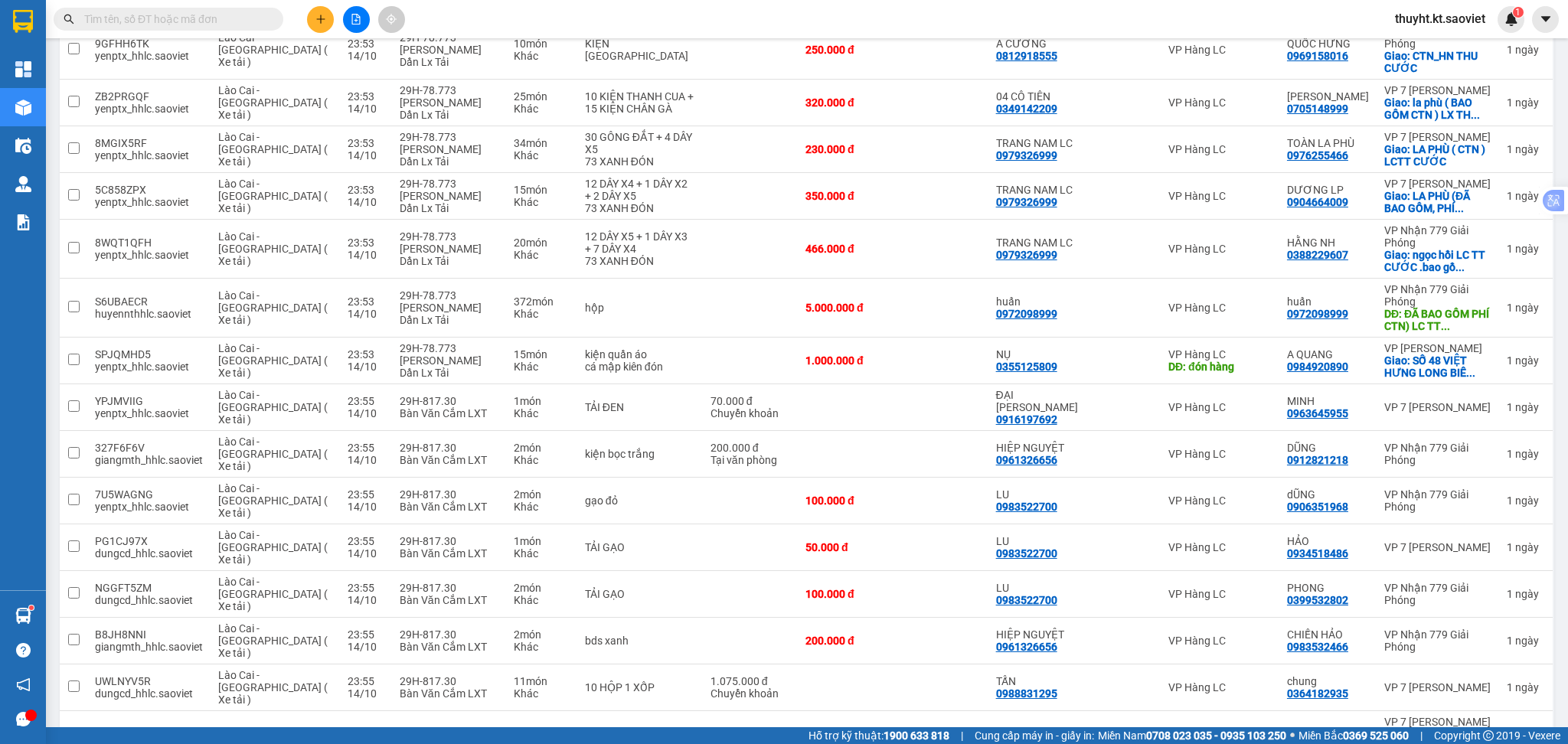
scroll to position [2720, 0]
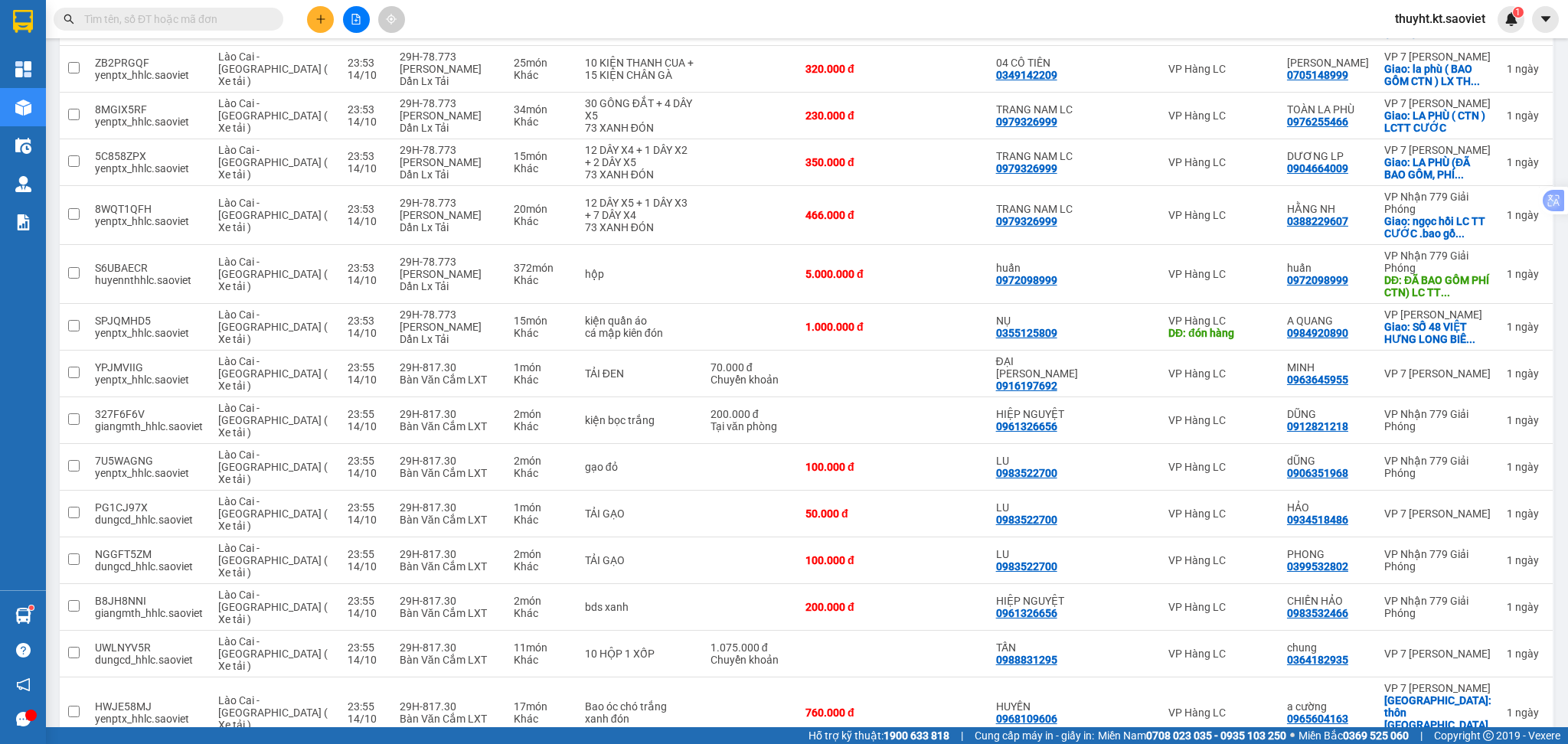
click at [1476, 650] on span "100 / trang" at bounding box center [1480, 656] width 55 height 15
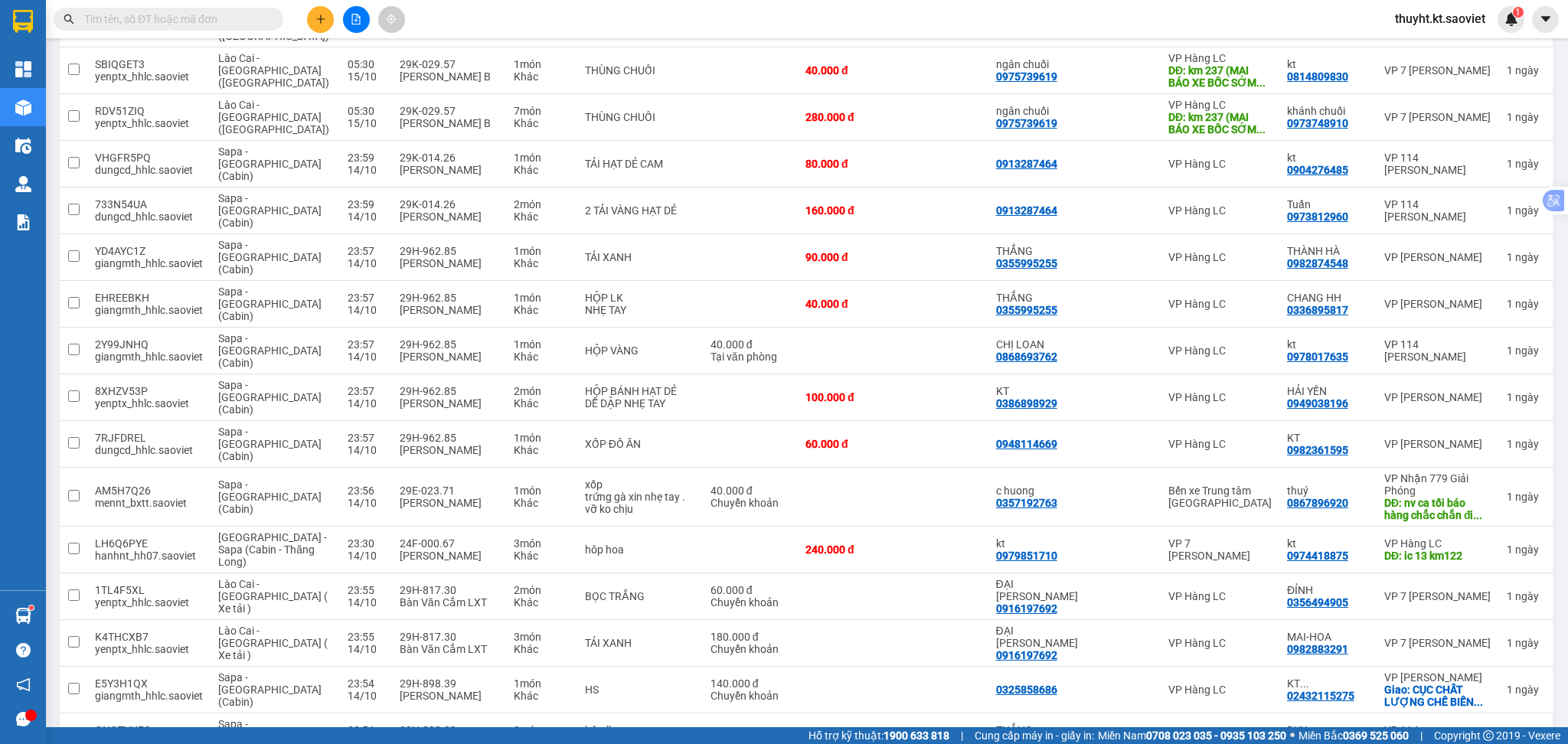
scroll to position [2450, 0]
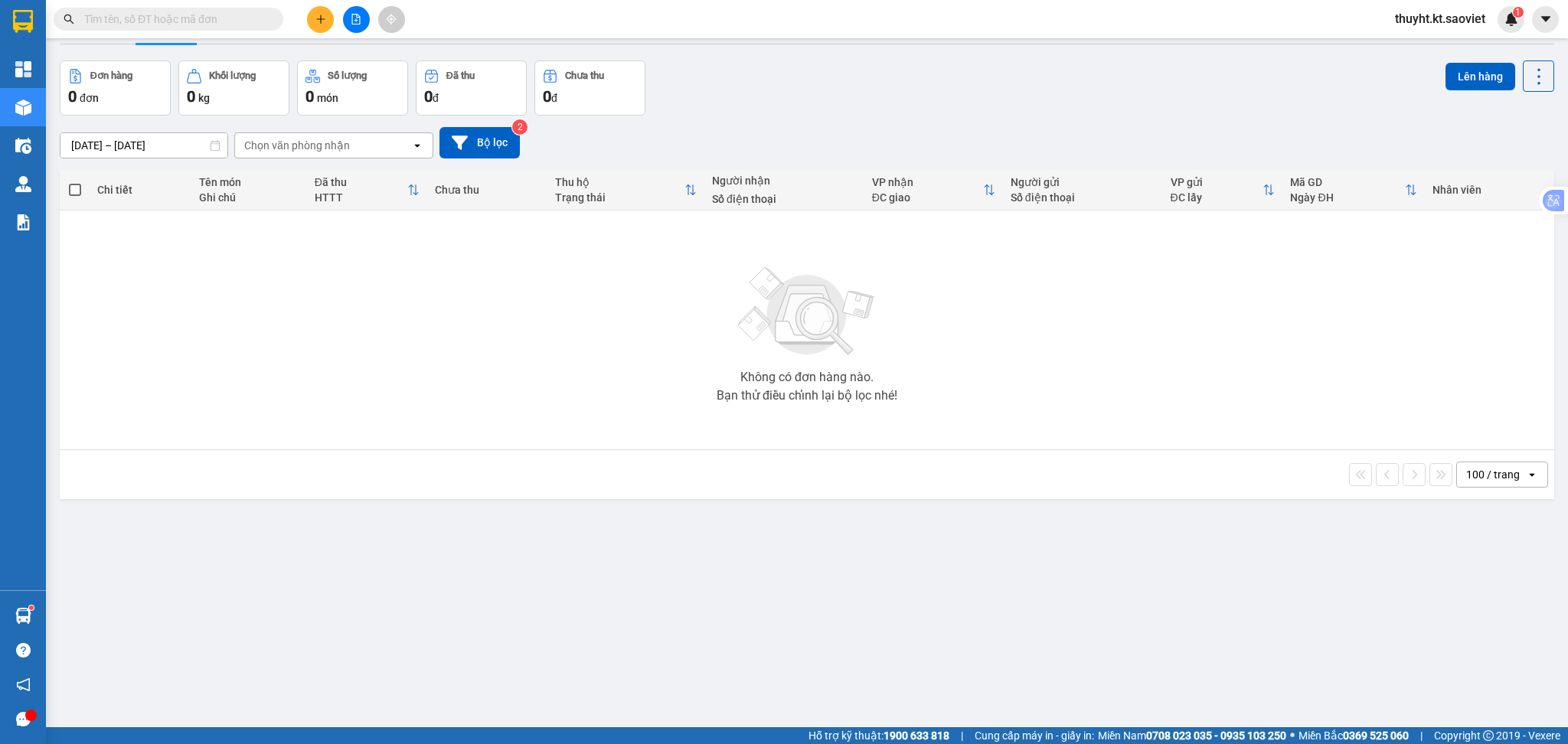
scroll to position [70, 0]
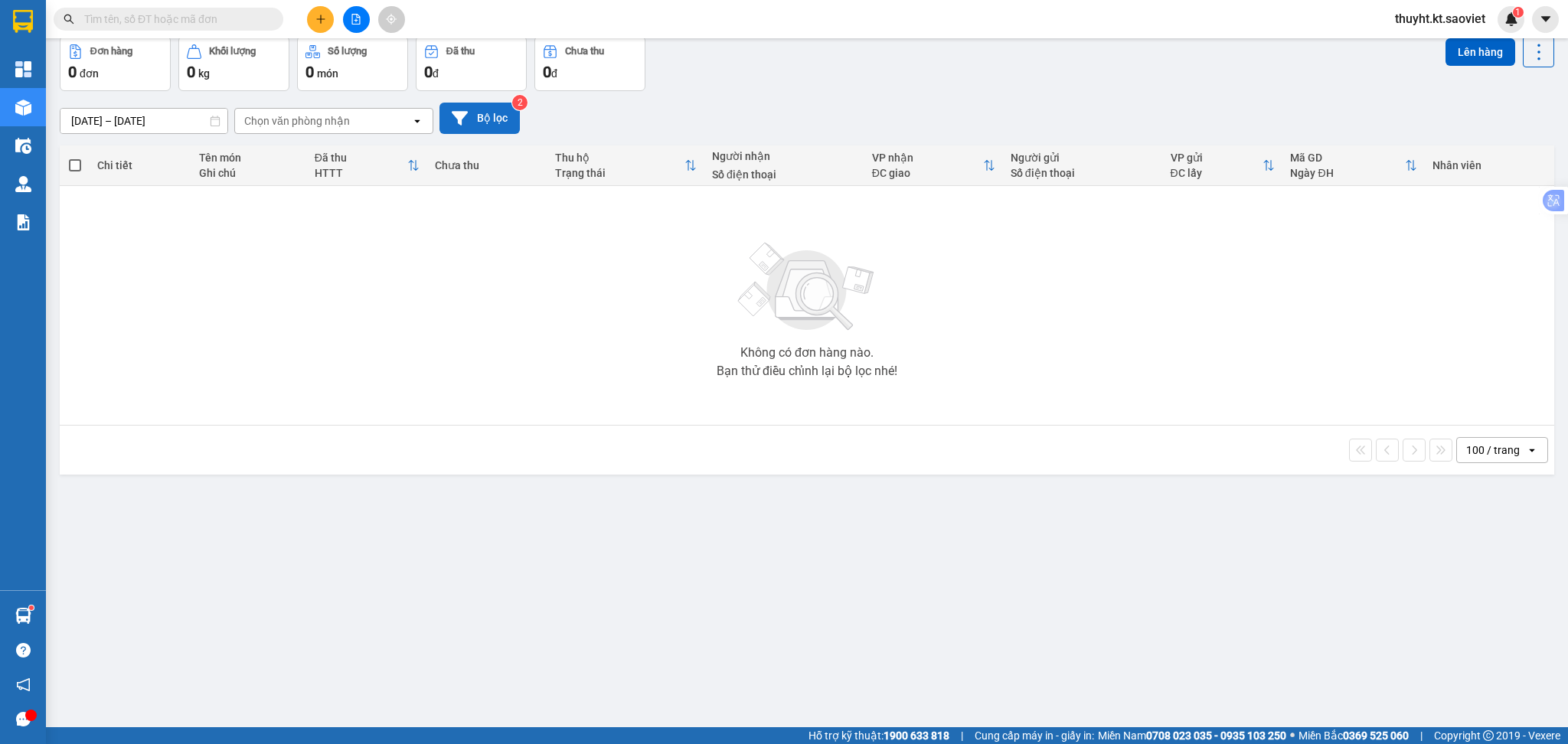
click at [488, 110] on button "Bộ lọc" at bounding box center [480, 118] width 81 height 31
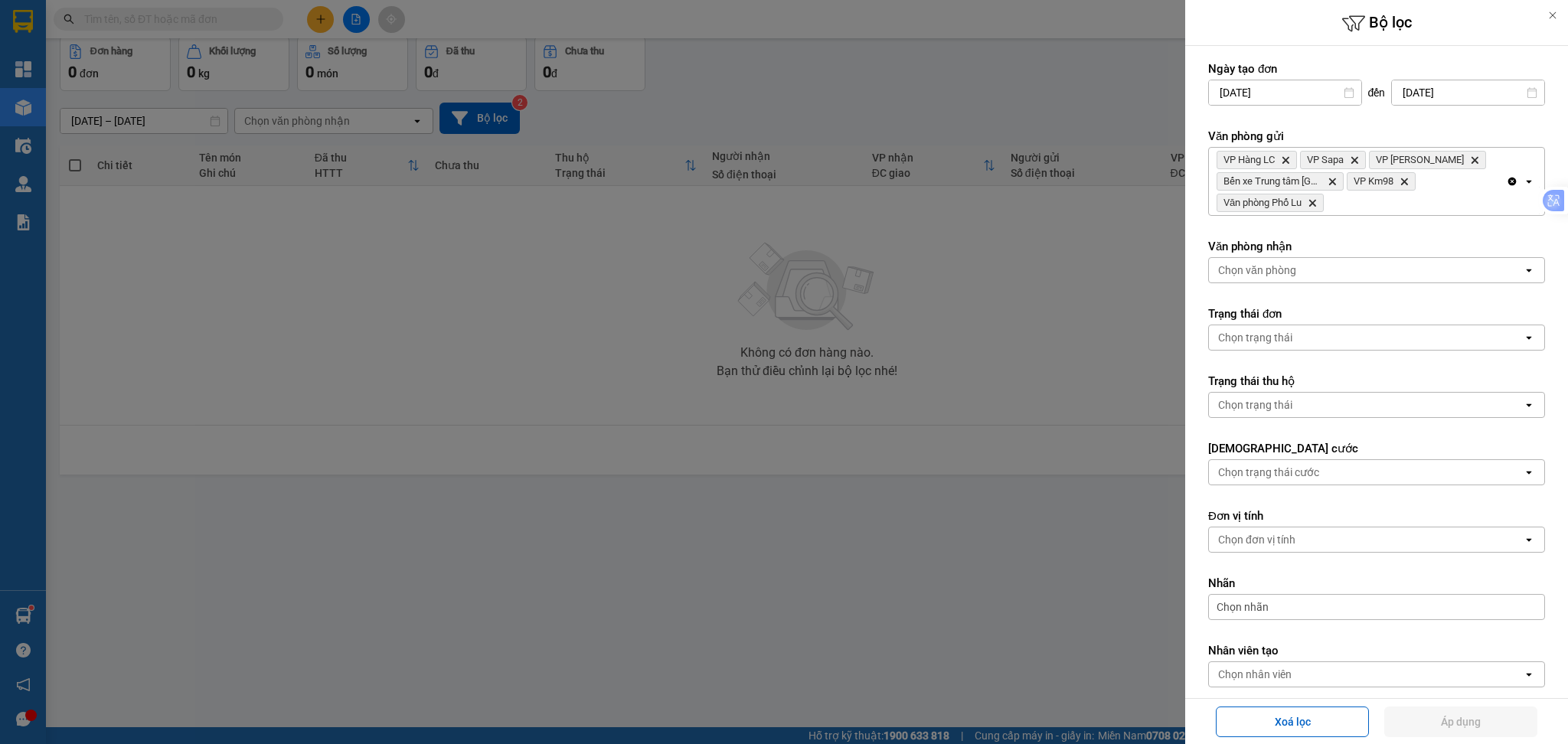
click at [1361, 203] on div "VP Hàng LC Delete VP Sapa Delete VP Bảo Hà Delete Bến xe Trung tâm Lào Cai Dele…" at bounding box center [1358, 181] width 297 height 68
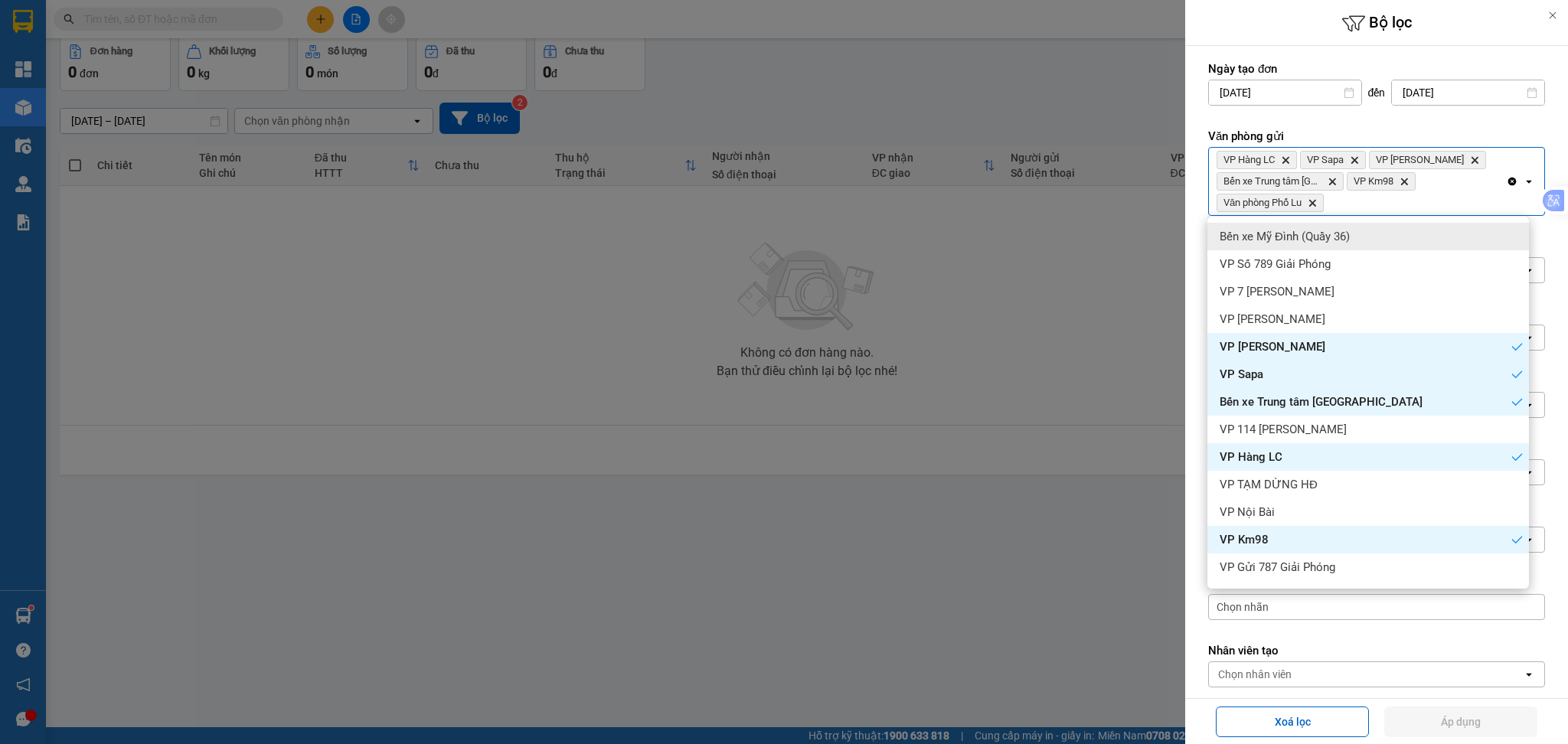
click at [1360, 236] on div "Bến xe Mỹ Đình (Quầy 36)" at bounding box center [1368, 236] width 321 height 28
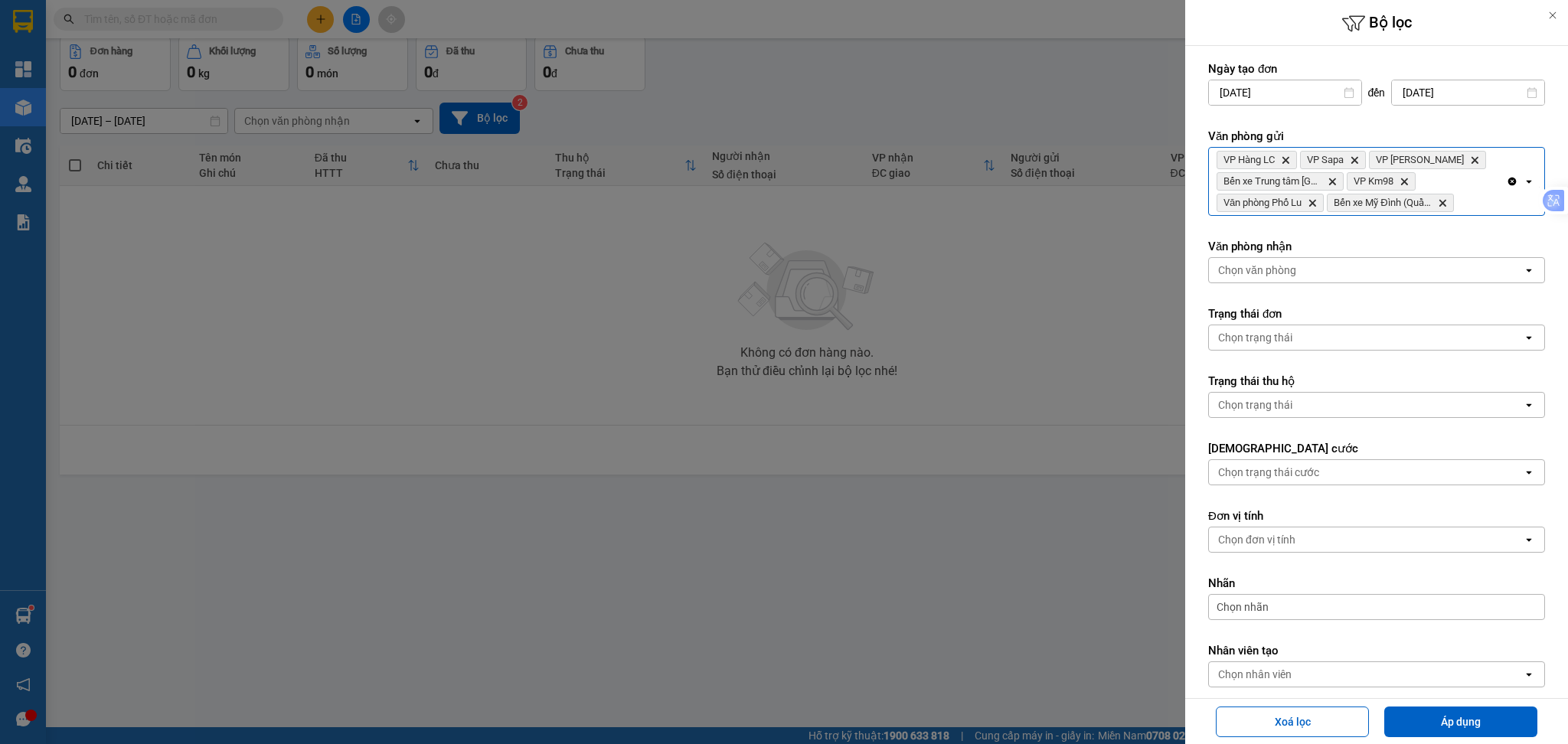
click at [1506, 203] on div "Clear all open" at bounding box center [1525, 181] width 38 height 68
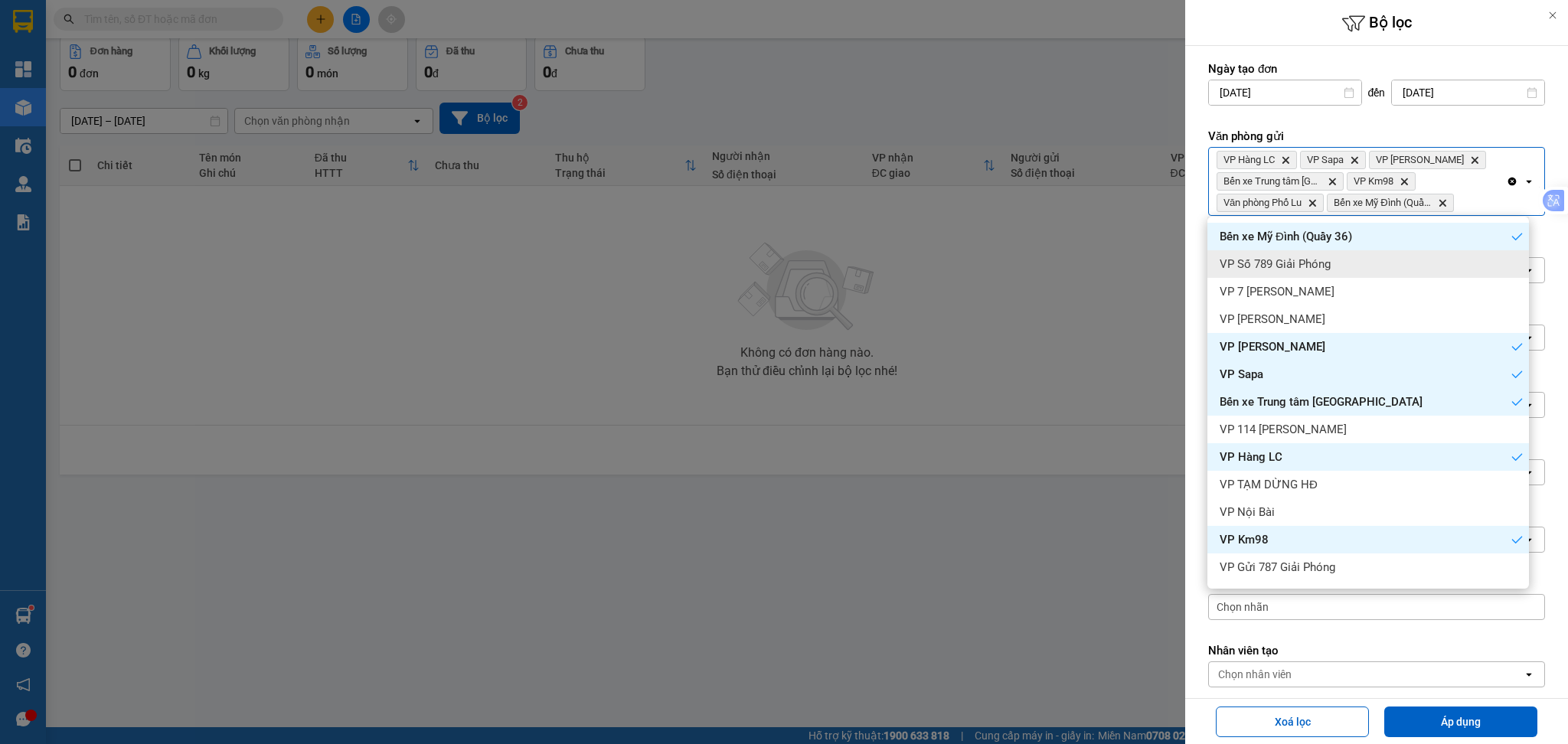
click at [1425, 269] on div "VP Số 789 Giải Phóng" at bounding box center [1368, 264] width 321 height 28
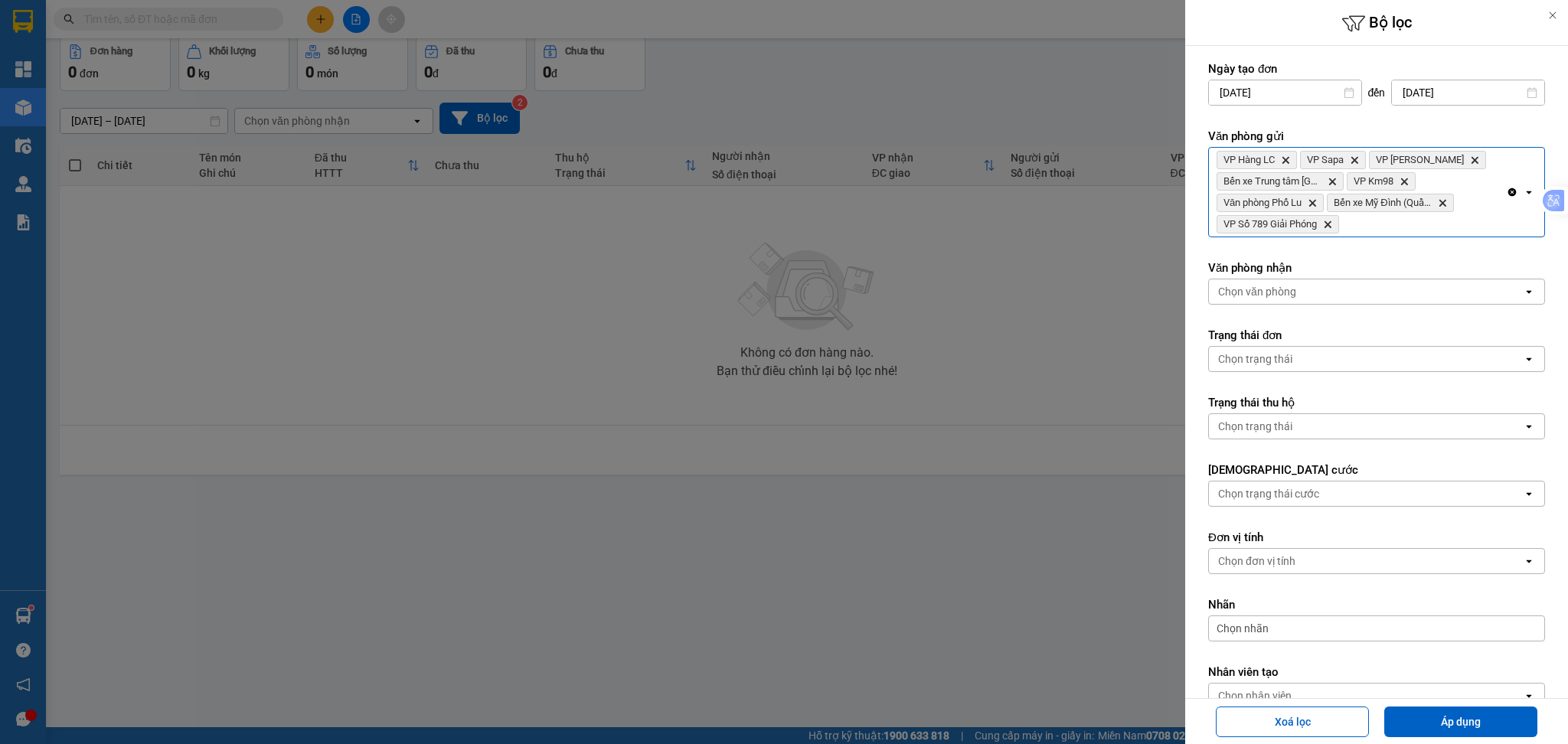
click at [1421, 230] on div "VP Hàng LC Delete VP Sapa Delete VP Bảo Hà Delete Bến xe Trung tâm Lào Cai Dele…" at bounding box center [1358, 192] width 297 height 89
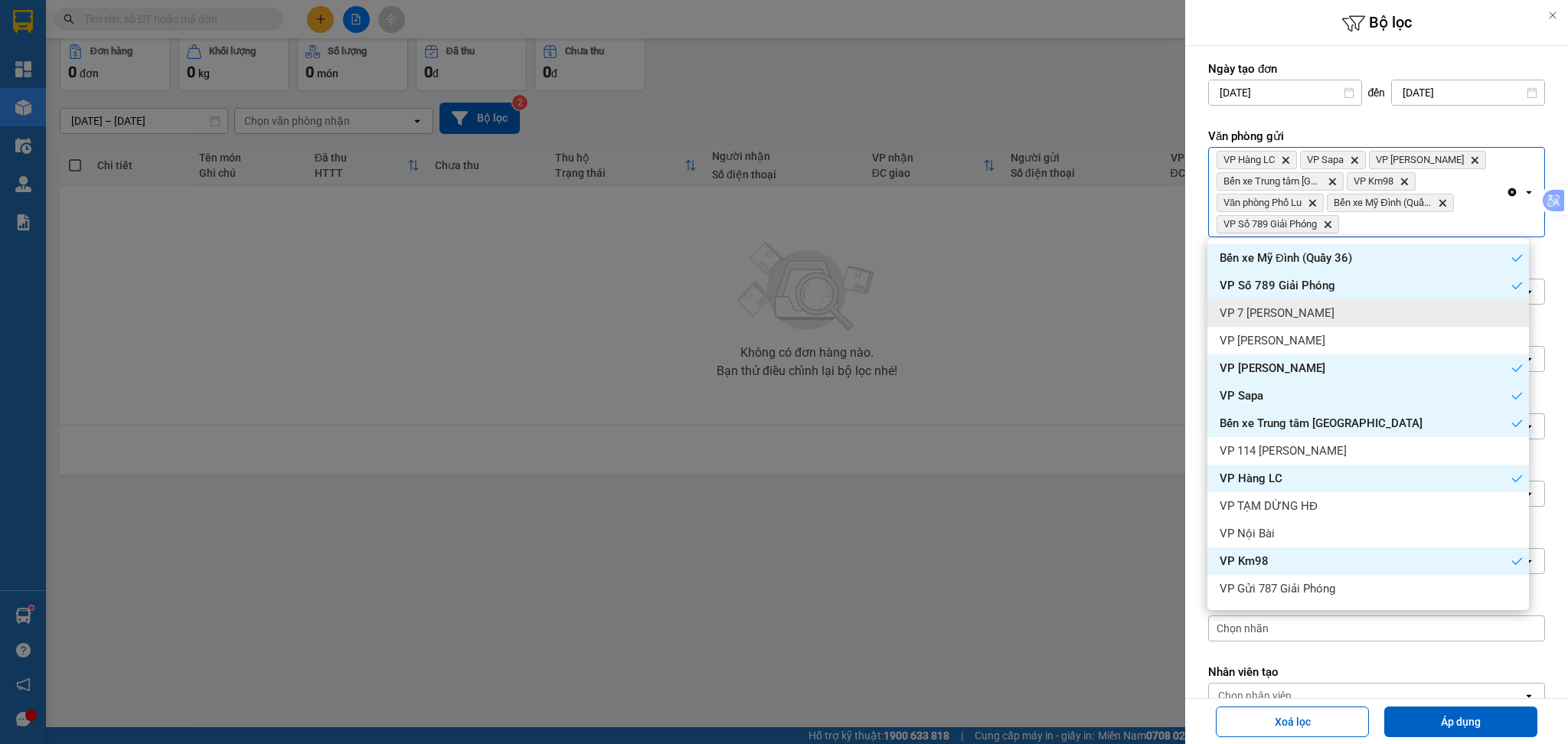
click at [1394, 302] on div "VP 7 Phạm Văn Đồng" at bounding box center [1368, 313] width 321 height 28
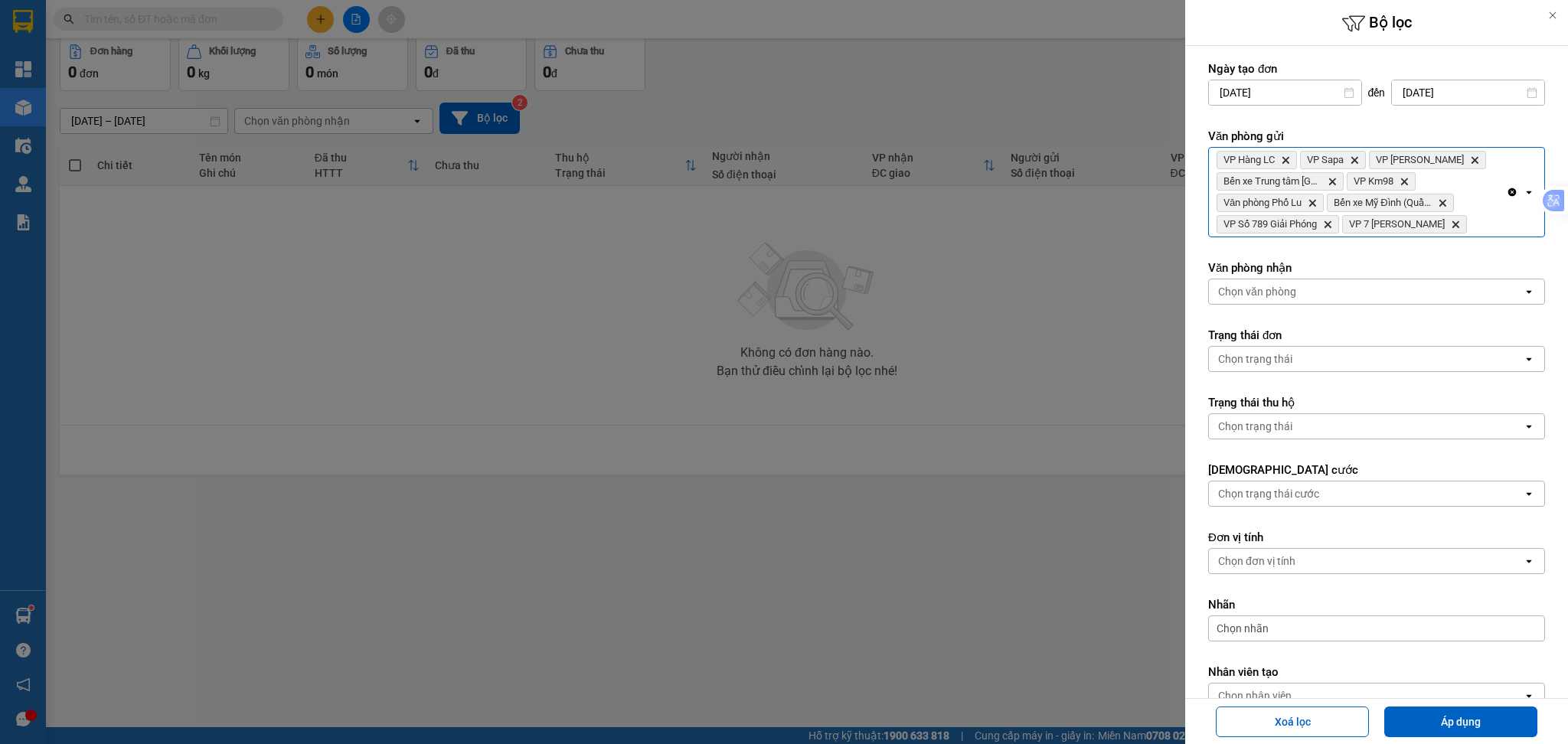
click at [1480, 226] on div "VP Hàng LC Delete VP Sapa Delete VP Bảo Hà Delete Bến xe Trung tâm Lào Cai Dele…" at bounding box center [1358, 192] width 297 height 89
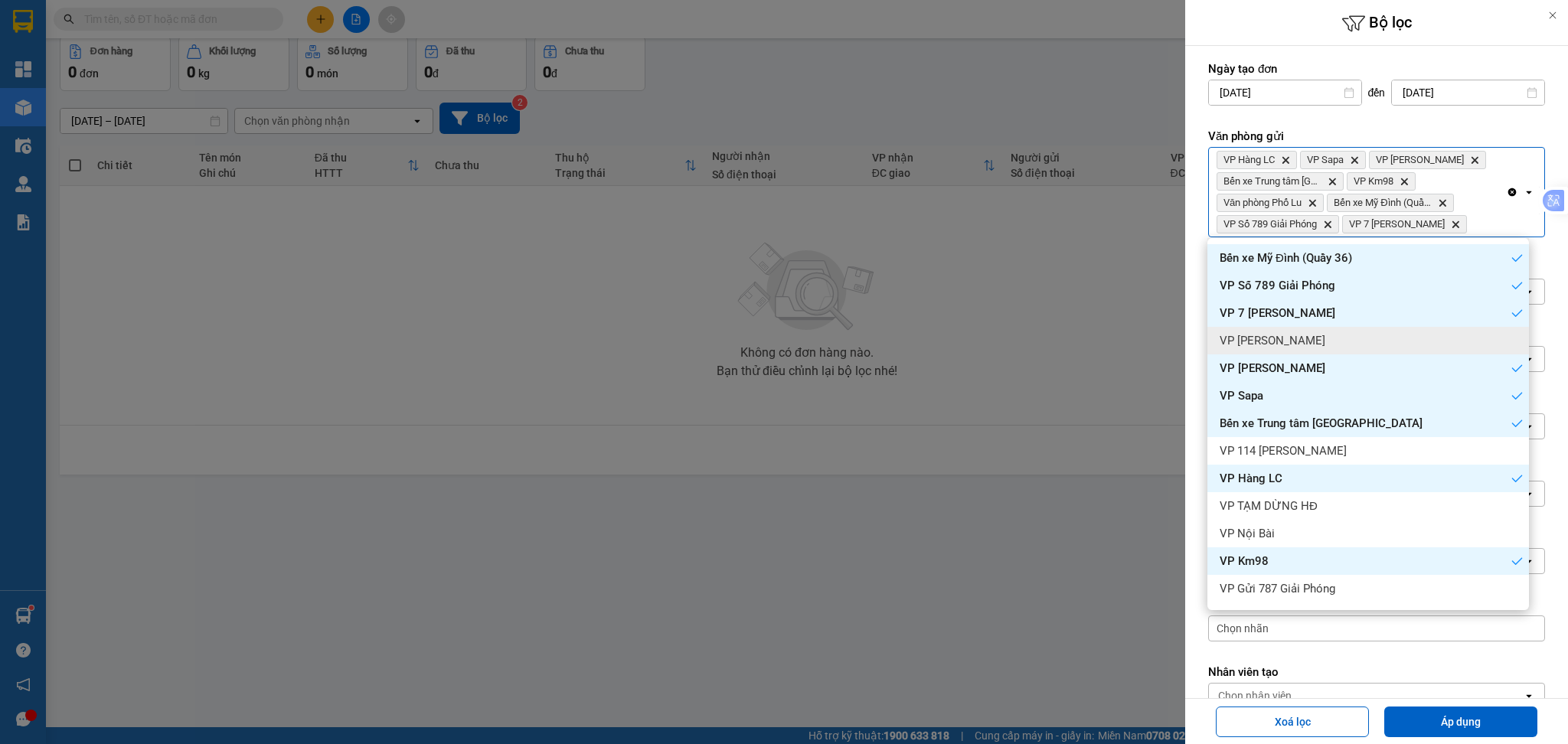
click at [1364, 329] on div "VP Gia Lâm" at bounding box center [1368, 341] width 321 height 28
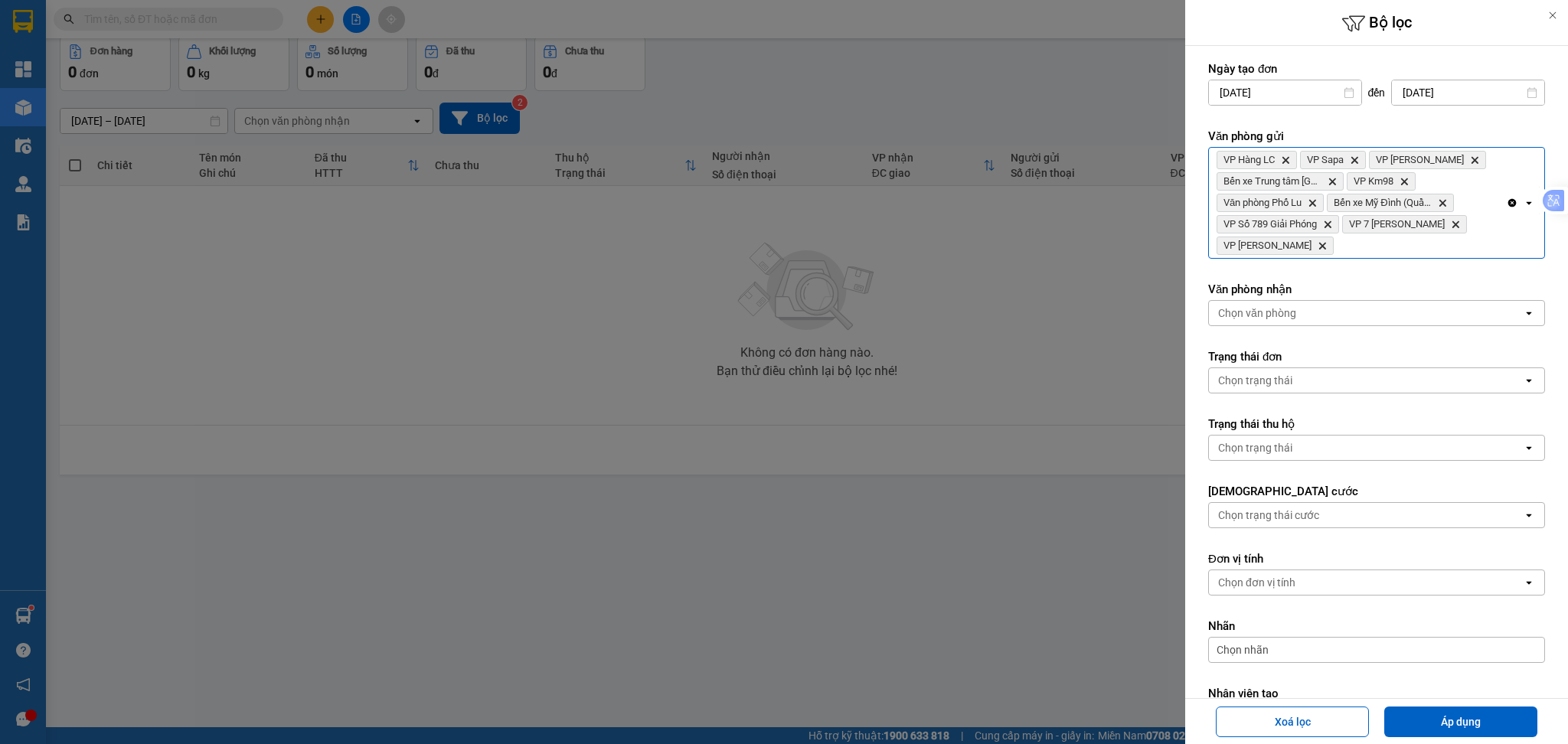
click at [1410, 248] on div "VP Hàng LC Delete VP Sapa Delete VP Bảo Hà Delete Bến xe Trung tâm Lào Cai Dele…" at bounding box center [1358, 203] width 297 height 110
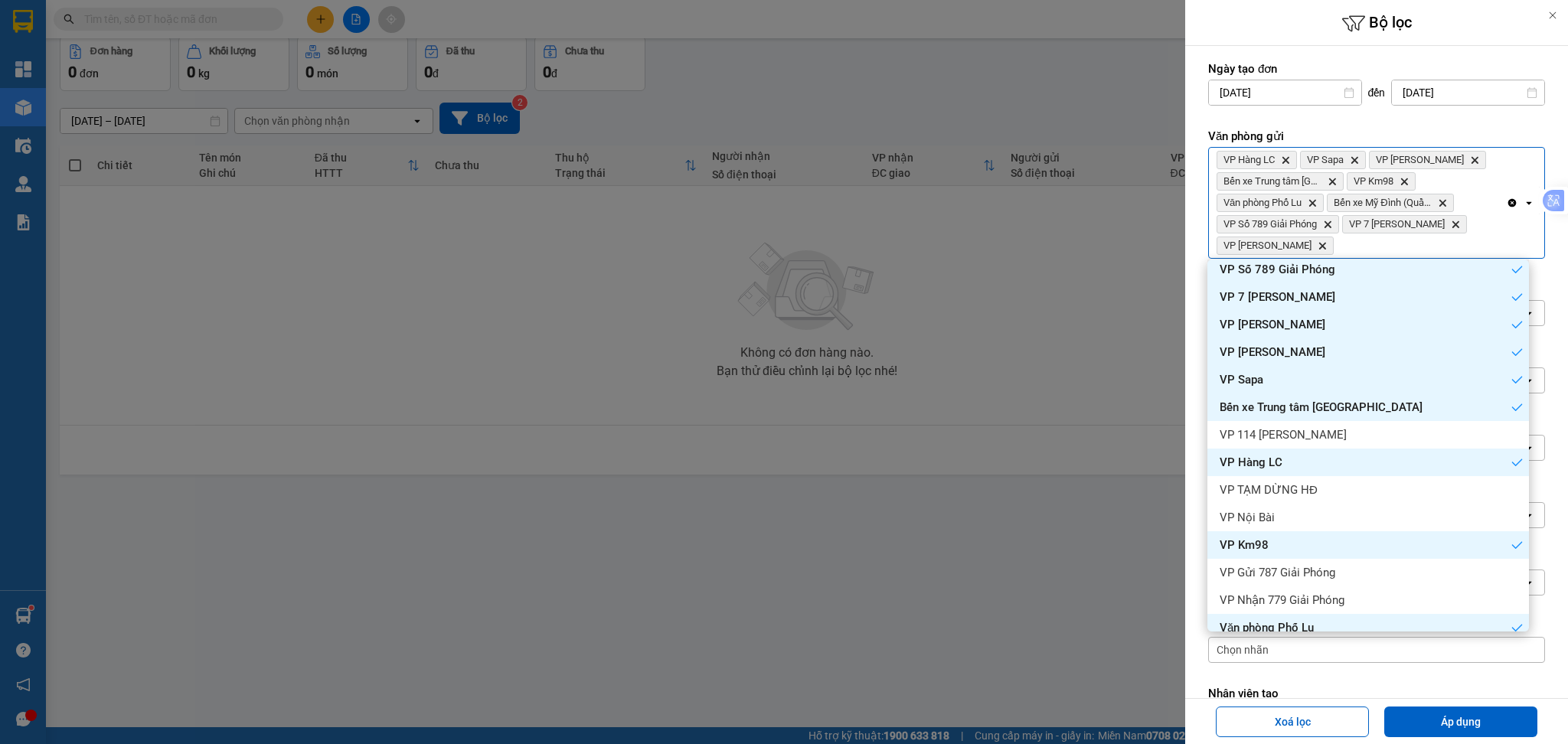
scroll to position [53, 0]
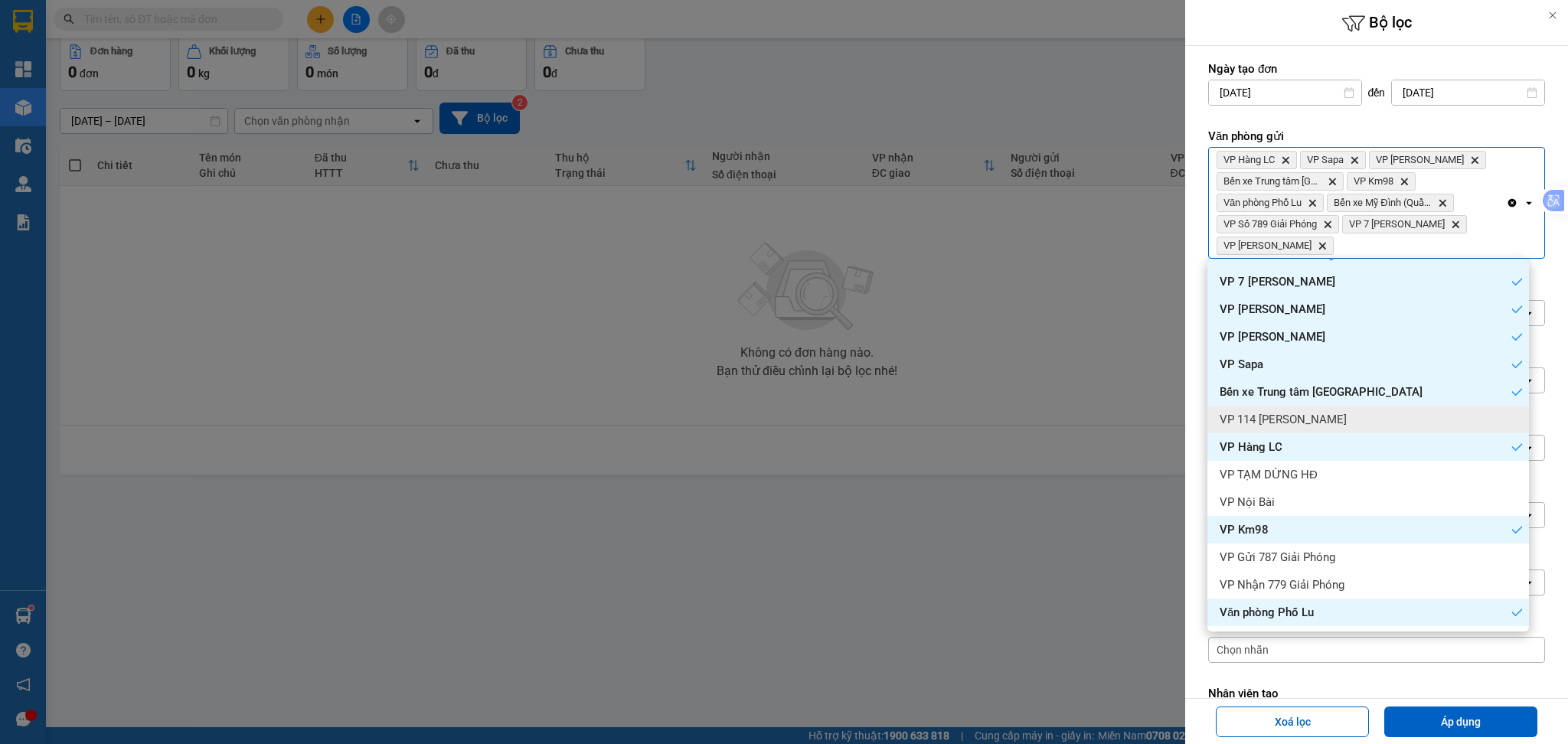
click at [1342, 419] on div "VP 114 Trần Nhật Duật" at bounding box center [1368, 419] width 321 height 28
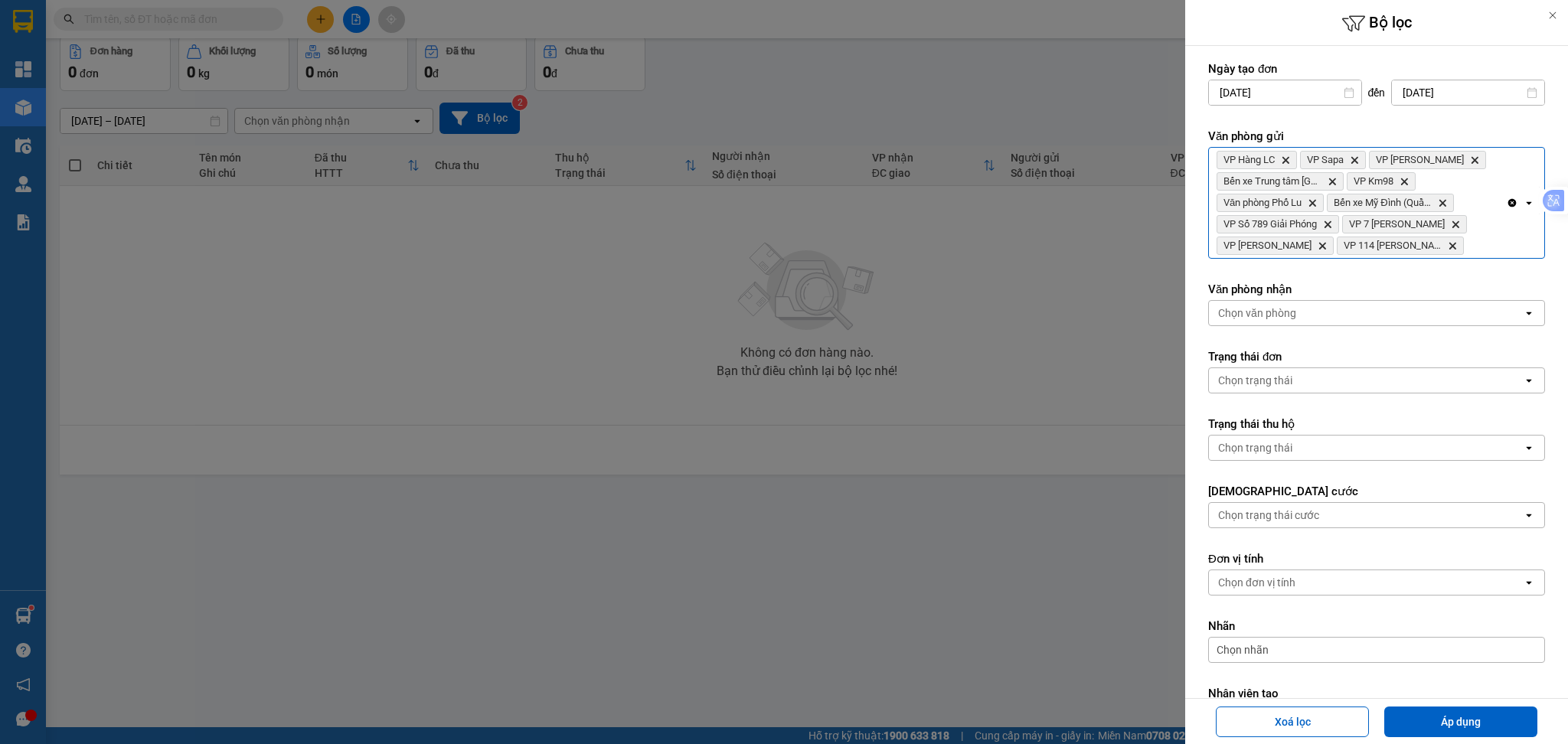
click at [1446, 249] on div "VP Hàng LC Delete VP Sapa Delete VP Bảo Hà Delete Bến xe Trung tâm Lào Cai Dele…" at bounding box center [1358, 203] width 297 height 110
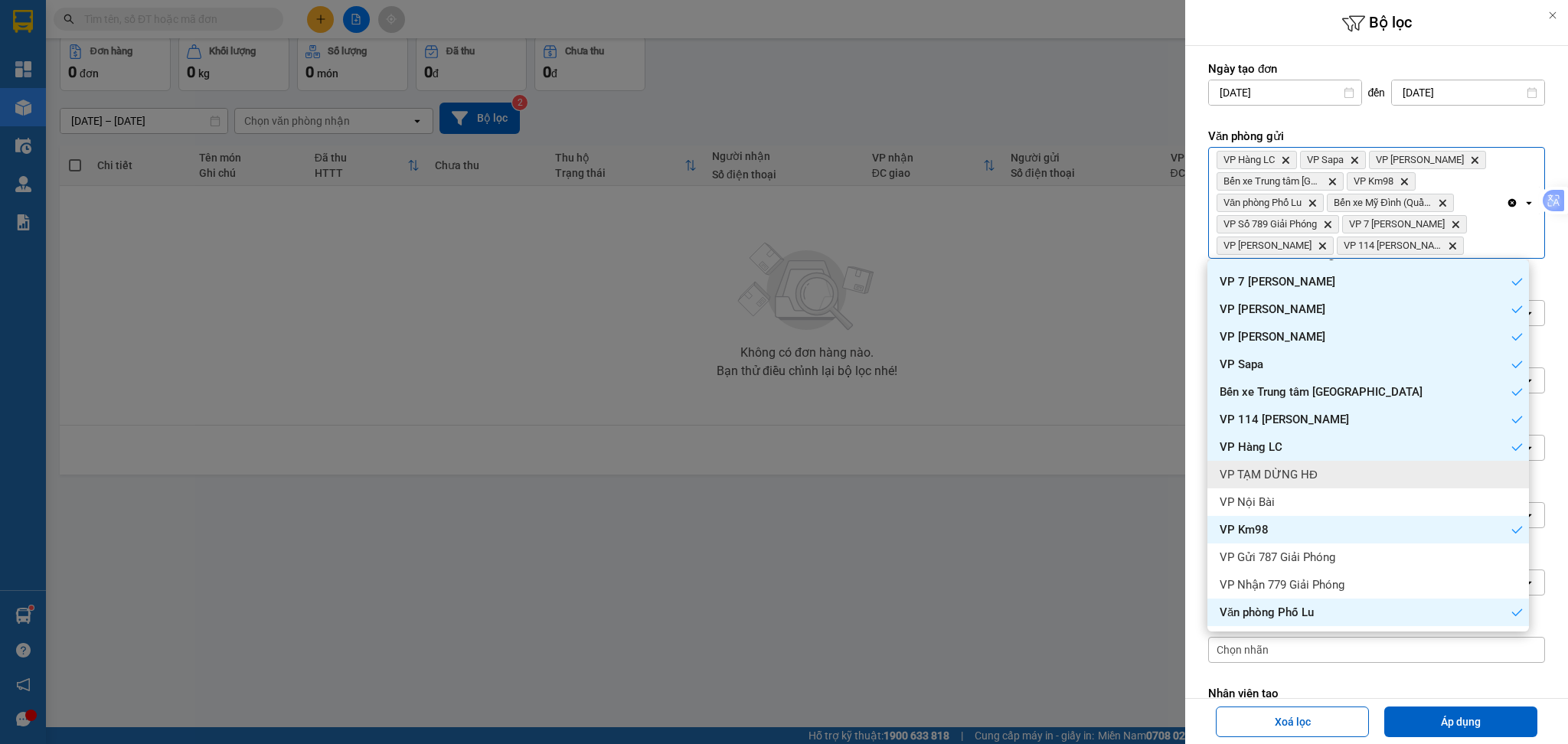
click at [1327, 476] on div "VP TẠM DỪNG HĐ" at bounding box center [1368, 475] width 321 height 28
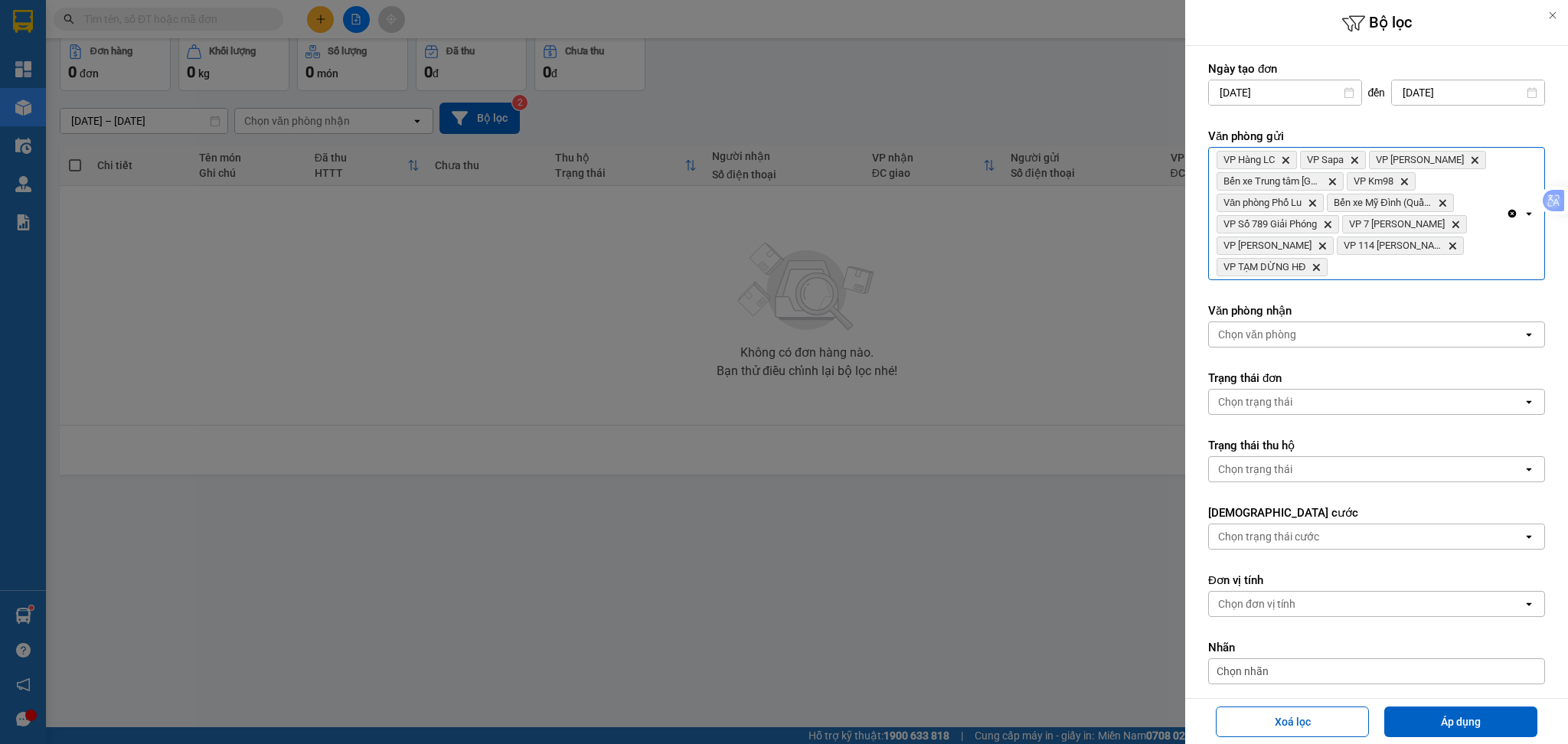
click at [1393, 262] on div "VP Hàng LC Delete VP Sapa Delete VP Bảo Hà Delete Bến xe Trung tâm Lào Cai Dele…" at bounding box center [1358, 213] width 297 height 131
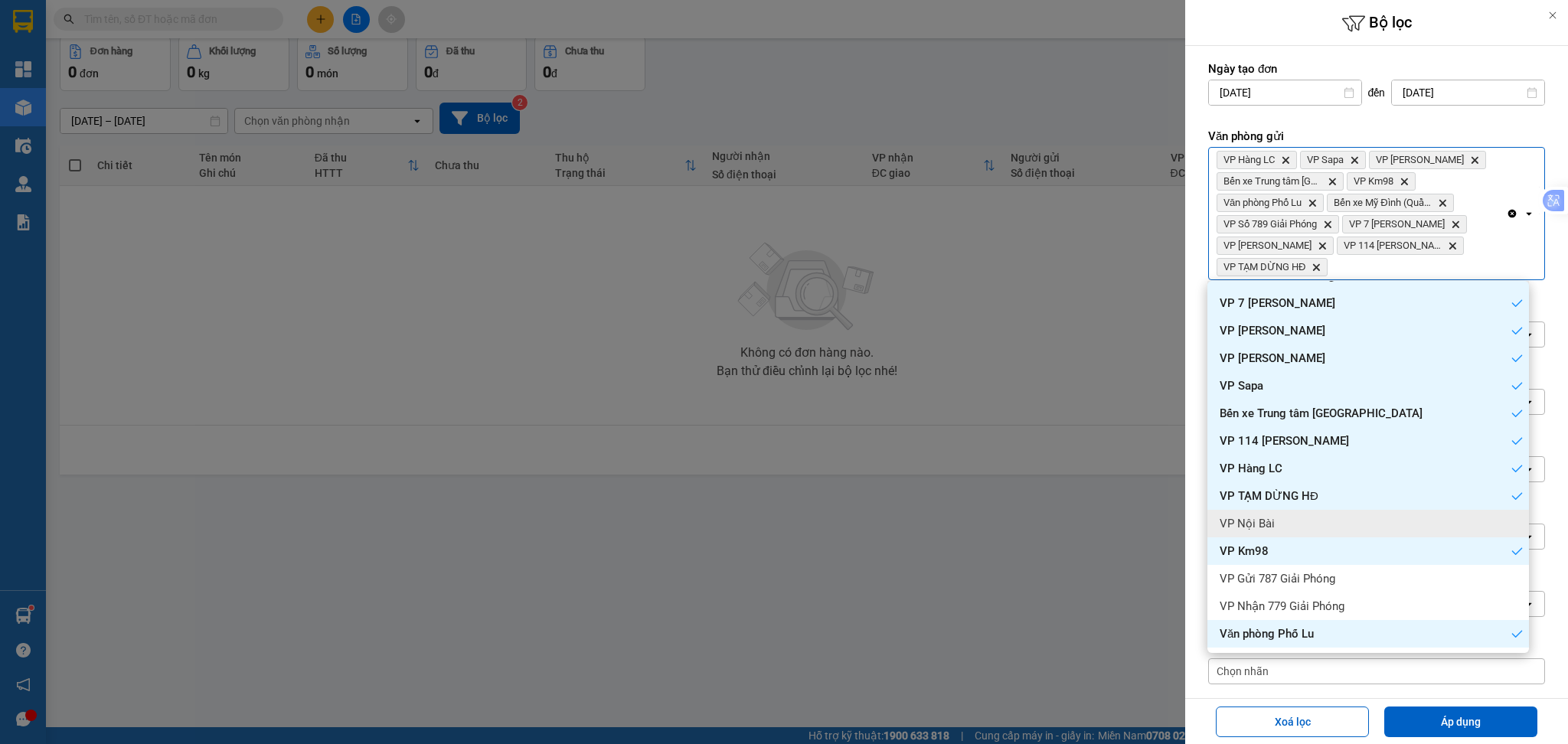
click at [1326, 521] on div "VP Nội Bài" at bounding box center [1368, 524] width 321 height 28
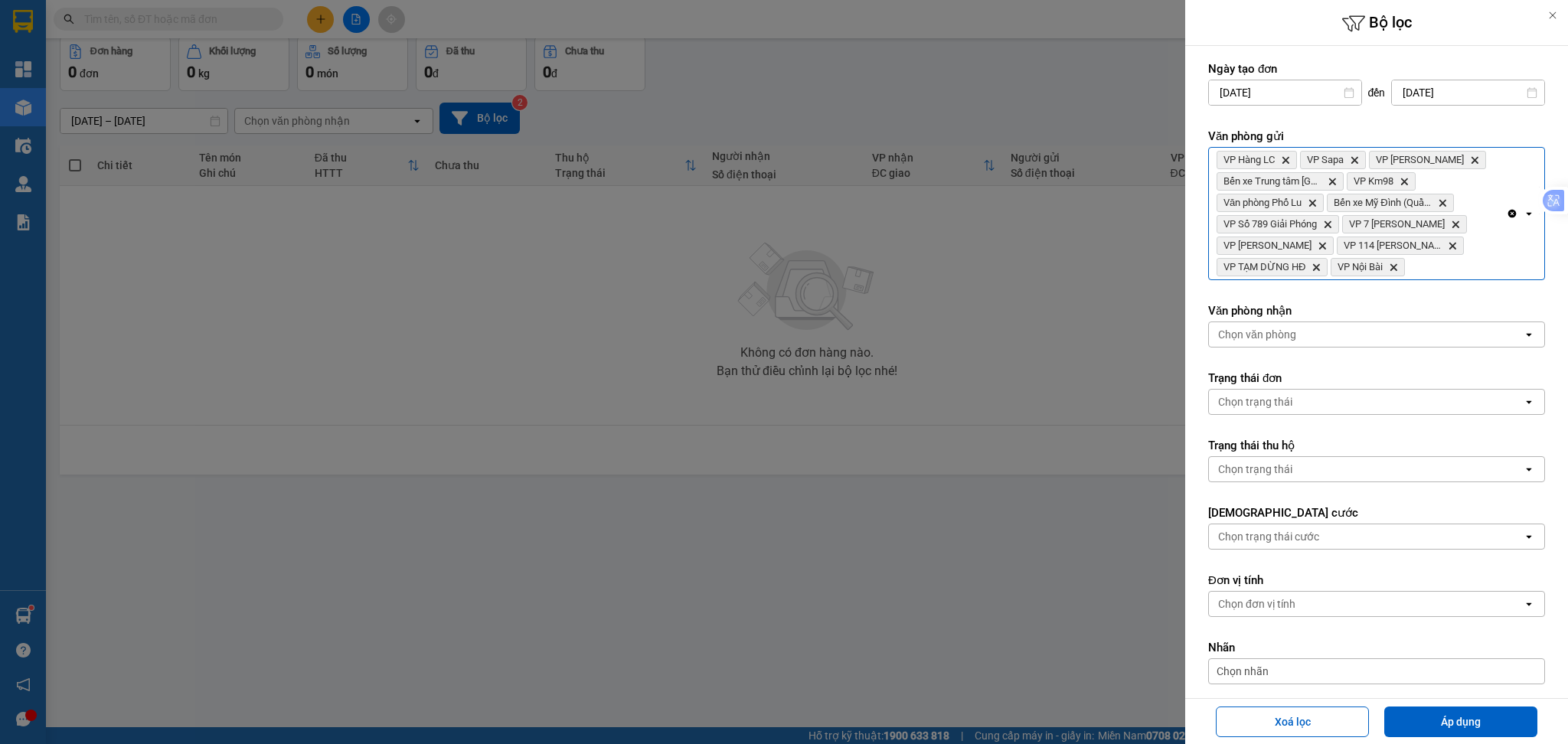
click at [1442, 260] on div "VP Hàng LC Delete VP Sapa Delete VP Bảo Hà Delete Bến xe Trung tâm Lào Cai Dele…" at bounding box center [1358, 213] width 297 height 131
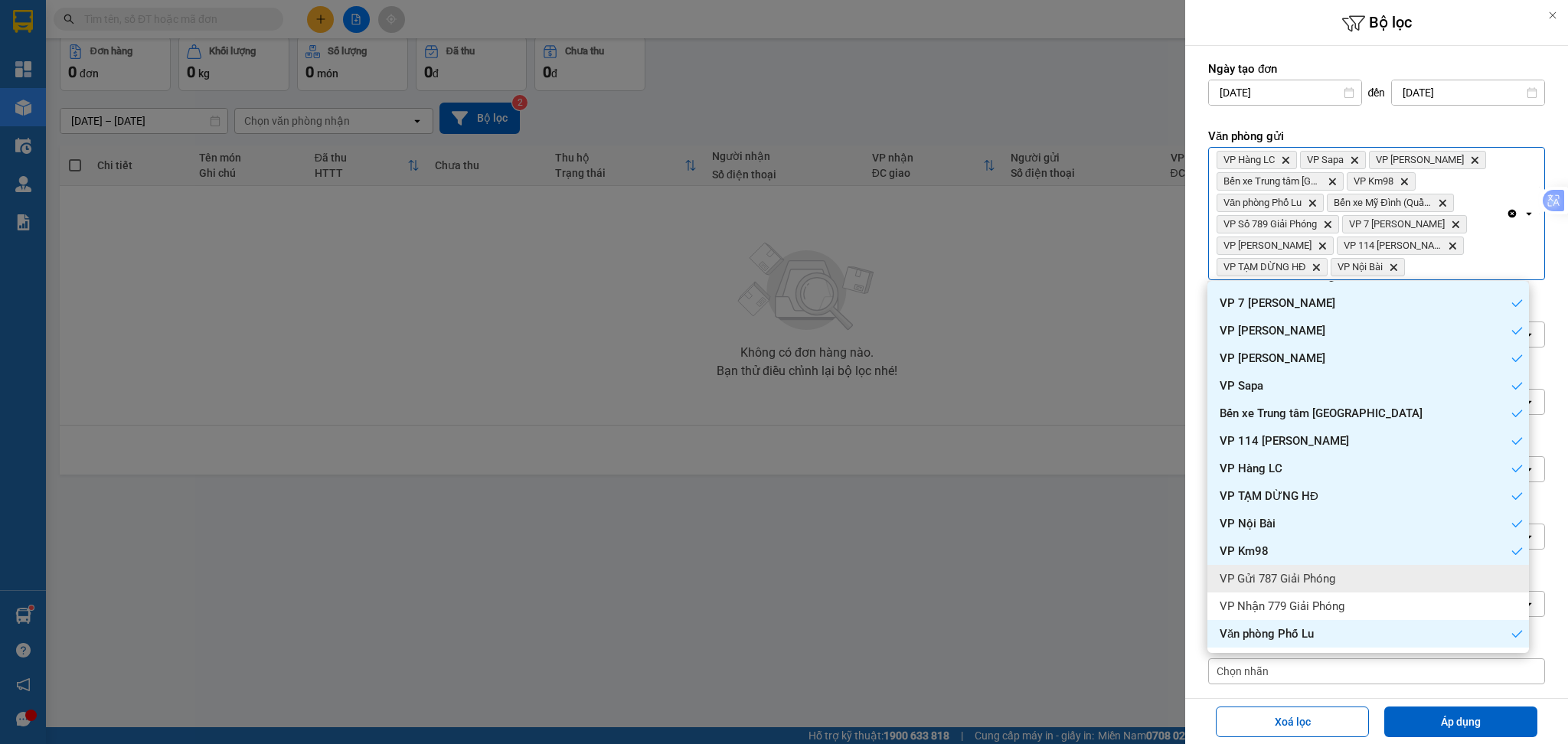
click at [1354, 582] on div "VP Gửi 787 Giải Phóng" at bounding box center [1368, 579] width 321 height 28
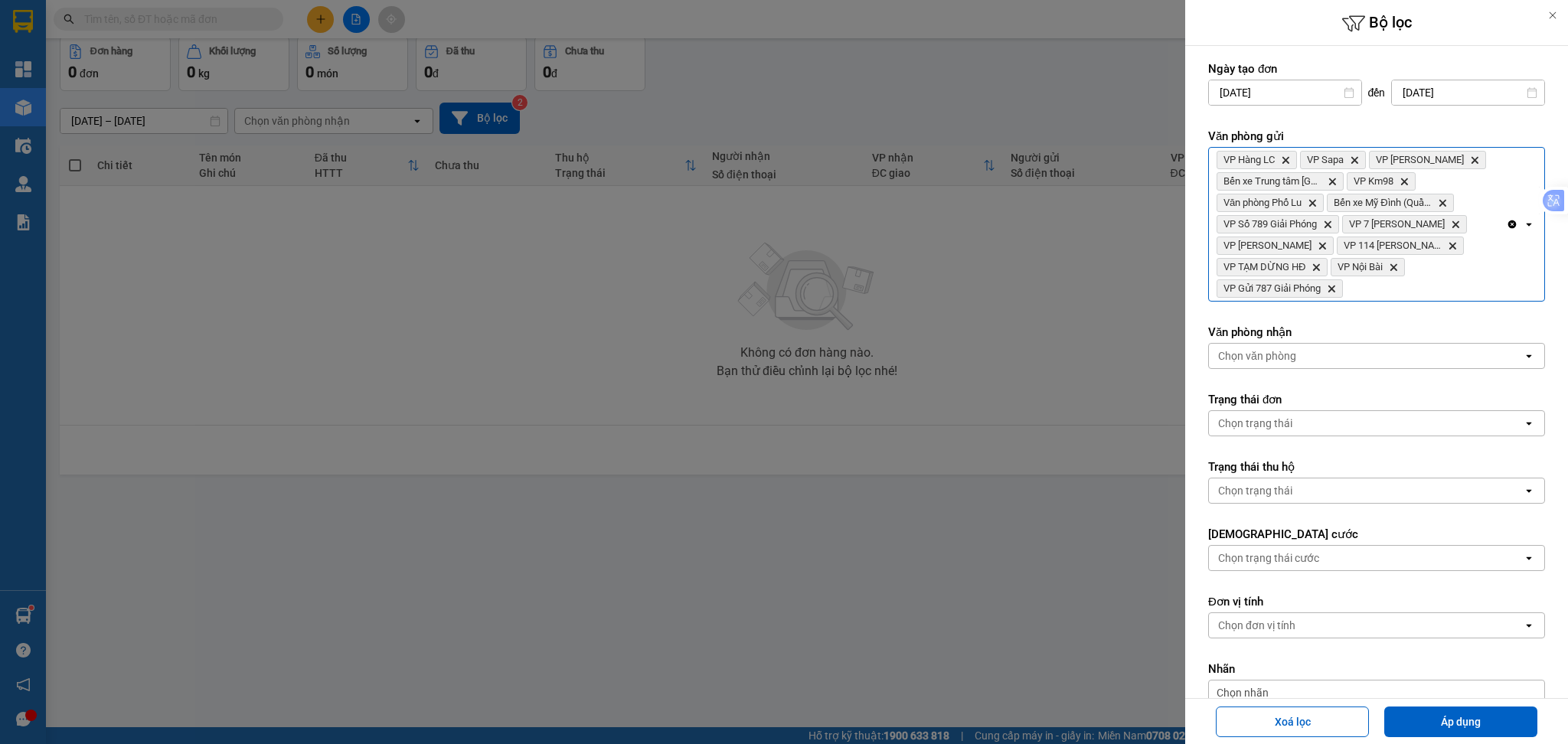
click at [1426, 291] on div "VP Hàng LC Delete VP Sapa Delete VP Bảo Hà Delete Bến xe Trung tâm Lào Cai Dele…" at bounding box center [1358, 224] width 297 height 153
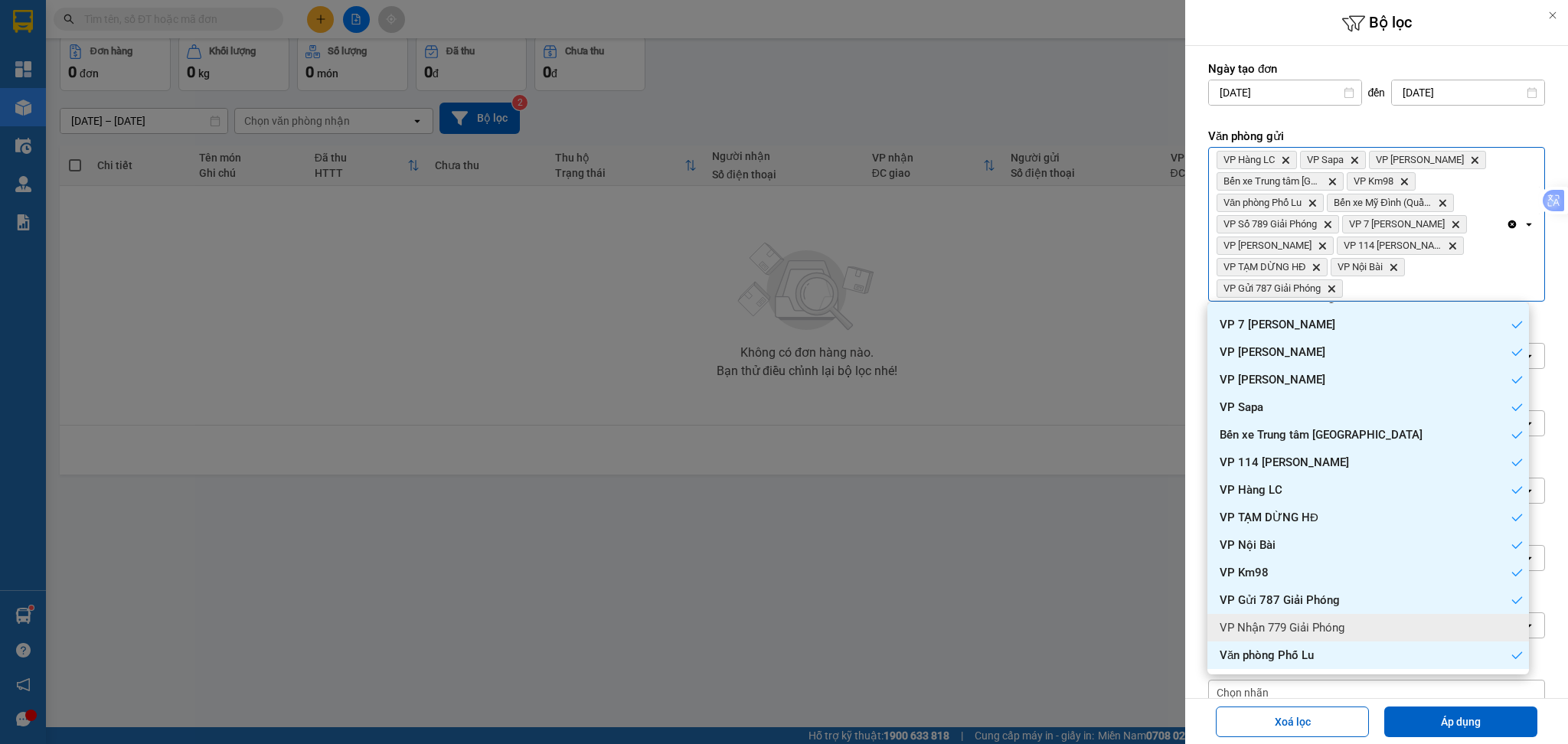
click at [1381, 616] on div "VP Nhận 779 Giải Phóng" at bounding box center [1368, 628] width 321 height 28
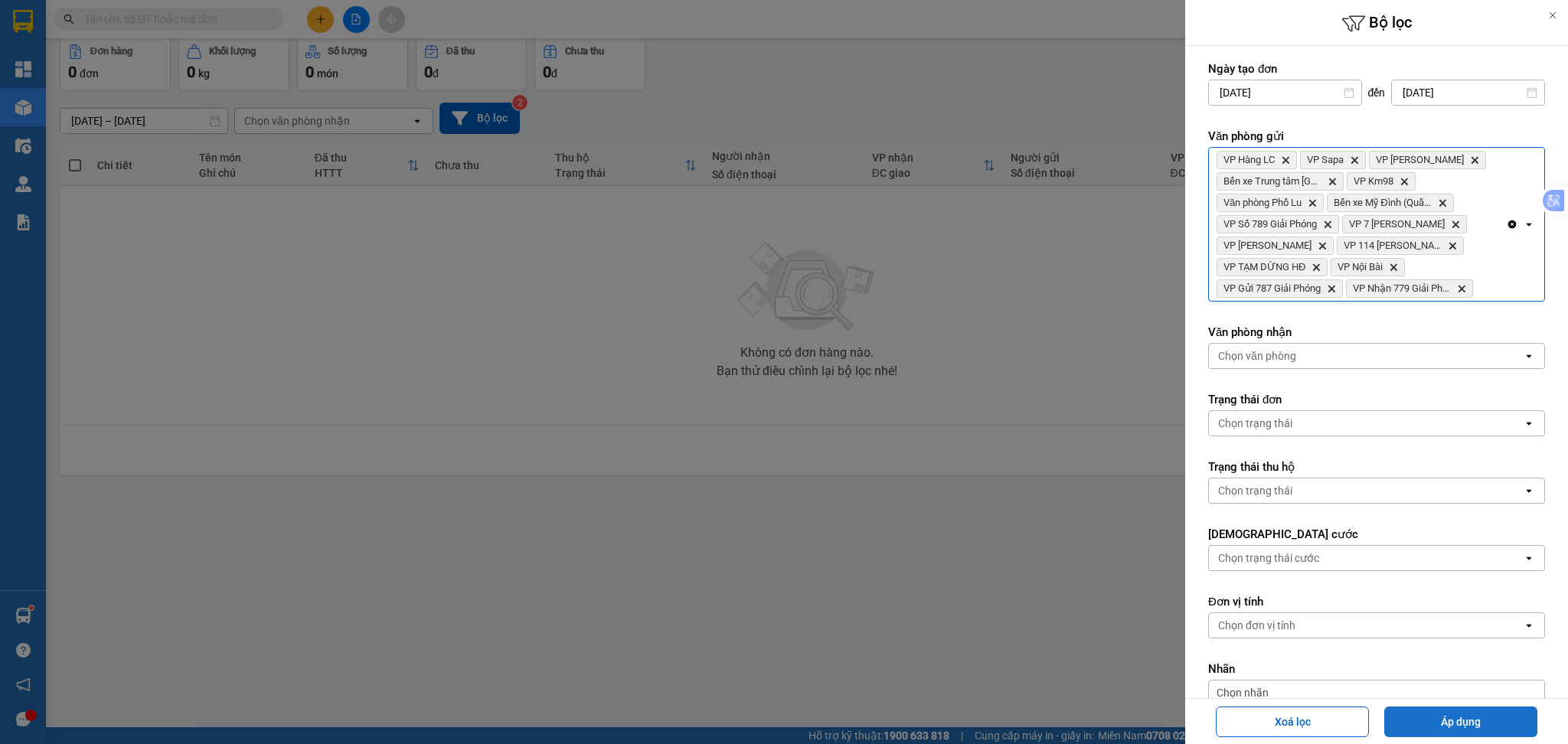
click at [1437, 708] on button "Áp dụng" at bounding box center [1461, 722] width 153 height 31
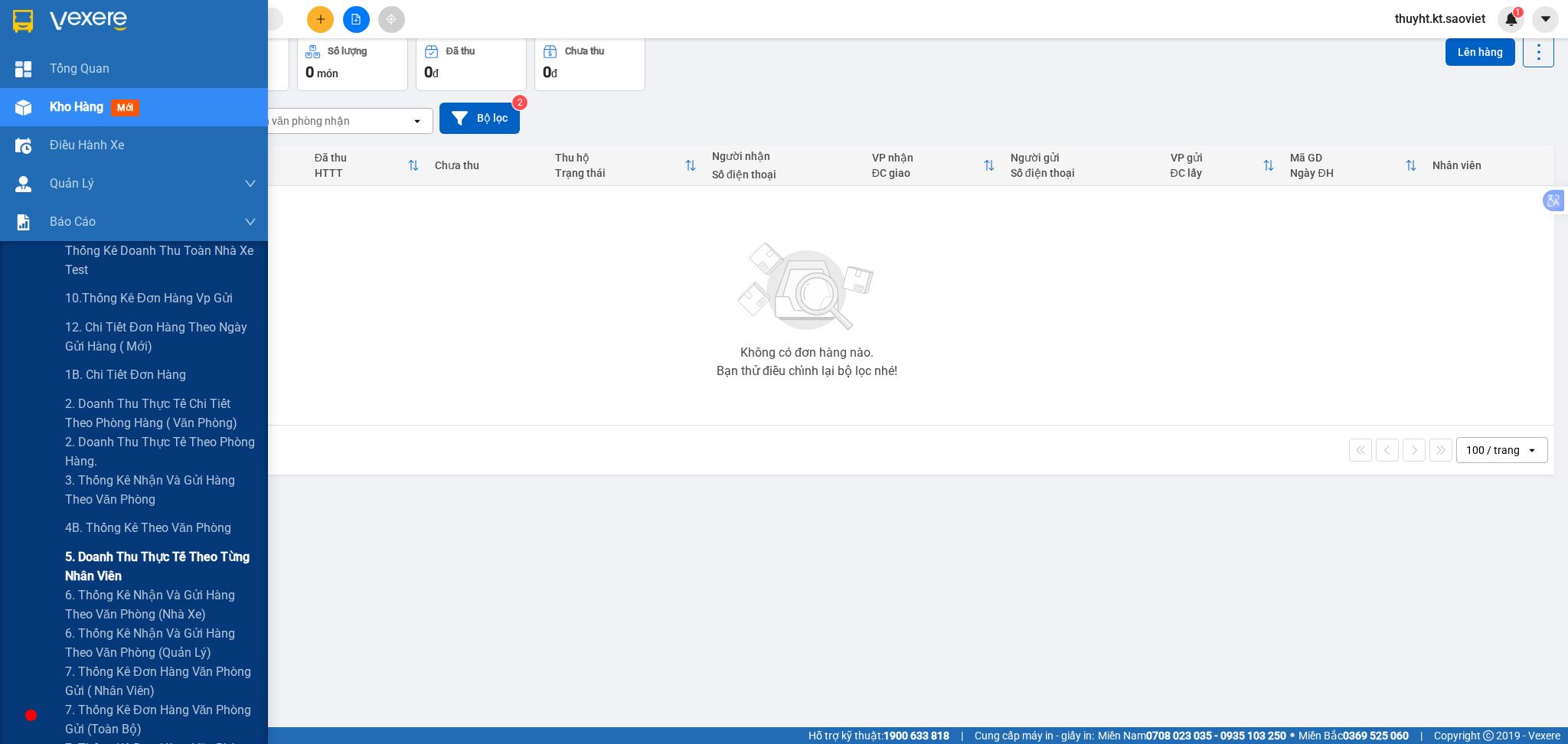
scroll to position [102, 0]
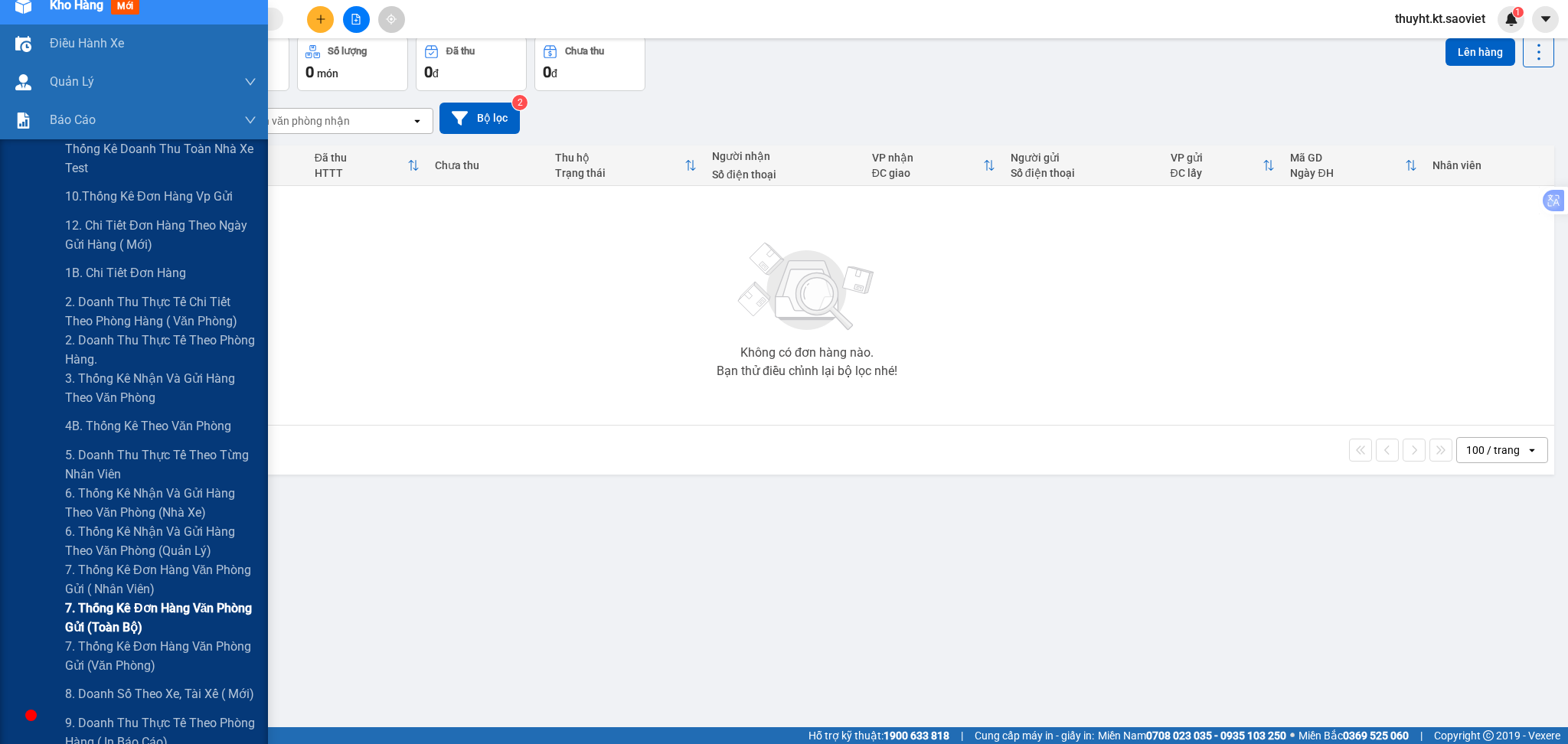
click at [118, 614] on span "7. Thống kê đơn hàng văn phòng gửi (toàn bộ)" at bounding box center [161, 618] width 192 height 38
